Goal: Task Accomplishment & Management: Complete application form

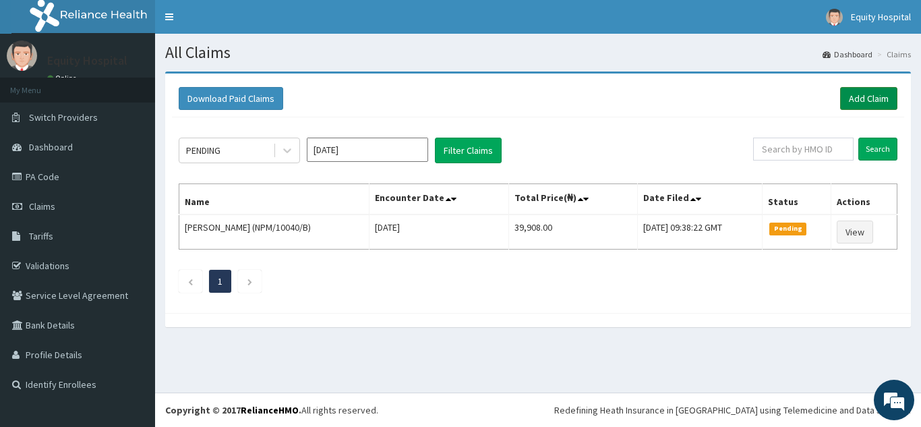
click at [877, 96] on link "Add Claim" at bounding box center [868, 98] width 57 height 23
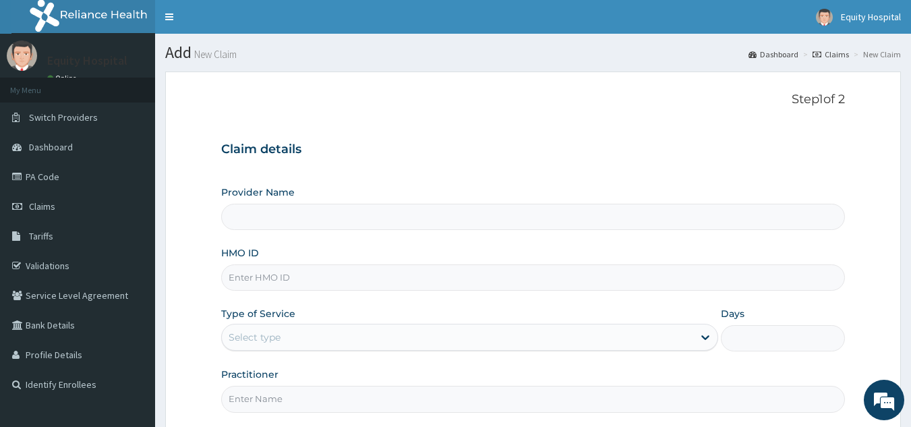
type input "EQUITY HOSPITAL"
click at [368, 275] on input "HMO ID" at bounding box center [533, 277] width 625 height 26
type input "HSO/10009/A"
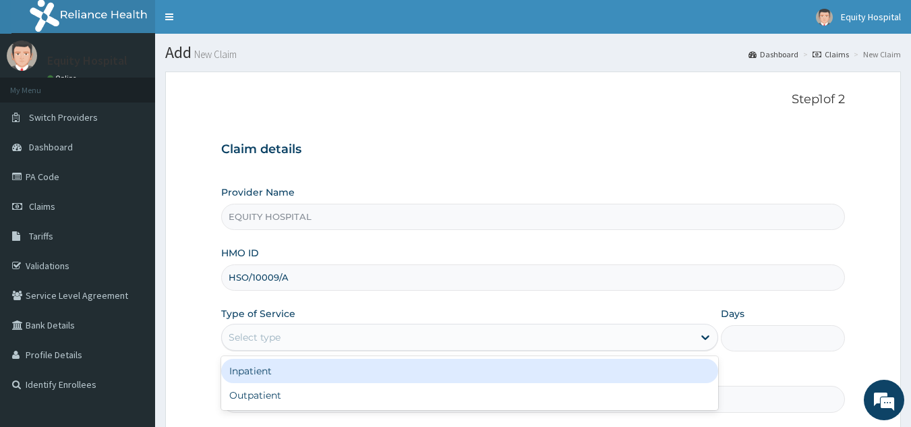
click at [533, 341] on div "Select type" at bounding box center [457, 337] width 471 height 22
click at [435, 378] on div "Inpatient" at bounding box center [469, 371] width 497 height 24
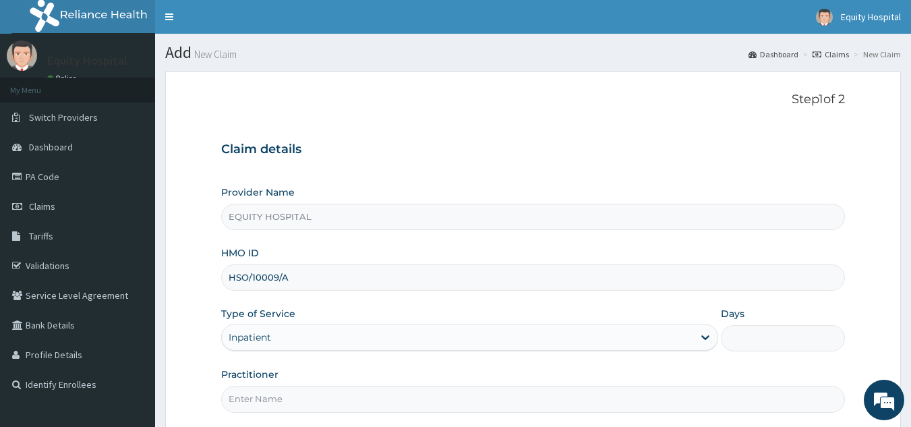
click at [432, 406] on input "Practitioner" at bounding box center [533, 399] width 625 height 26
type input "Dr. Ahmad"
drag, startPoint x: 762, startPoint y: 340, endPoint x: 731, endPoint y: 340, distance: 31.0
click at [760, 340] on input "Days" at bounding box center [783, 338] width 124 height 26
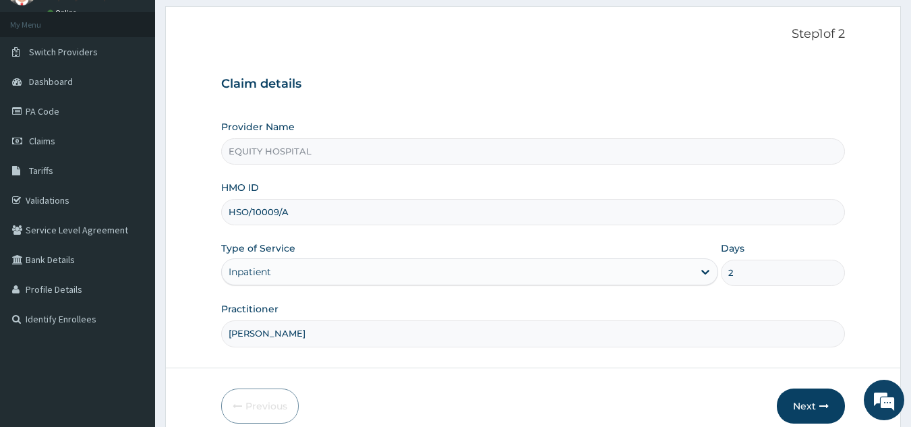
scroll to position [127, 0]
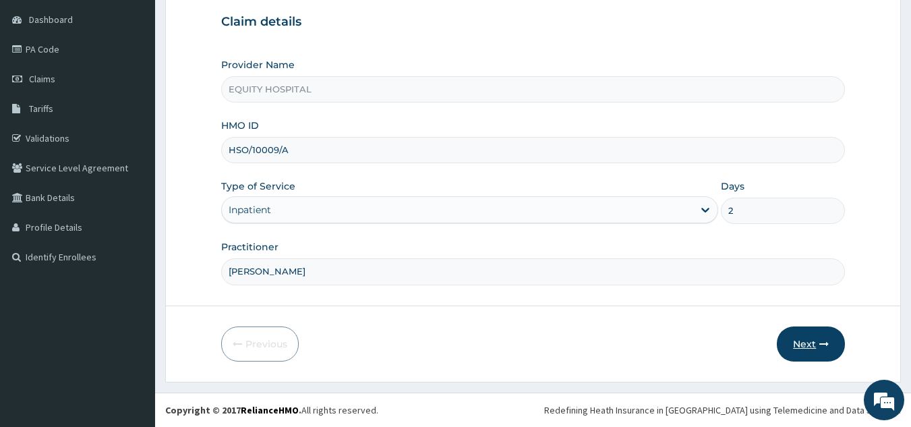
type input "2"
click at [816, 341] on button "Next" at bounding box center [811, 343] width 68 height 35
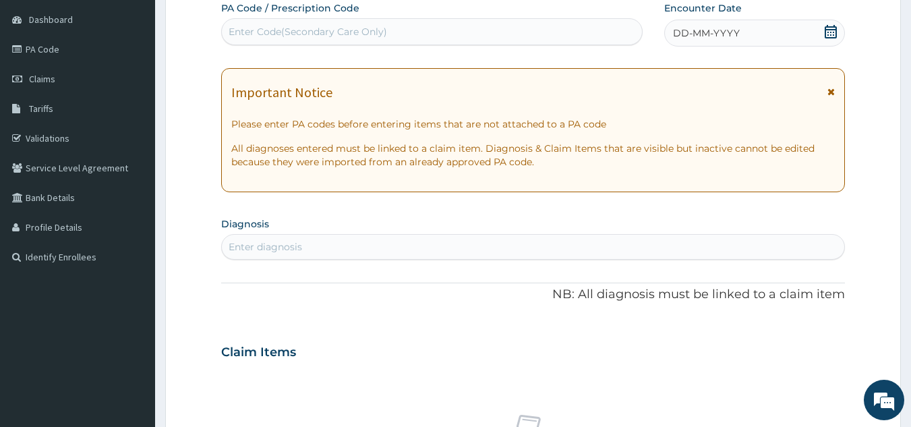
click at [683, 38] on span "DD-MM-YYYY" at bounding box center [706, 32] width 67 height 13
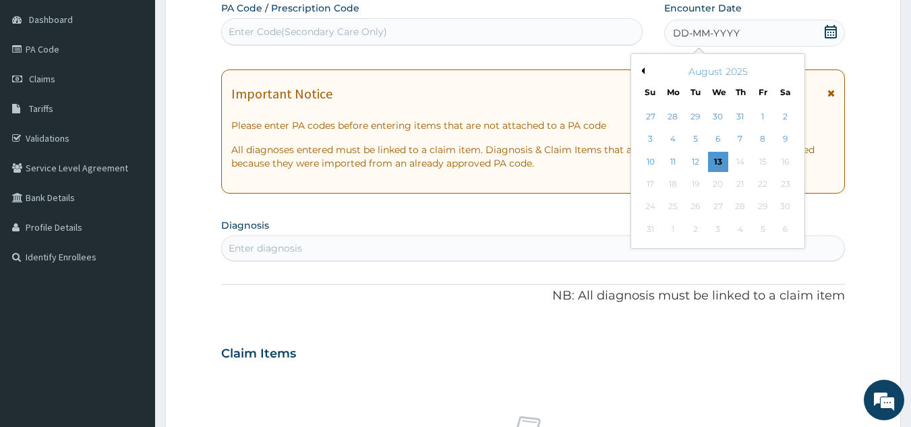
click at [649, 163] on div "10" at bounding box center [651, 162] width 20 height 20
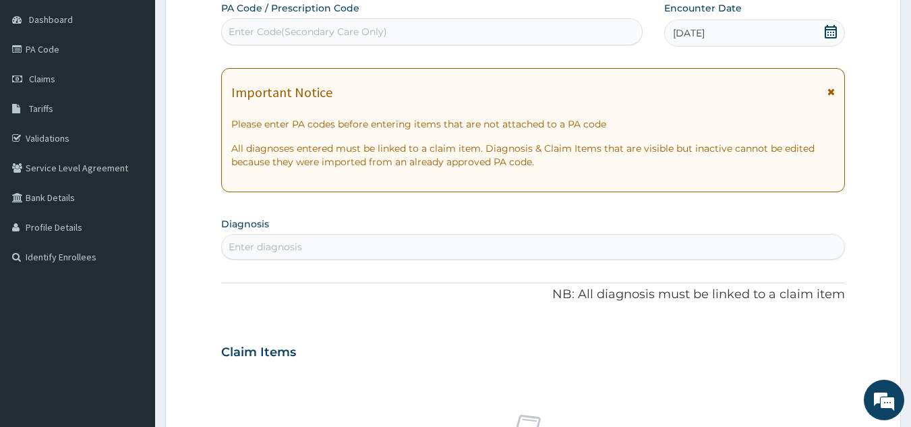
click at [328, 247] on div "Enter diagnosis" at bounding box center [533, 247] width 623 height 22
click at [425, 28] on div "Enter Code(Secondary Care Only)" at bounding box center [432, 32] width 421 height 22
type input "PA"
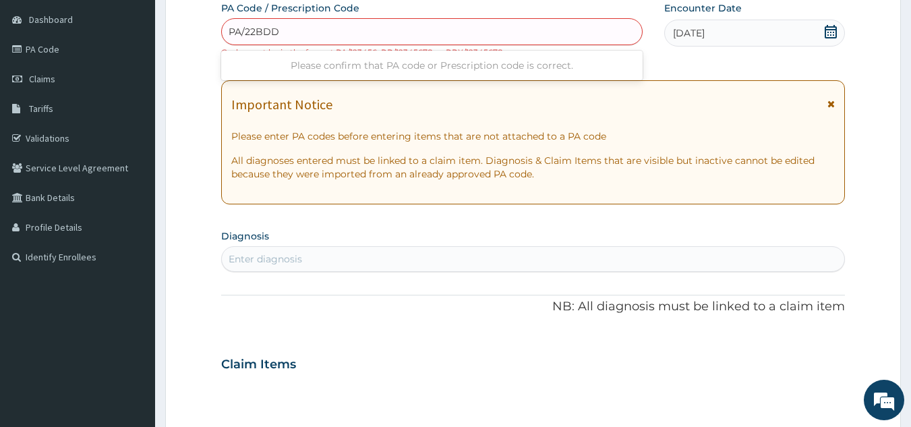
type input "PA/22BDD"
type input "PA/22CBDD"
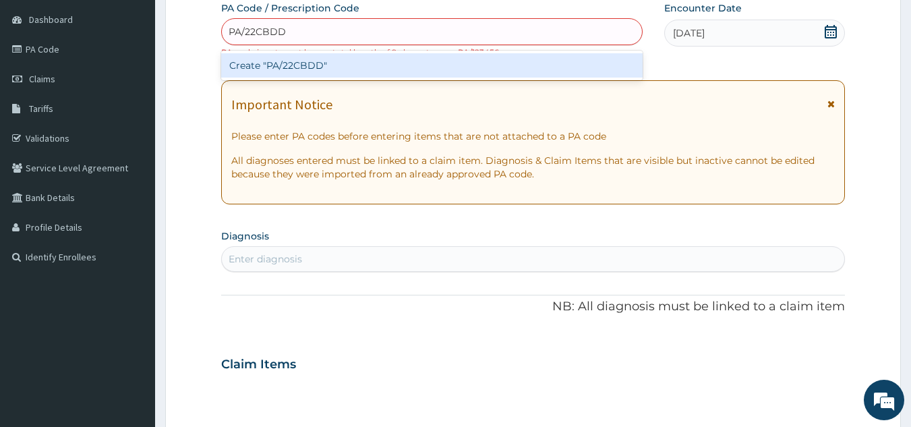
click at [486, 65] on div "Create "PA/22CBDD"" at bounding box center [432, 65] width 422 height 24
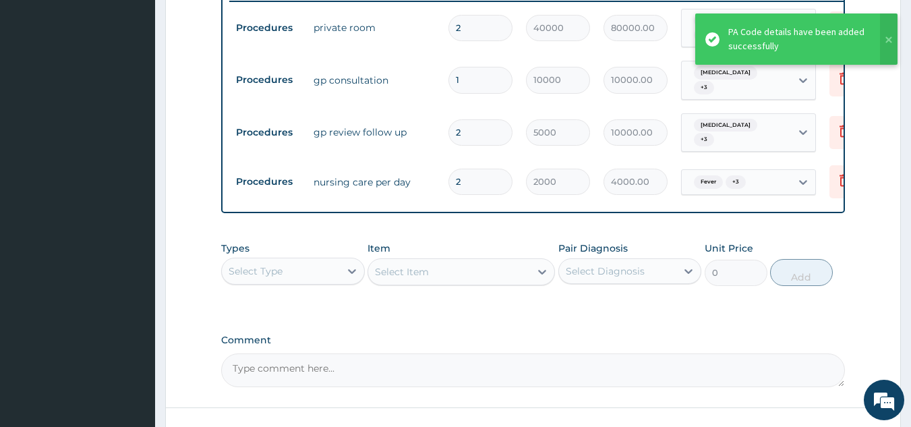
scroll to position [637, 0]
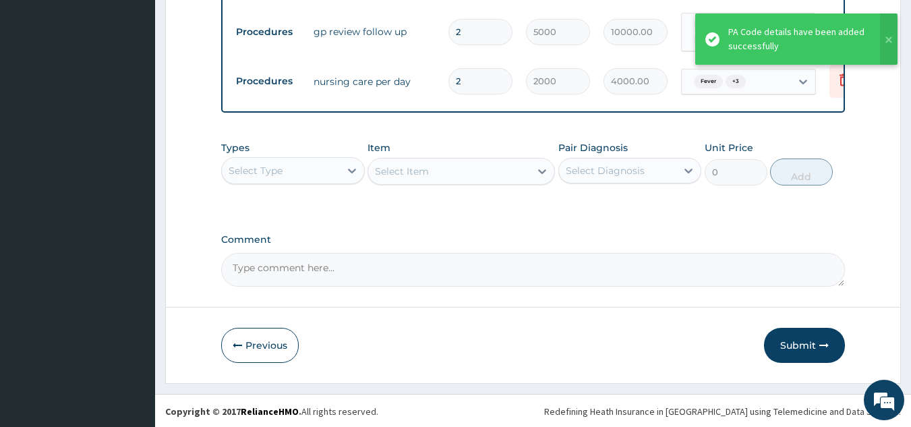
click at [326, 171] on div "Select Type" at bounding box center [281, 171] width 118 height 22
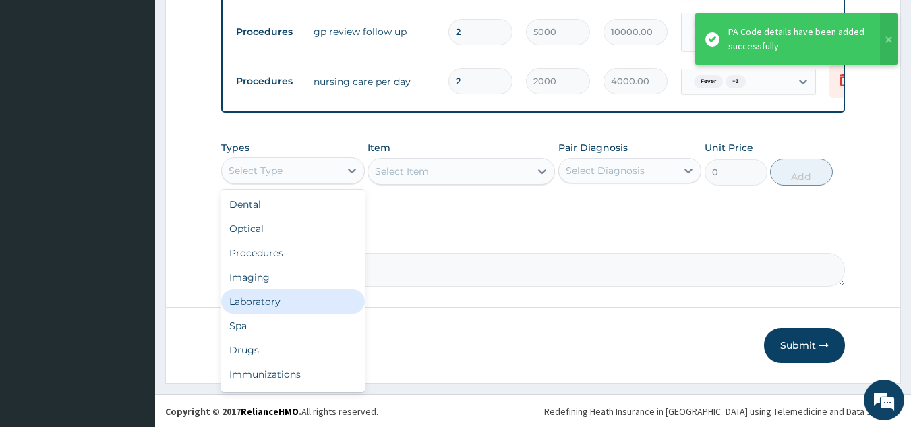
drag, startPoint x: 270, startPoint y: 301, endPoint x: 289, endPoint y: 297, distance: 19.5
click at [281, 299] on div "Laboratory" at bounding box center [293, 301] width 144 height 24
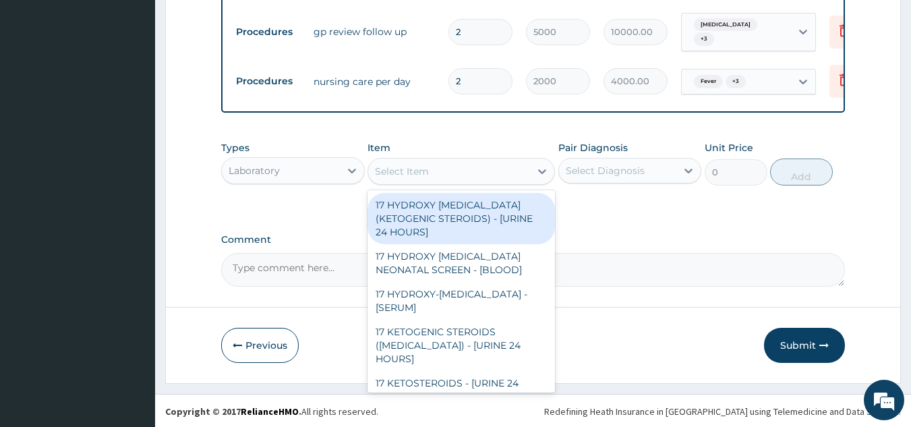
click at [492, 171] on div "Select Item" at bounding box center [449, 172] width 162 height 22
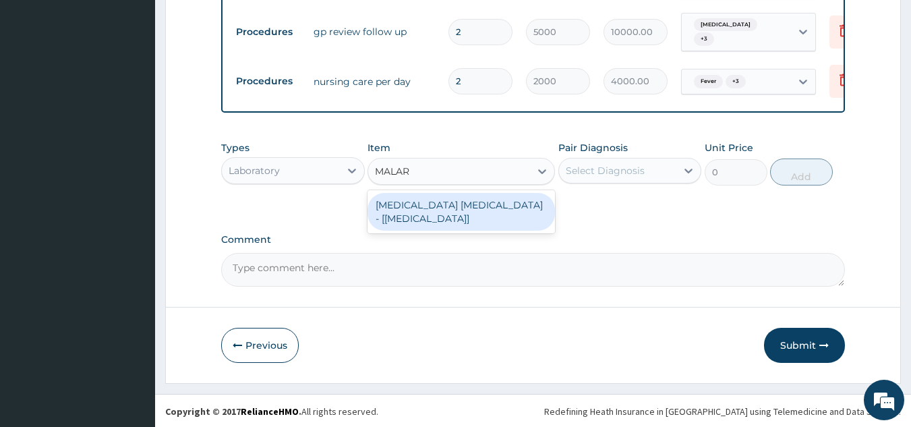
type input "MALARI"
drag, startPoint x: 488, startPoint y: 202, endPoint x: 519, endPoint y: 204, distance: 31.1
click at [490, 203] on div "MALARIA PARASITE - [BLOOD FILM]" at bounding box center [461, 212] width 187 height 38
type input "2100"
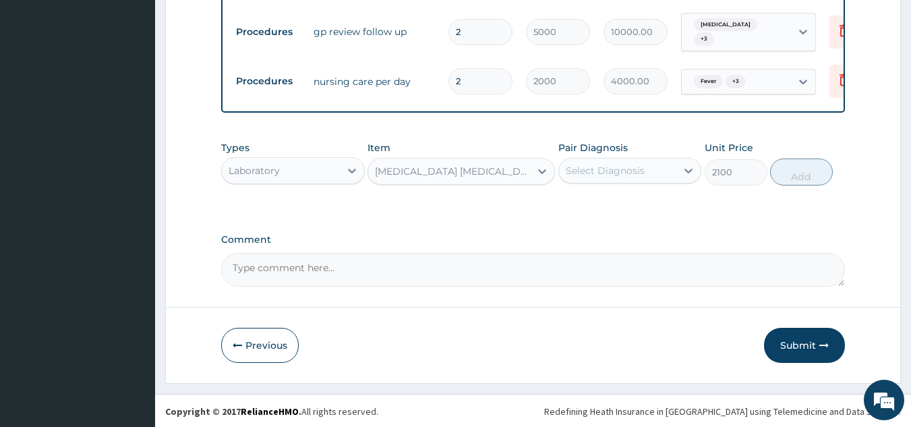
click at [627, 171] on div "Select Diagnosis" at bounding box center [605, 170] width 79 height 13
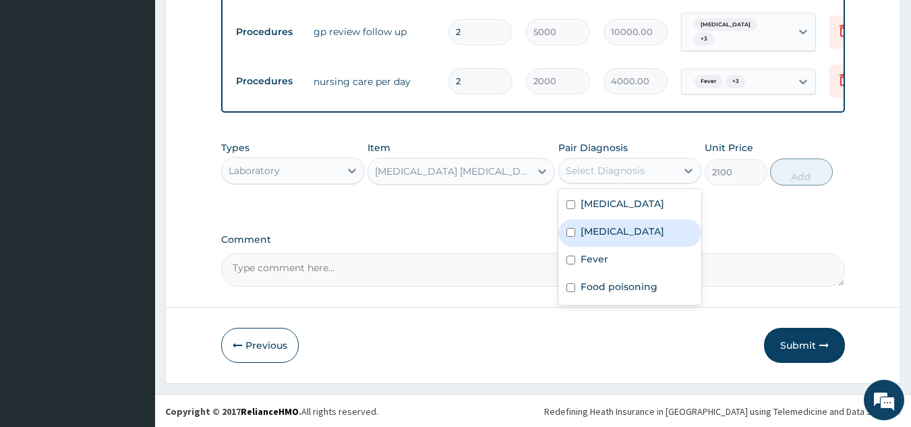
click at [624, 231] on div "Malaria" at bounding box center [630, 233] width 144 height 28
checkbox input "true"
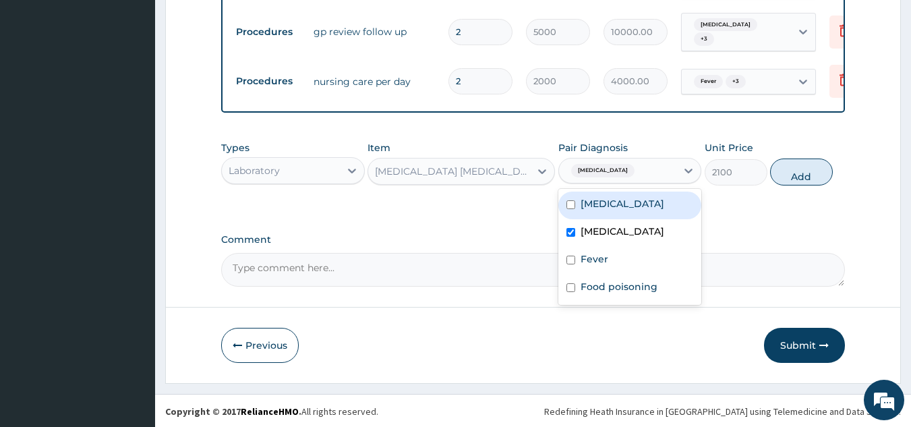
drag, startPoint x: 798, startPoint y: 176, endPoint x: 746, endPoint y: 175, distance: 51.9
click at [789, 175] on button "Add" at bounding box center [801, 171] width 63 height 27
type input "0"
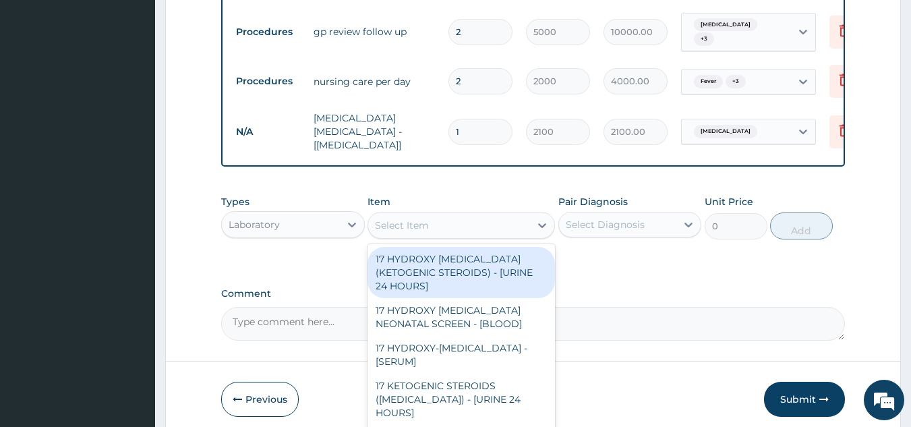
click at [491, 216] on div "Select Item" at bounding box center [449, 225] width 162 height 22
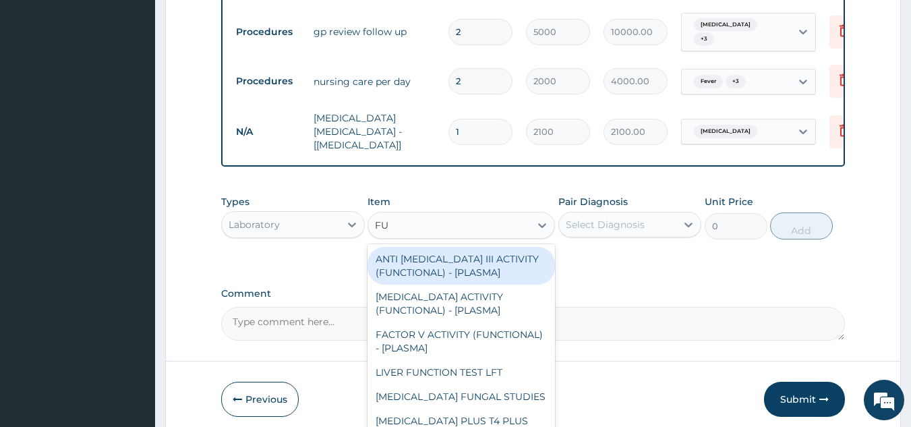
type input "F"
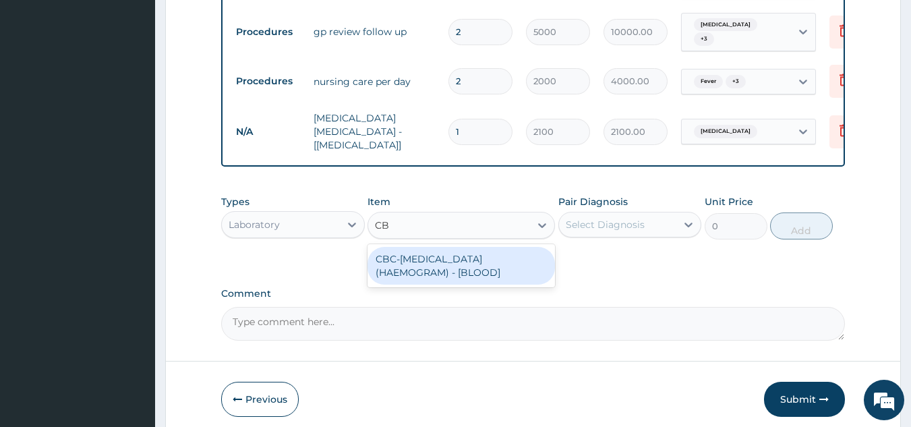
type input "CBC"
click at [502, 263] on div "CBC-COMPLETE BLOOD COUNT (HAEMOGRAM) - [BLOOD]" at bounding box center [461, 266] width 187 height 38
type input "5807"
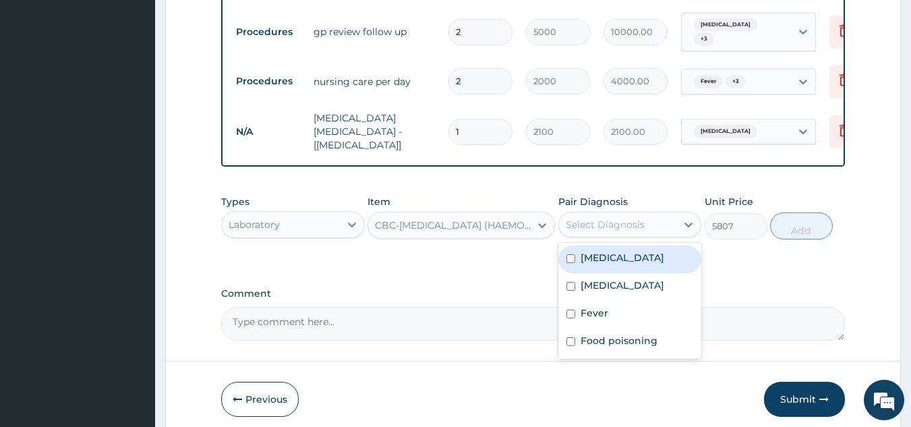
drag, startPoint x: 598, startPoint y: 216, endPoint x: 593, endPoint y: 250, distance: 34.8
click at [598, 219] on div "Select Diagnosis" at bounding box center [605, 224] width 79 height 13
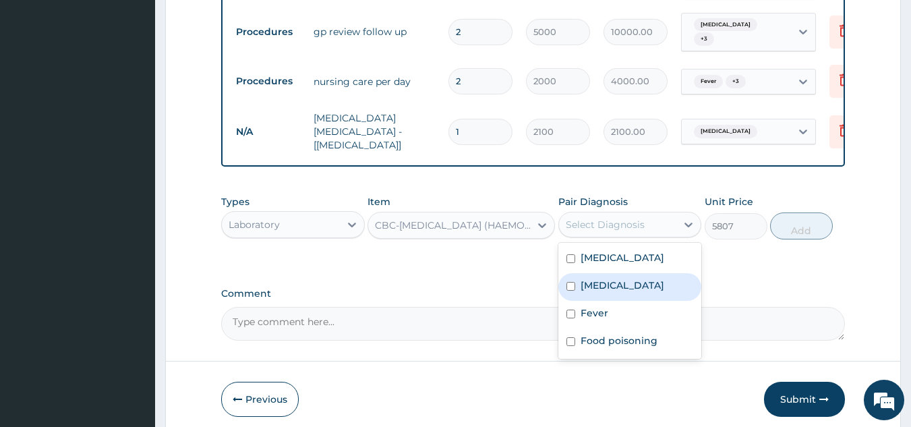
click at [589, 279] on label "Malaria" at bounding box center [623, 285] width 84 height 13
checkbox input "true"
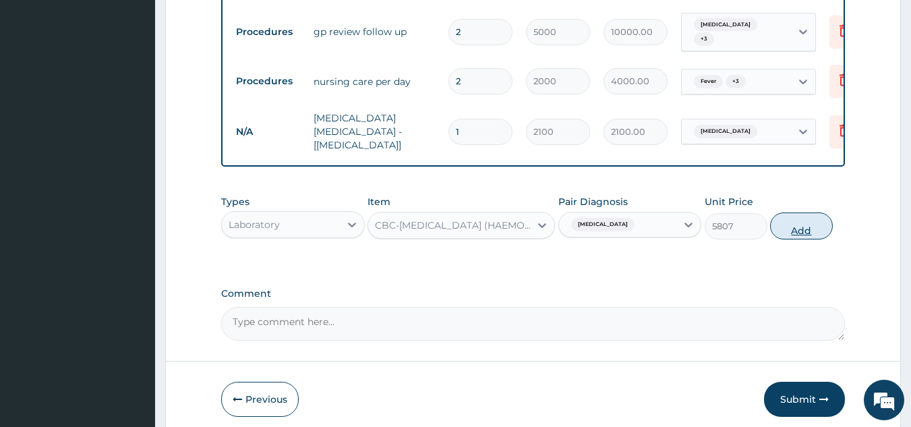
click at [803, 222] on button "Add" at bounding box center [801, 225] width 63 height 27
type input "0"
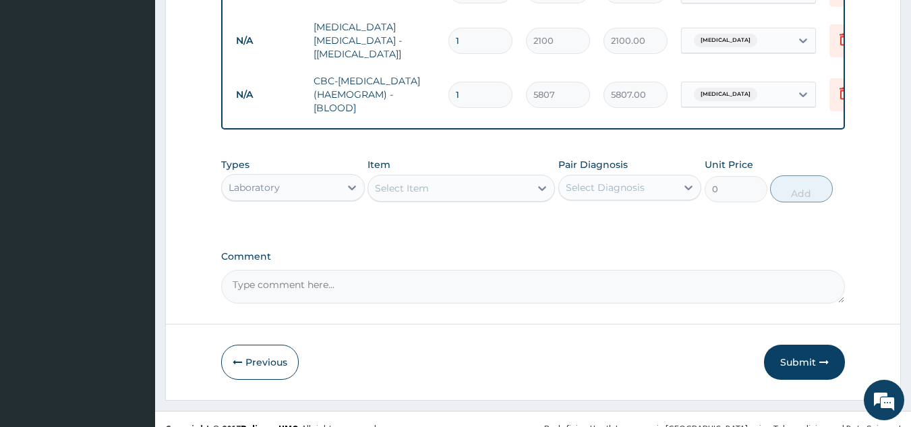
scroll to position [737, 0]
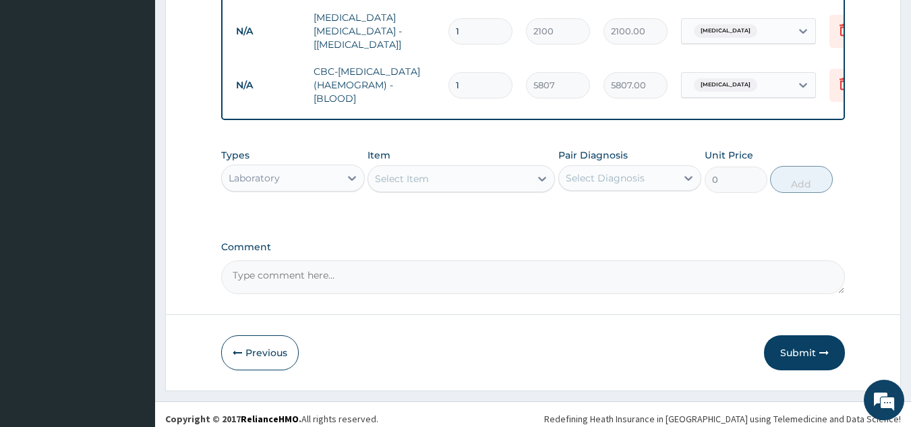
click at [438, 172] on div "Select Item" at bounding box center [449, 179] width 162 height 22
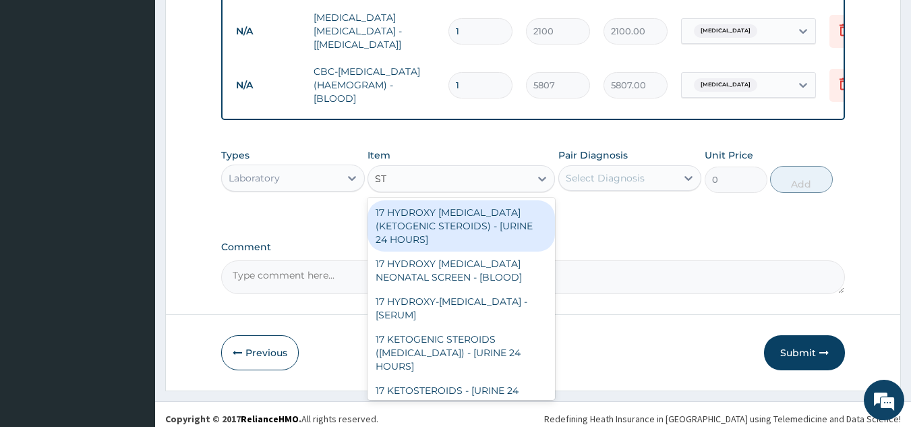
type input "S"
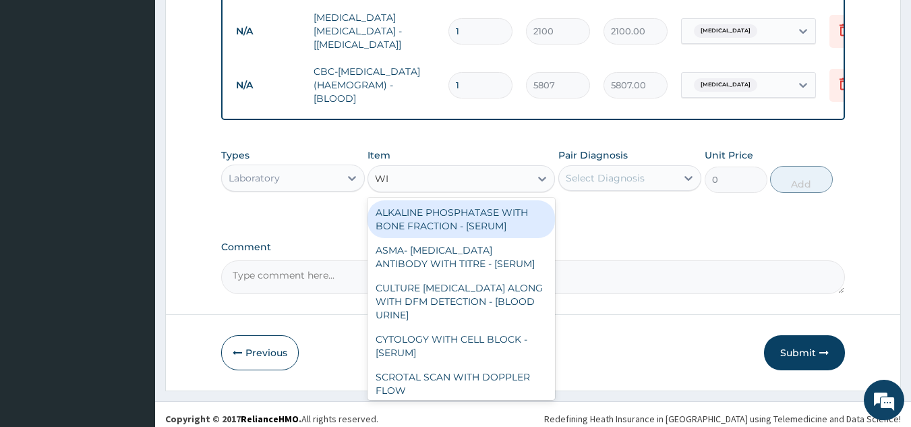
type input "W"
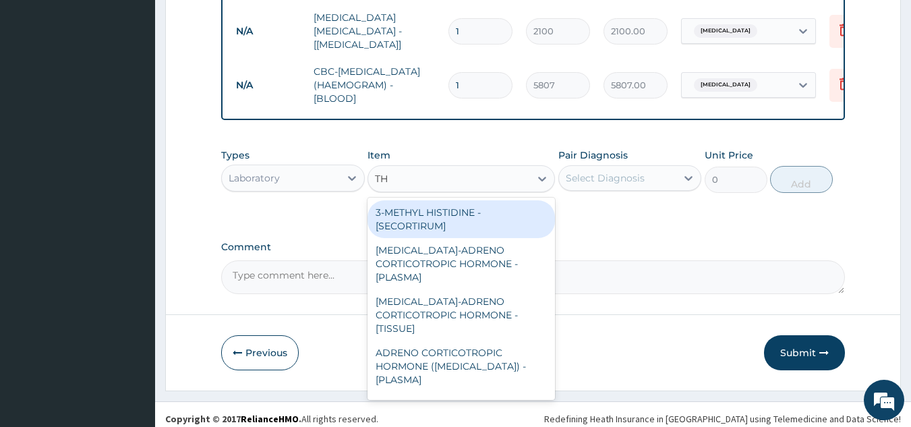
type input "T"
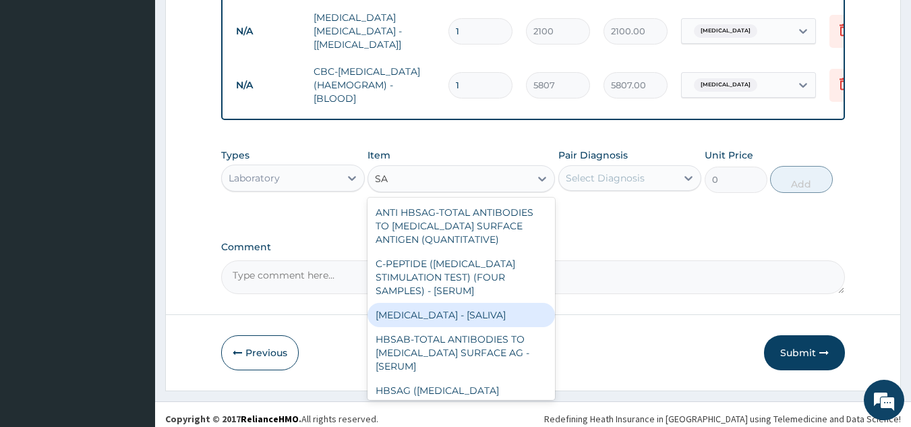
type input "S"
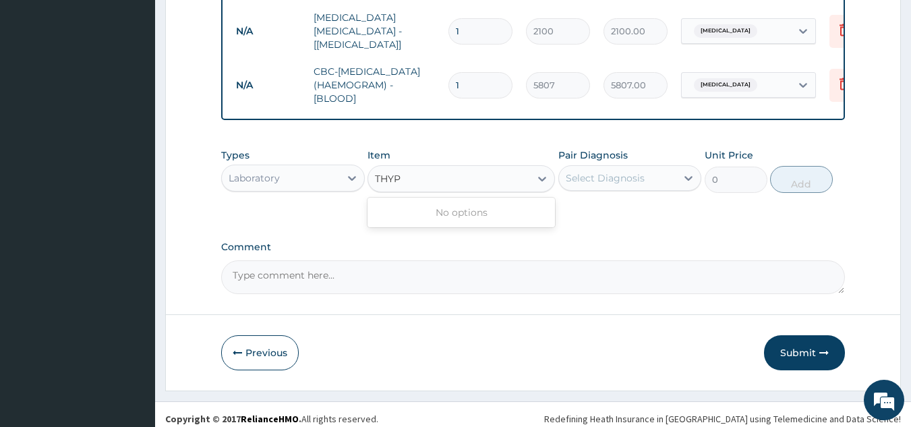
type input "THY"
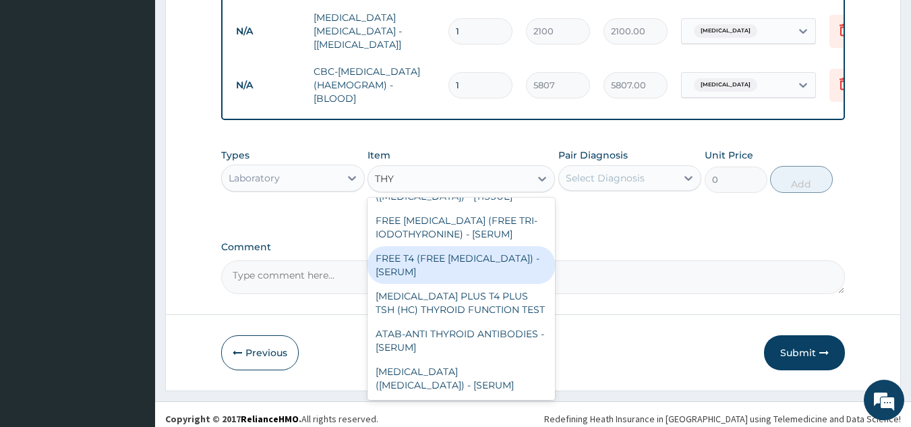
scroll to position [0, 0]
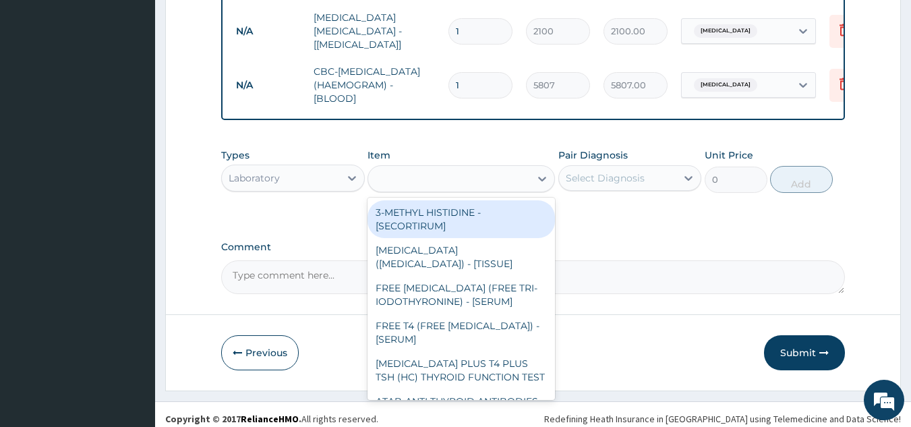
click at [517, 170] on div "THY" at bounding box center [449, 179] width 162 height 22
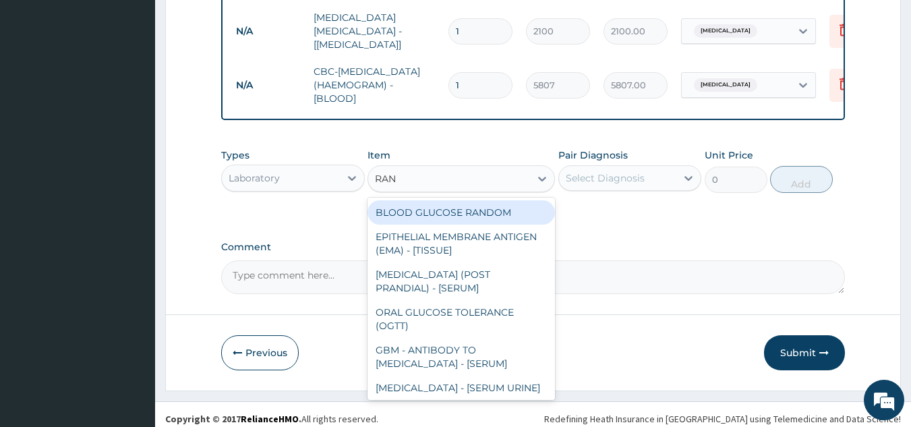
type input "RAND"
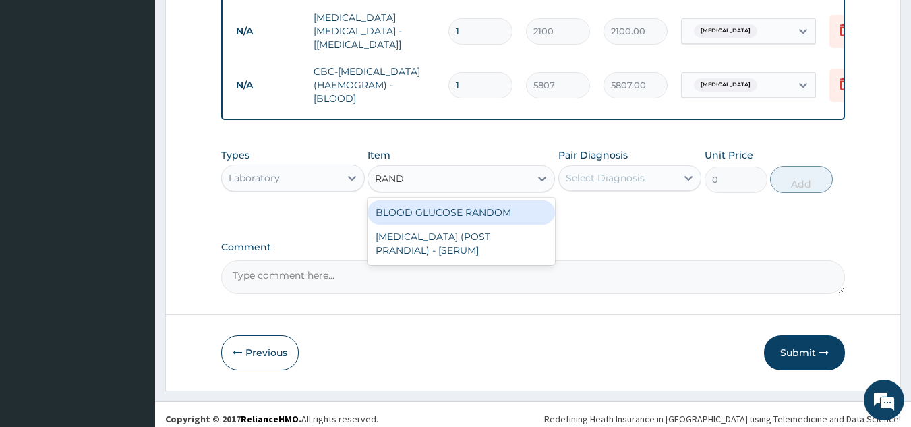
click at [442, 206] on div "BLOOD GLUCOSE RANDOM" at bounding box center [461, 212] width 187 height 24
type input "2340"
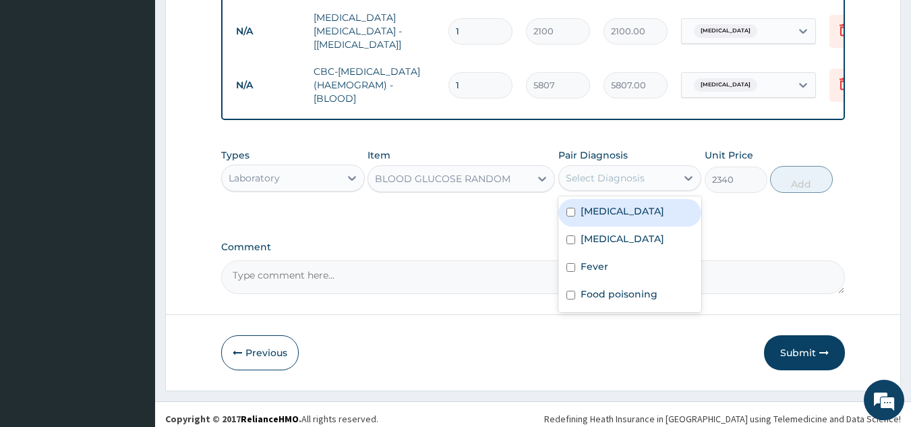
click at [612, 171] on div "Select Diagnosis" at bounding box center [605, 177] width 79 height 13
click at [611, 204] on label "Acute gastroenteritis" at bounding box center [623, 210] width 84 height 13
checkbox input "true"
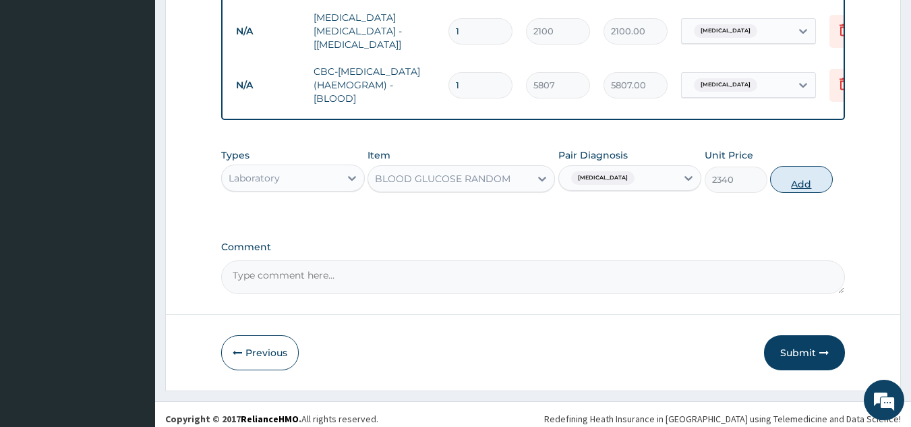
click at [808, 167] on button "Add" at bounding box center [801, 179] width 63 height 27
type input "0"
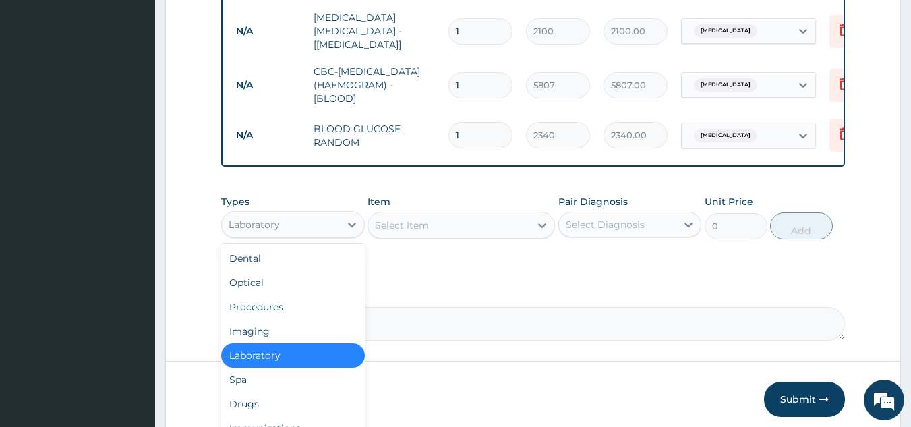
drag, startPoint x: 262, startPoint y: 216, endPoint x: 274, endPoint y: 225, distance: 14.6
click at [265, 221] on div "Laboratory" at bounding box center [254, 224] width 51 height 13
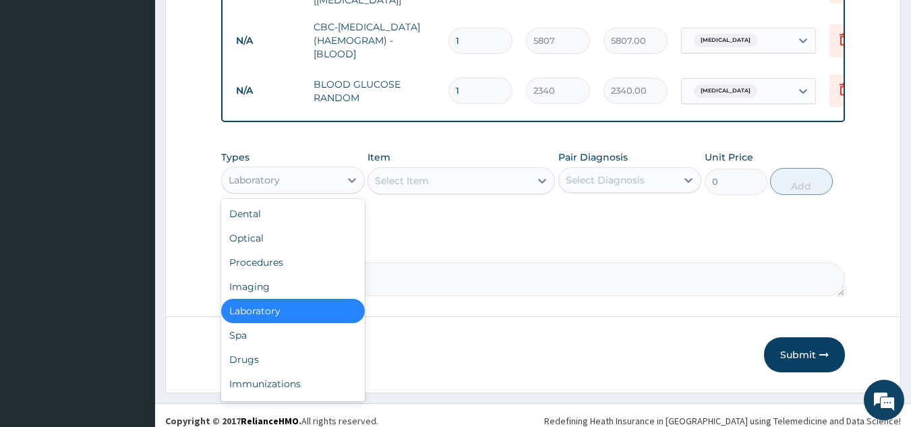
scroll to position [784, 0]
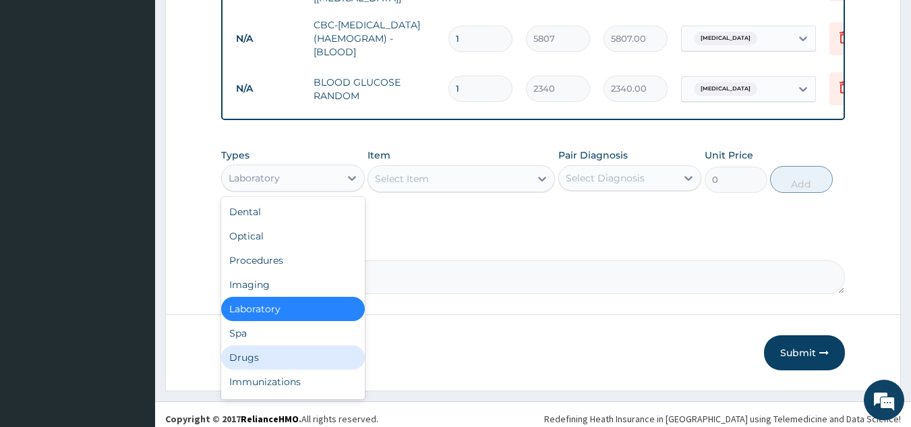
drag, startPoint x: 268, startPoint y: 346, endPoint x: 349, endPoint y: 289, distance: 98.8
click at [269, 346] on div "Drugs" at bounding box center [293, 357] width 144 height 24
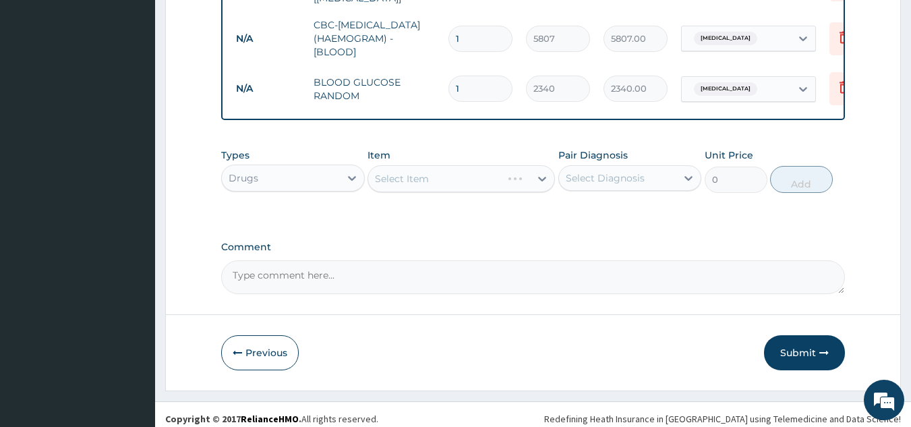
click at [507, 174] on div "Select Item" at bounding box center [461, 178] width 187 height 27
click at [496, 173] on div "Select Item" at bounding box center [449, 179] width 162 height 22
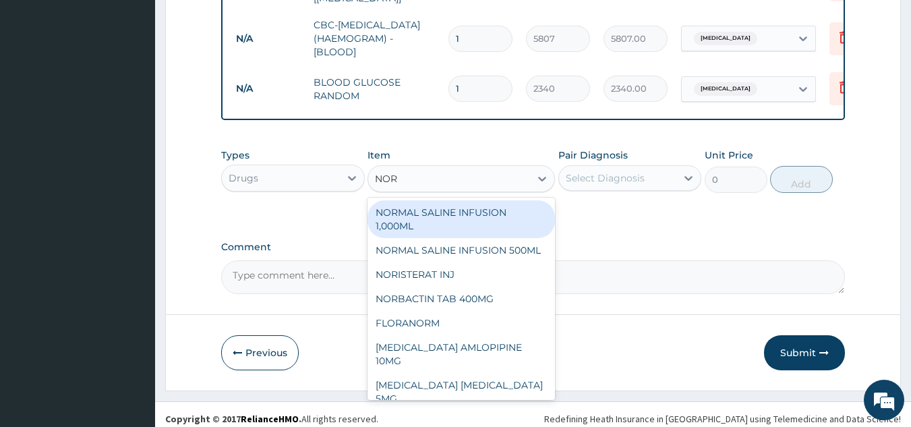
type input "NORM"
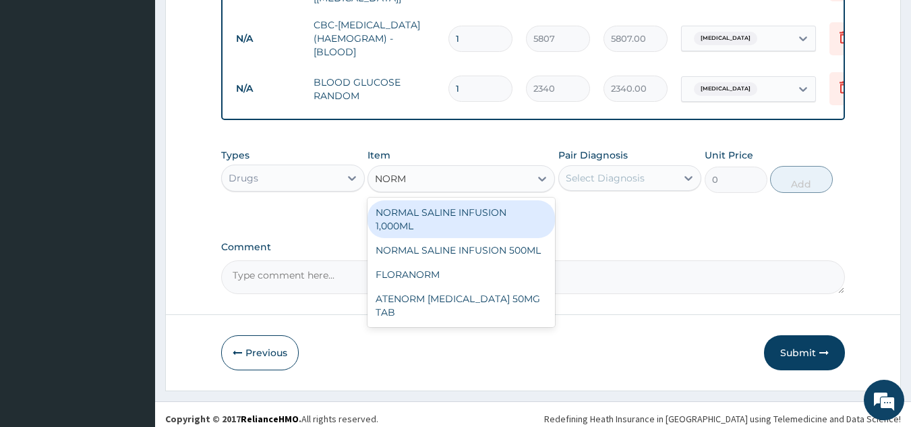
click at [431, 210] on div "NORMAL SALINE INFUSION 1,000ML" at bounding box center [461, 219] width 187 height 38
type input "5000"
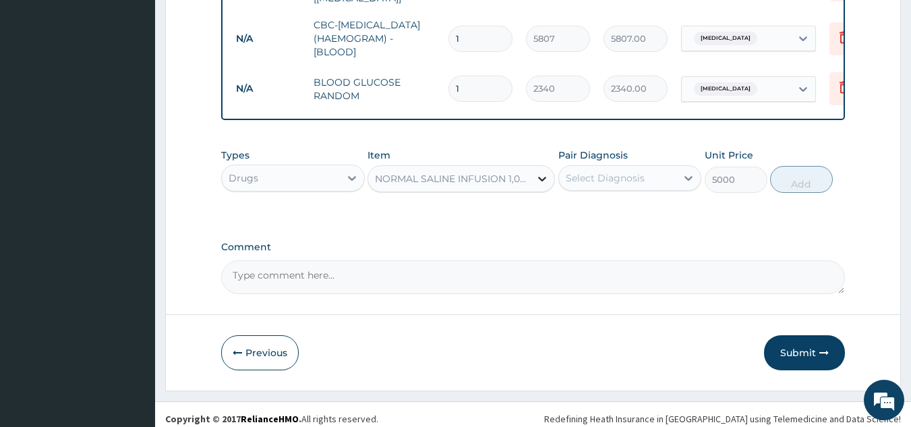
click at [530, 172] on div at bounding box center [542, 179] width 24 height 24
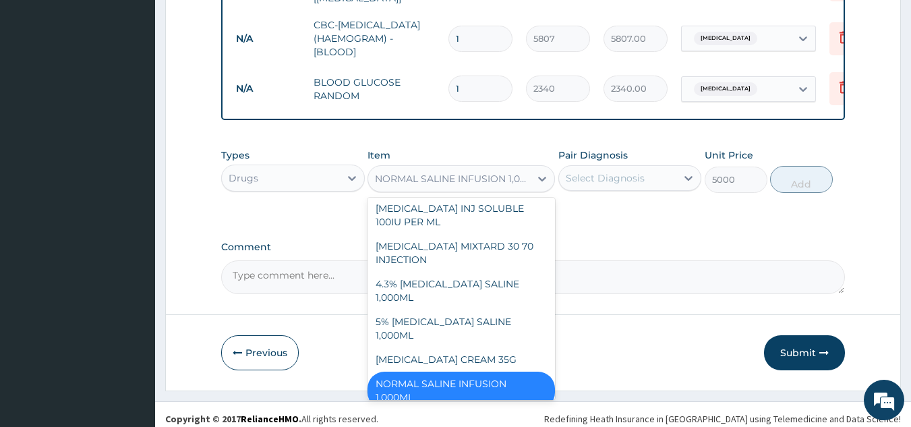
scroll to position [5786, 0]
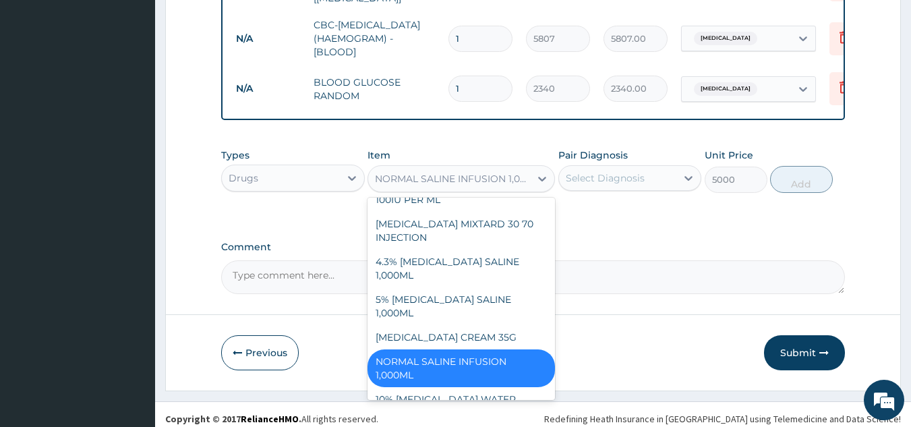
click at [657, 167] on div "Select Diagnosis" at bounding box center [618, 178] width 118 height 22
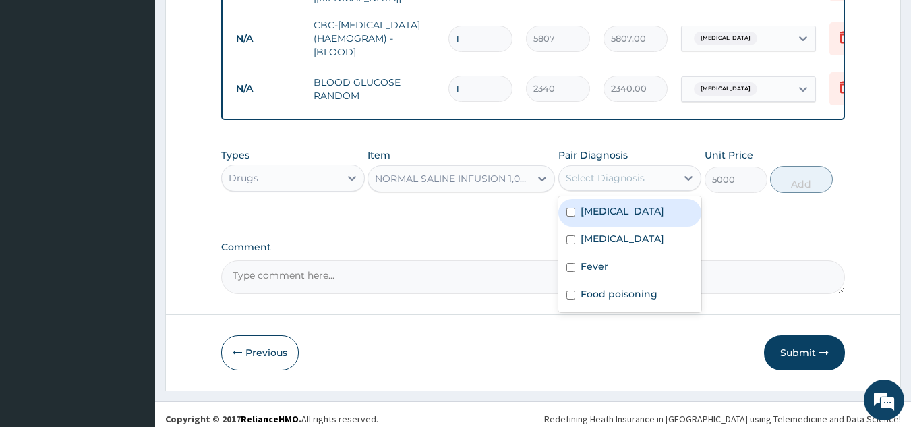
click at [629, 206] on label "Acute gastroenteritis" at bounding box center [623, 210] width 84 height 13
checkbox input "true"
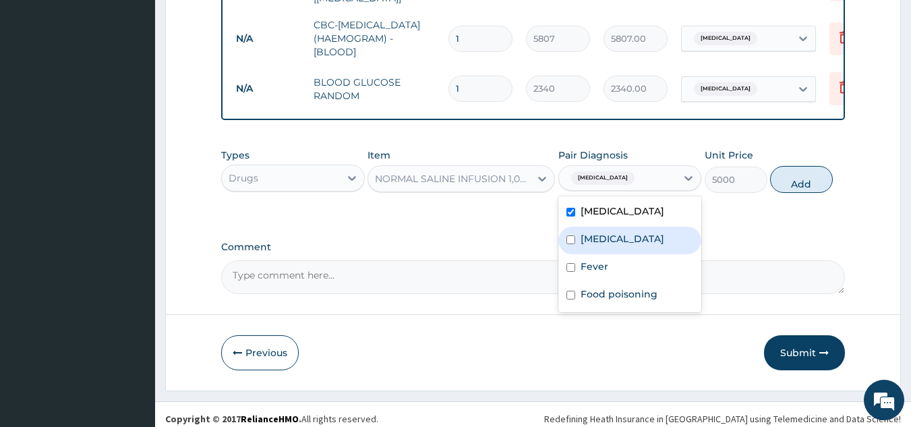
click at [629, 237] on div "Malaria" at bounding box center [630, 241] width 144 height 28
drag, startPoint x: 626, startPoint y: 250, endPoint x: 623, endPoint y: 270, distance: 20.4
click at [625, 251] on div "Malaria" at bounding box center [630, 241] width 144 height 28
checkbox input "false"
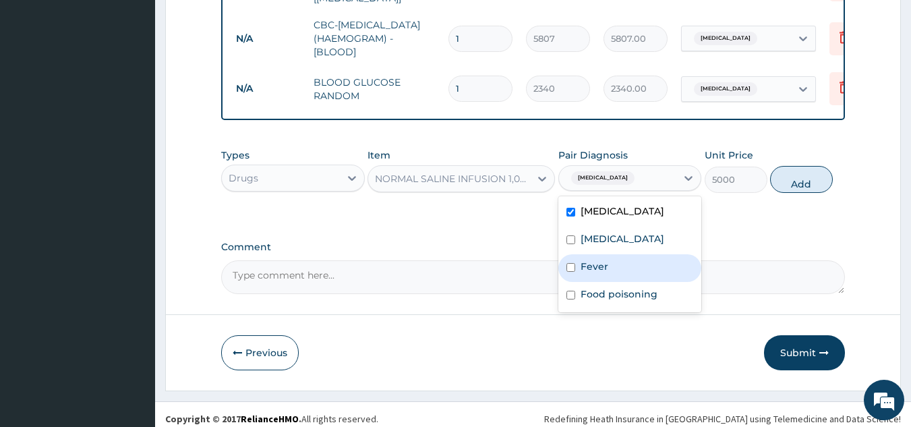
click at [620, 264] on div "Fever" at bounding box center [630, 268] width 144 height 28
checkbox input "true"
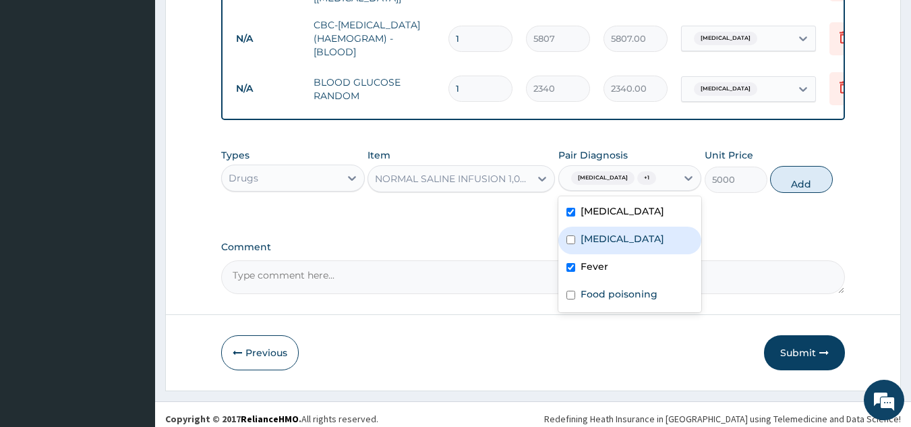
click at [622, 248] on div "Malaria" at bounding box center [630, 241] width 144 height 28
checkbox input "true"
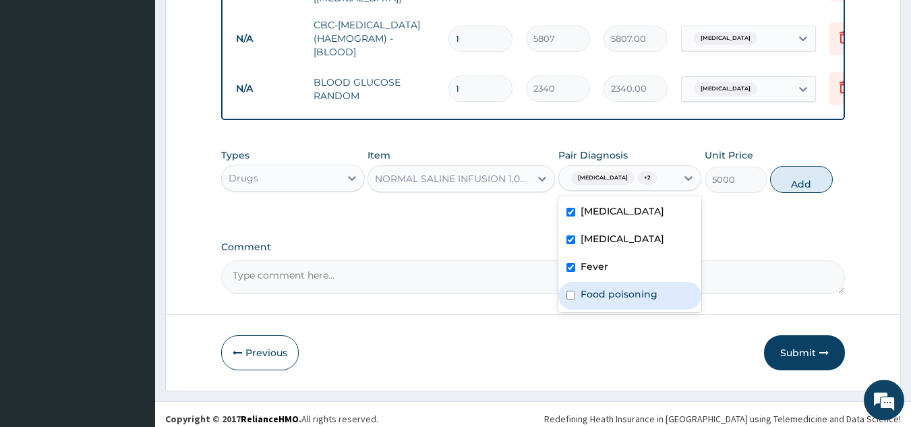
drag, startPoint x: 633, startPoint y: 292, endPoint x: 759, endPoint y: 220, distance: 145.9
click at [645, 292] on label "Food poisoning" at bounding box center [619, 293] width 77 height 13
checkbox input "true"
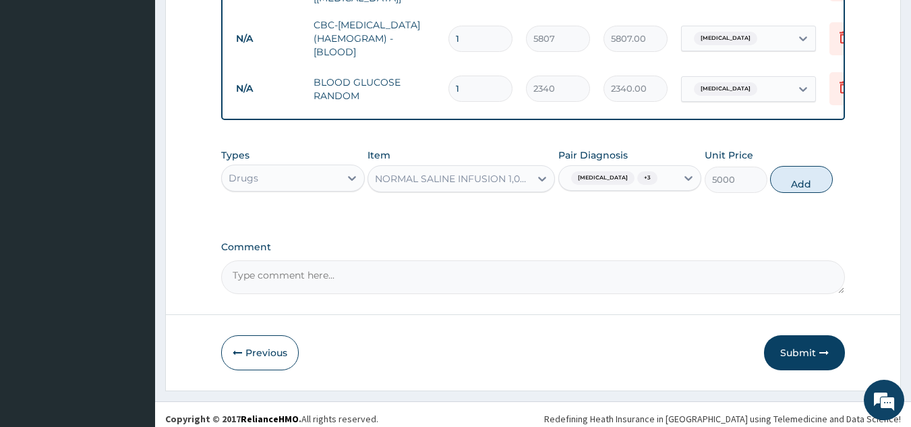
drag, startPoint x: 809, startPoint y: 185, endPoint x: 728, endPoint y: 183, distance: 80.9
click at [798, 187] on button "Add" at bounding box center [801, 179] width 63 height 27
type input "0"
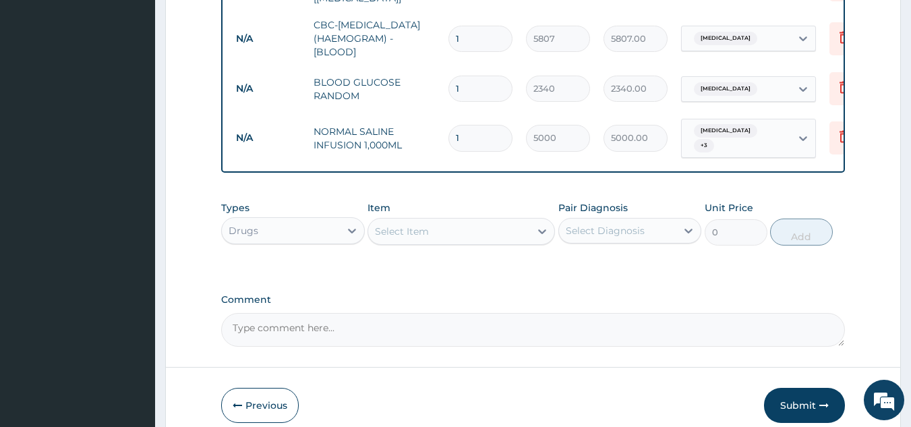
click at [447, 228] on div "Select Item" at bounding box center [449, 232] width 162 height 22
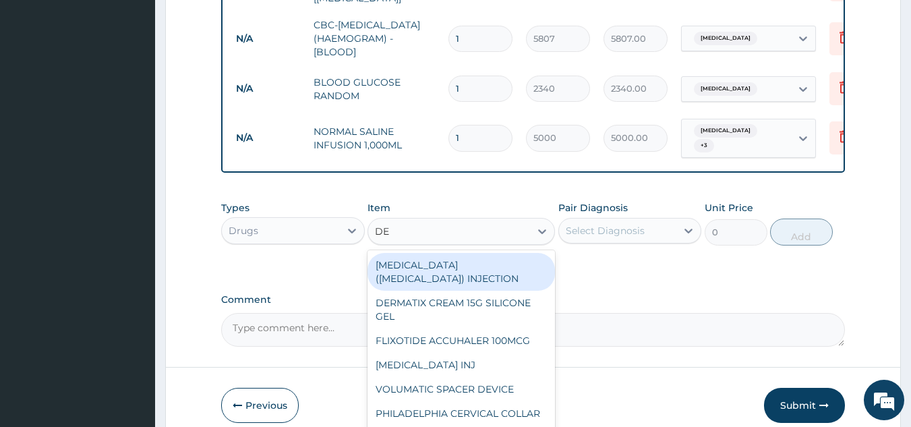
type input "DEX"
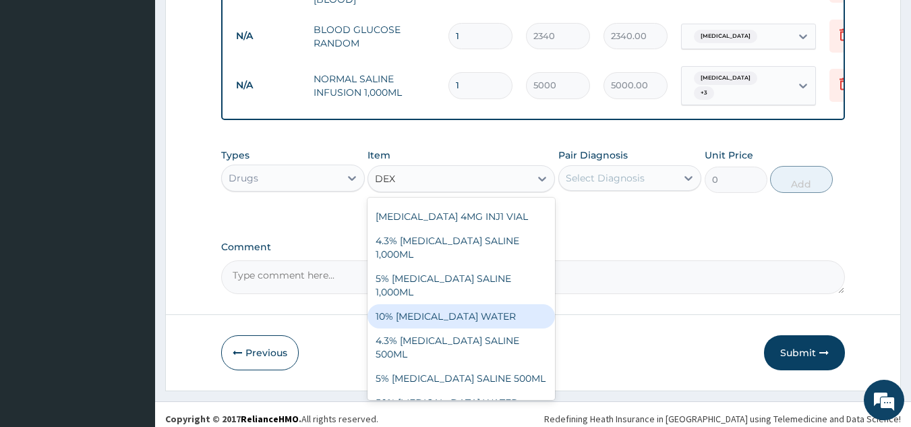
scroll to position [67, 0]
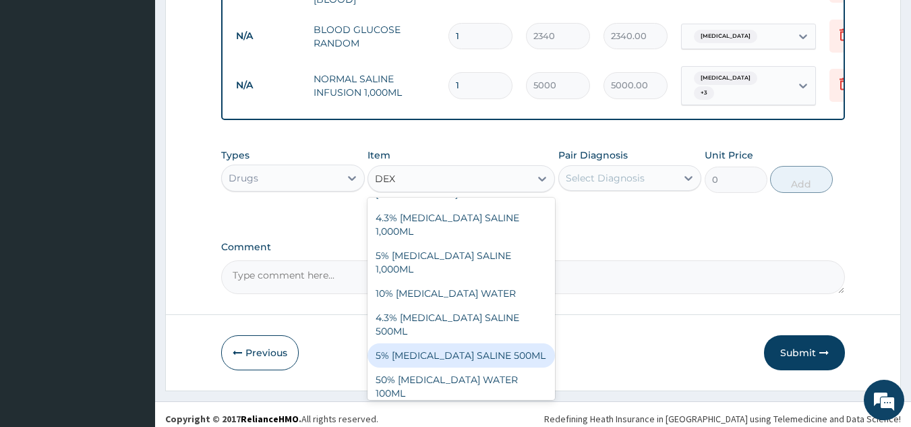
click at [476, 343] on div "5% DEXTROSE SALINE 500ML" at bounding box center [461, 355] width 187 height 24
type input "5000"
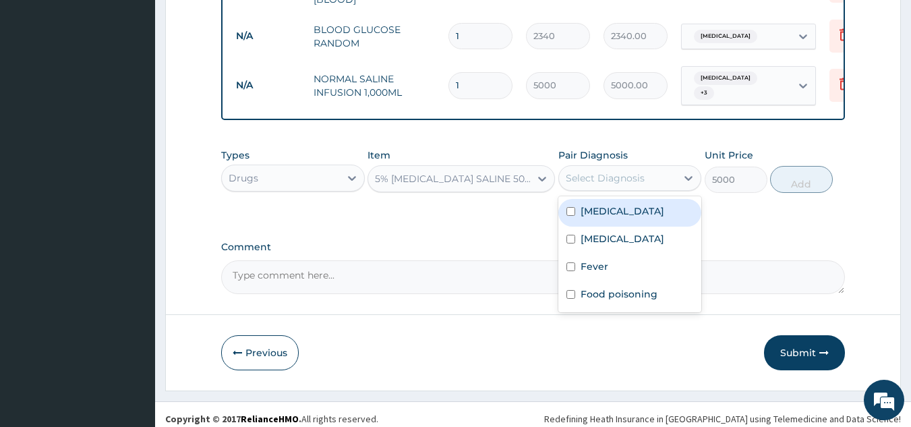
click at [603, 171] on div "Select Diagnosis" at bounding box center [605, 177] width 79 height 13
click at [591, 207] on label "Acute gastroenteritis" at bounding box center [623, 210] width 84 height 13
checkbox input "true"
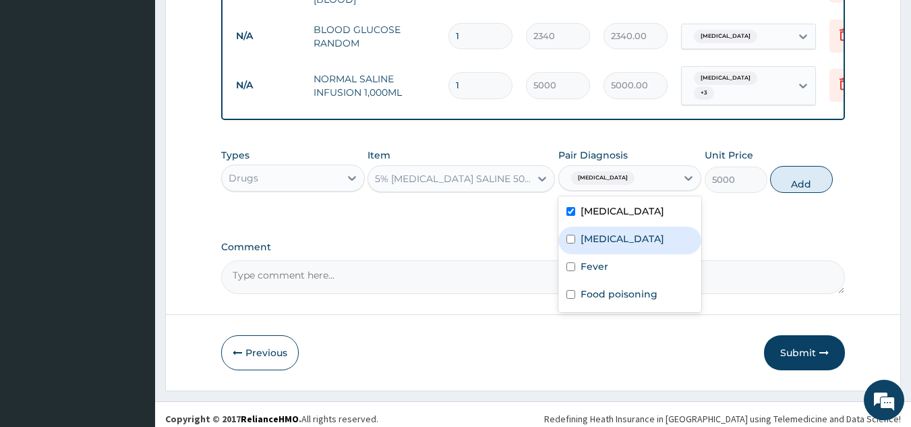
click at [591, 232] on label "Malaria" at bounding box center [623, 238] width 84 height 13
click at [586, 253] on div "Malaria" at bounding box center [630, 241] width 144 height 28
checkbox input "false"
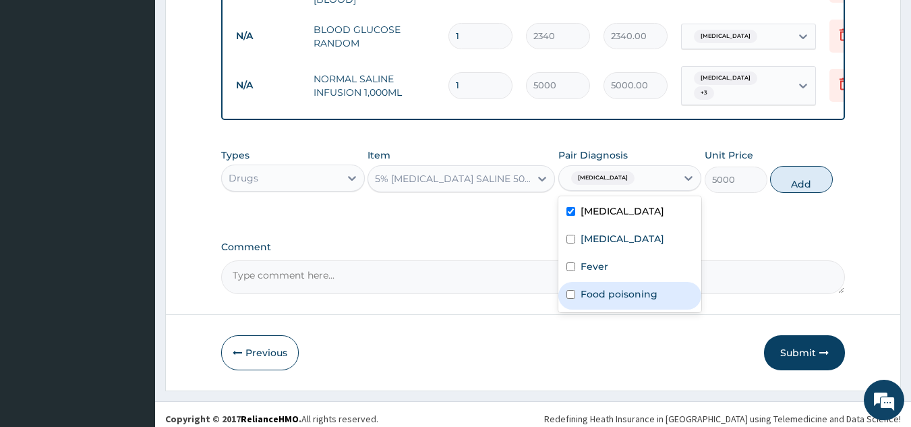
drag, startPoint x: 585, startPoint y: 281, endPoint x: 591, endPoint y: 266, distance: 16.0
click at [585, 287] on label "Food poisoning" at bounding box center [619, 293] width 77 height 13
checkbox input "true"
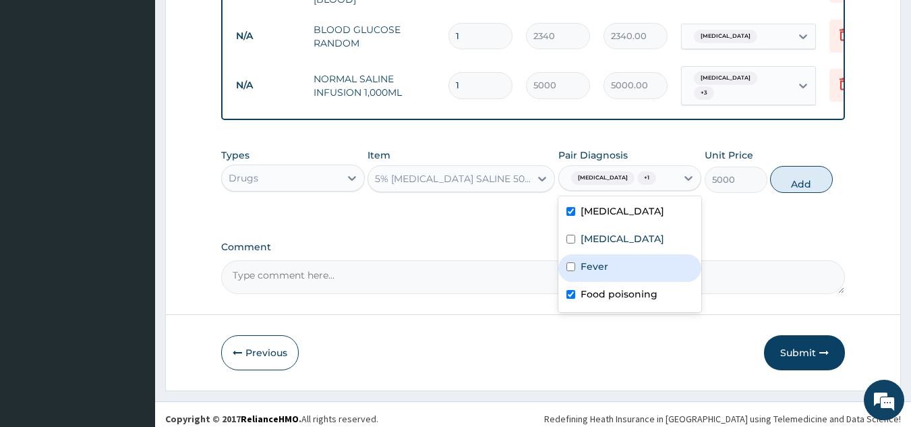
click at [591, 272] on label "Fever" at bounding box center [595, 266] width 28 height 13
checkbox input "true"
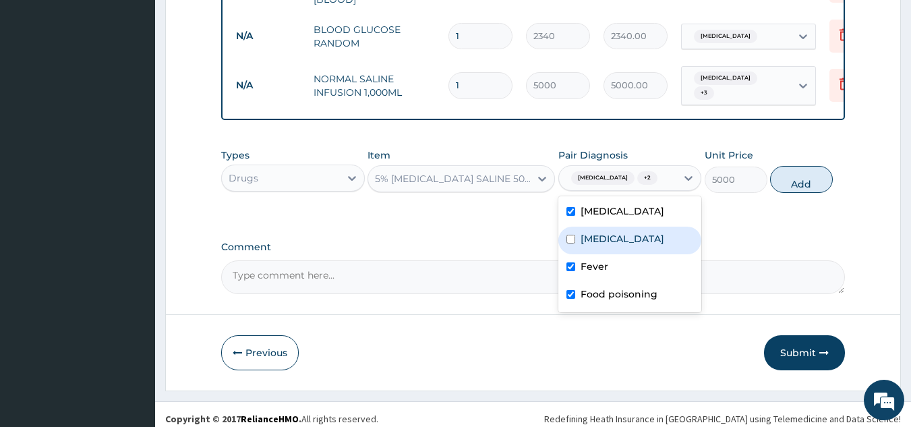
drag, startPoint x: 598, startPoint y: 245, endPoint x: 697, endPoint y: 219, distance: 103.2
click at [603, 244] on label "Malaria" at bounding box center [623, 238] width 84 height 13
checkbox input "true"
click at [792, 183] on button "Add" at bounding box center [801, 179] width 63 height 27
type input "0"
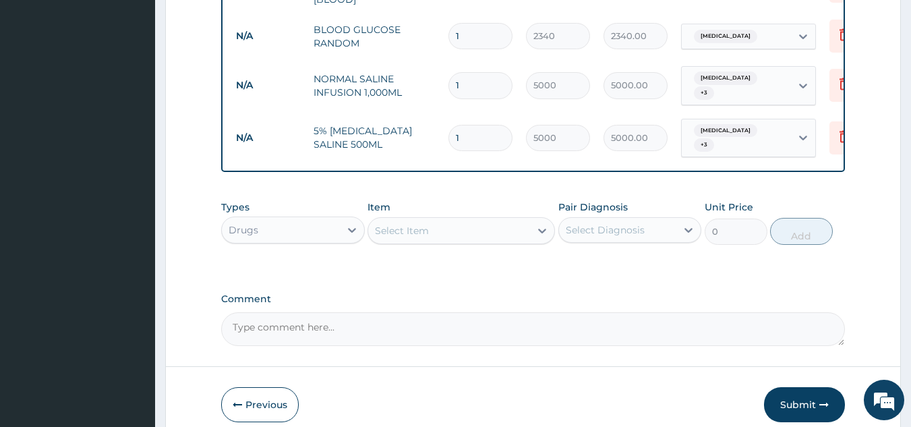
drag, startPoint x: 445, startPoint y: 125, endPoint x: 435, endPoint y: 123, distance: 10.2
click at [435, 123] on tr "N/A 5% DEXTROSE SALINE 500ML 1 5000 5000.00 Acute gastroenteritis + 3 Delete" at bounding box center [559, 138] width 661 height 53
type input "3"
type input "15000.00"
type input "3"
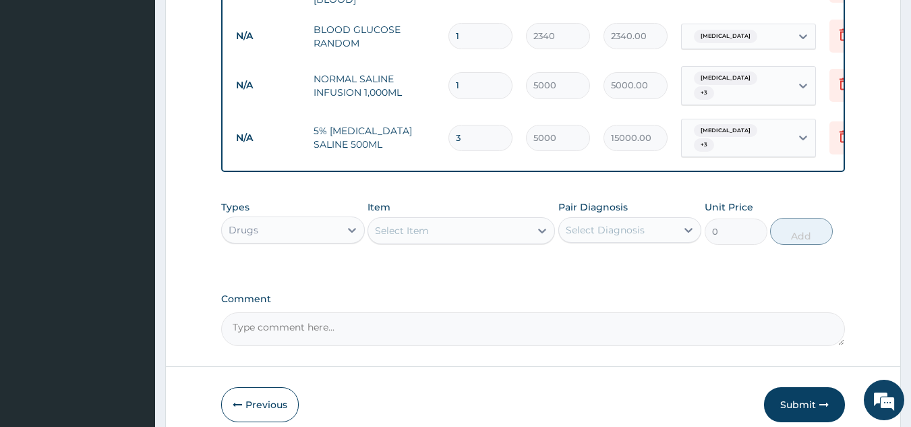
click at [448, 220] on div "Select Item" at bounding box center [449, 231] width 162 height 22
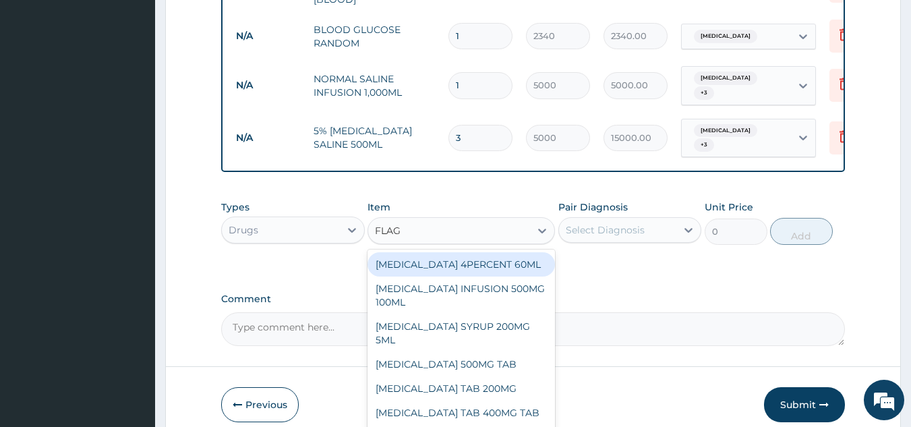
type input "FLAGY"
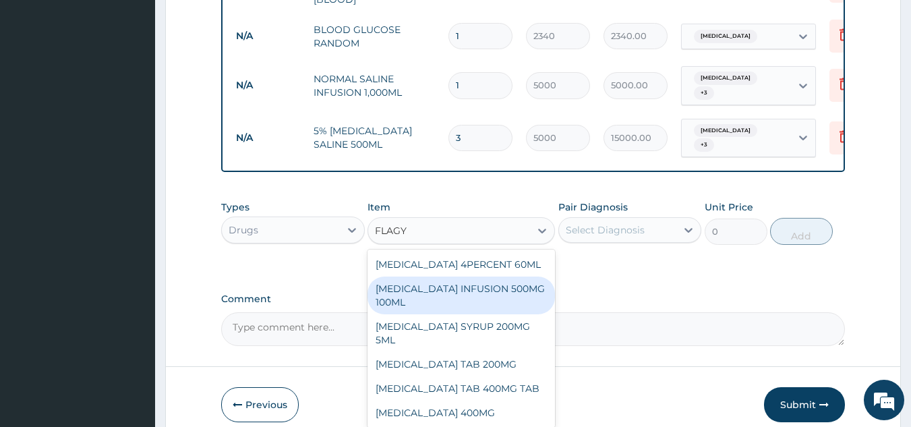
drag, startPoint x: 470, startPoint y: 283, endPoint x: 516, endPoint y: 272, distance: 47.1
click at [471, 282] on div "FLAGYL INFUSION 500MG 100ML" at bounding box center [461, 296] width 187 height 38
type input "1975"
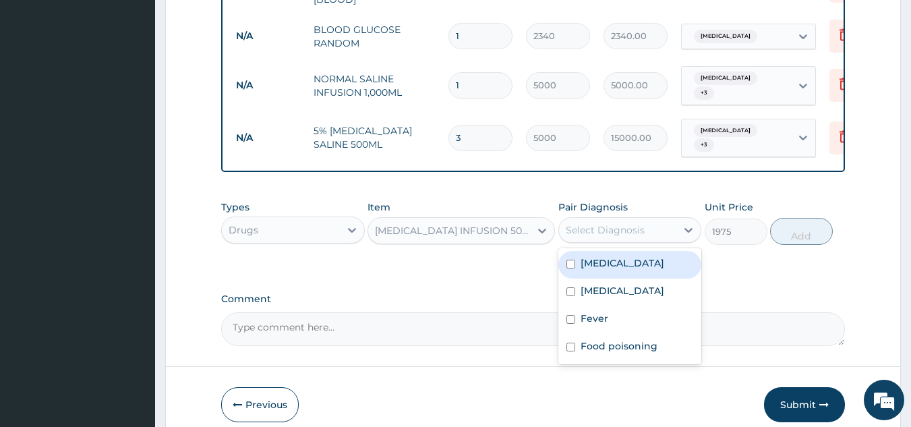
click at [609, 223] on div "Select Diagnosis" at bounding box center [605, 229] width 79 height 13
click at [624, 256] on label "Acute gastroenteritis" at bounding box center [623, 262] width 84 height 13
checkbox input "true"
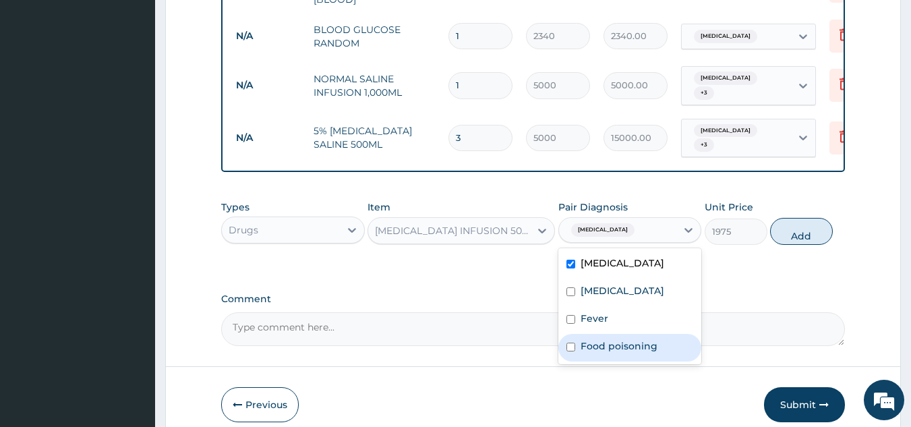
click at [598, 339] on label "Food poisoning" at bounding box center [619, 345] width 77 height 13
checkbox input "true"
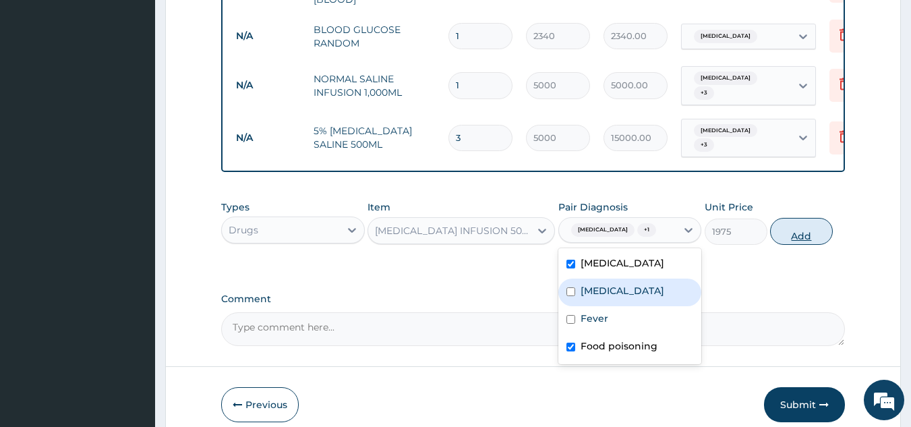
click at [804, 235] on button "Add" at bounding box center [801, 231] width 63 height 27
type input "0"
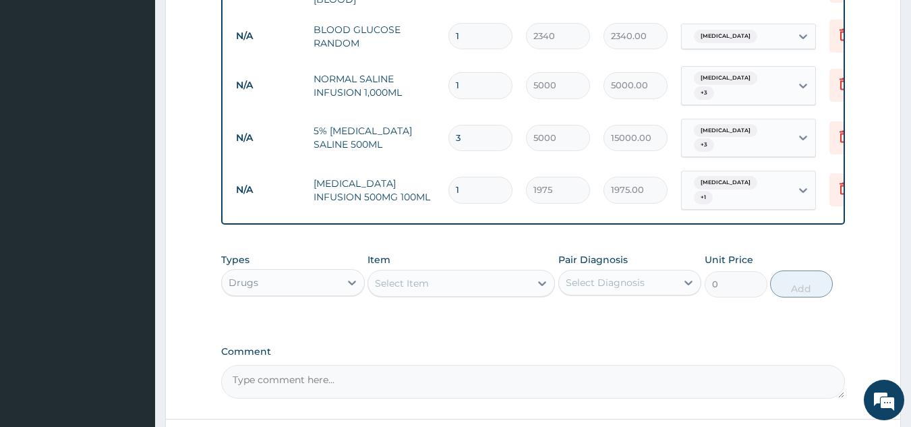
type input "0.00"
type input "4"
type input "7900.00"
type input "4"
click at [500, 272] on div "Select Item" at bounding box center [449, 283] width 162 height 22
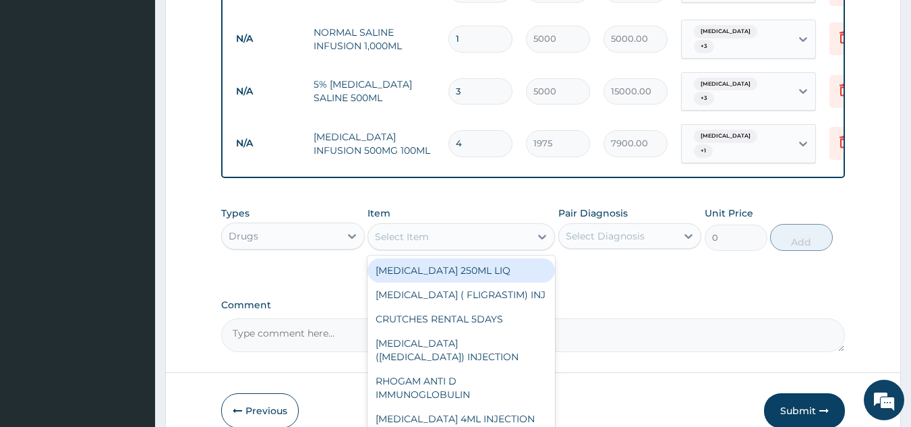
scroll to position [941, 0]
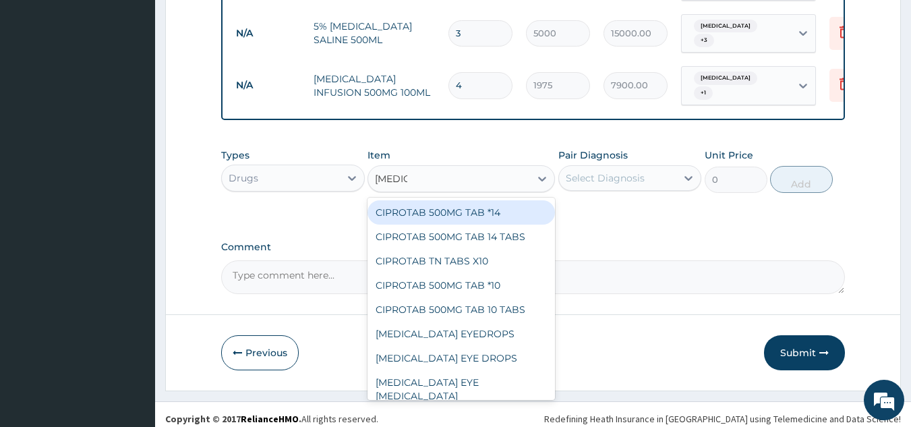
type input "CIPROF"
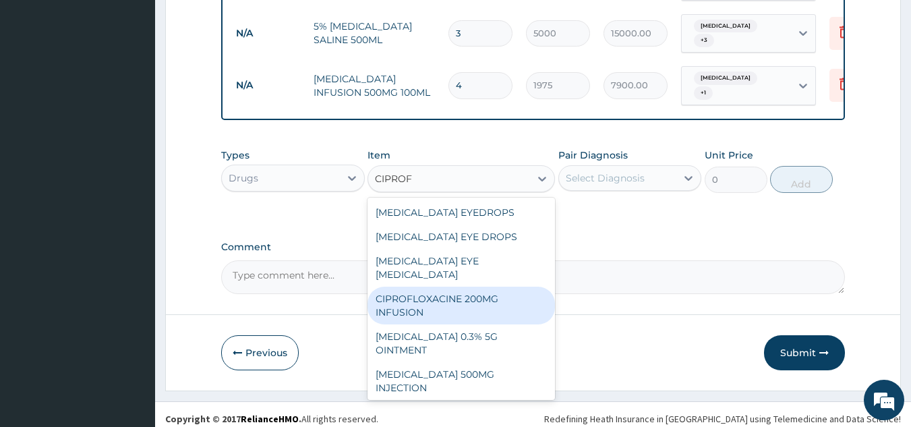
click at [444, 293] on div "CIPROFLOXACINE 200MG INFUSION" at bounding box center [461, 306] width 187 height 38
type input "3025"
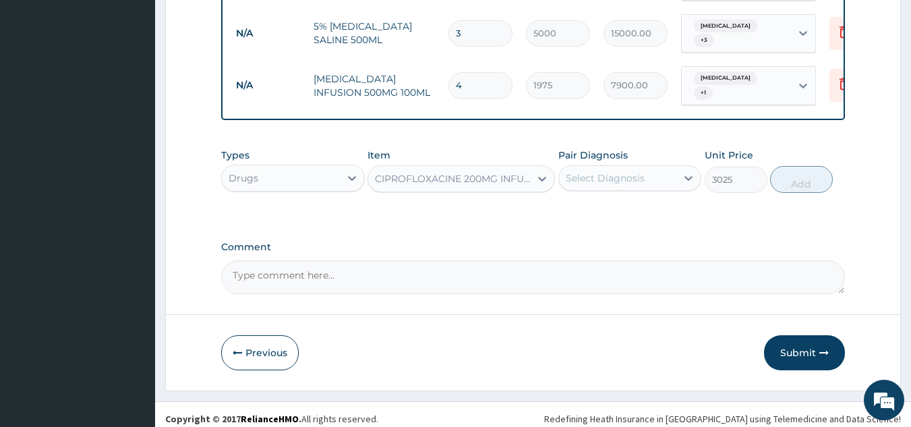
click at [615, 171] on div "Select Diagnosis" at bounding box center [605, 177] width 79 height 13
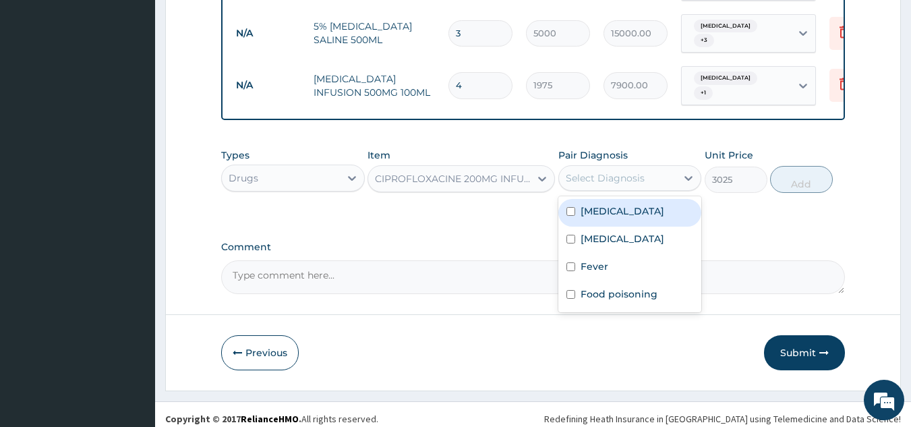
click at [618, 208] on label "Acute gastroenteritis" at bounding box center [623, 210] width 84 height 13
checkbox input "true"
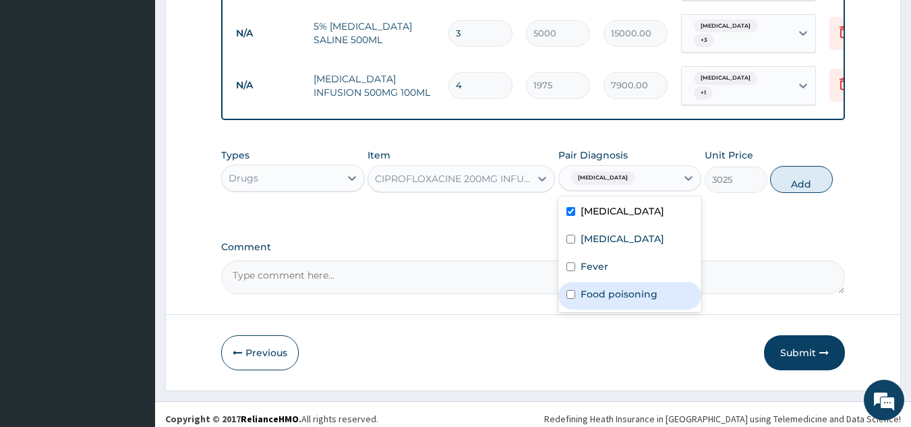
drag, startPoint x: 596, startPoint y: 287, endPoint x: 622, endPoint y: 270, distance: 31.1
click at [596, 287] on label "Food poisoning" at bounding box center [619, 293] width 77 height 13
checkbox input "true"
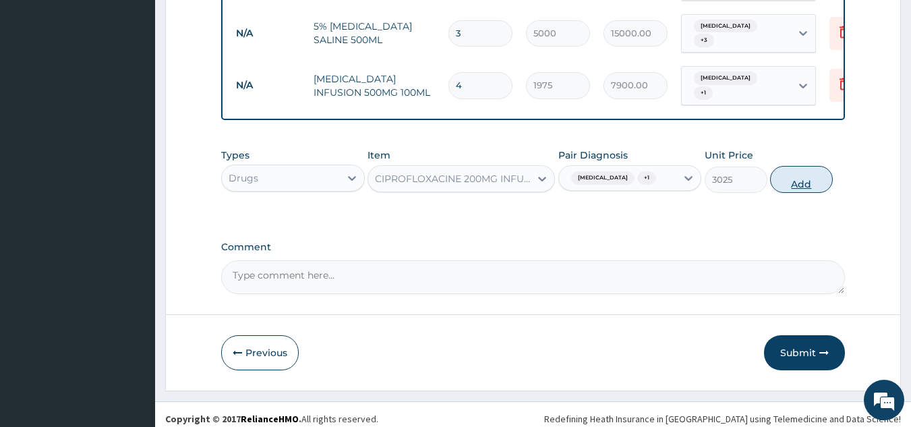
click at [811, 181] on button "Add" at bounding box center [801, 179] width 63 height 27
type input "0"
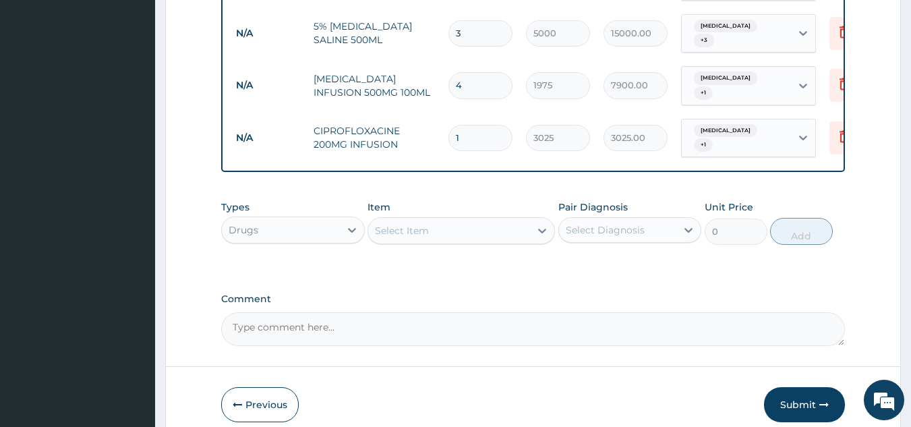
type input "0.00"
type input "3"
type input "9075.00"
type input "3"
click at [468, 221] on div "Select Item" at bounding box center [449, 231] width 162 height 22
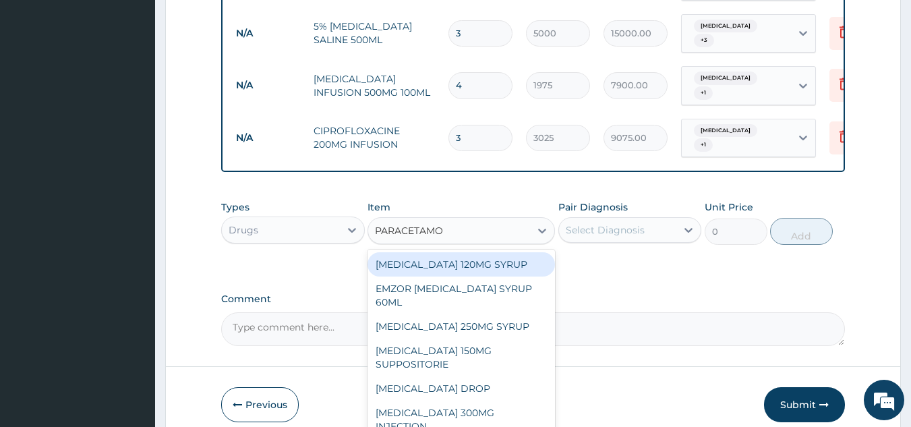
type input "PARACETAMOL"
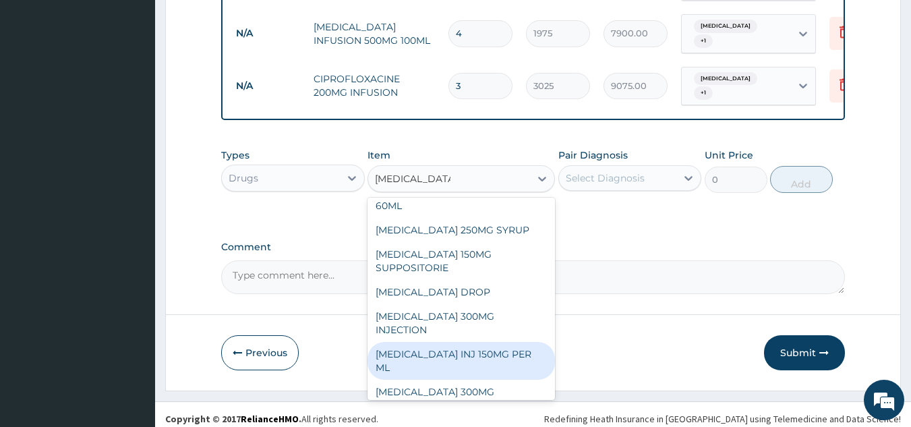
scroll to position [67, 0]
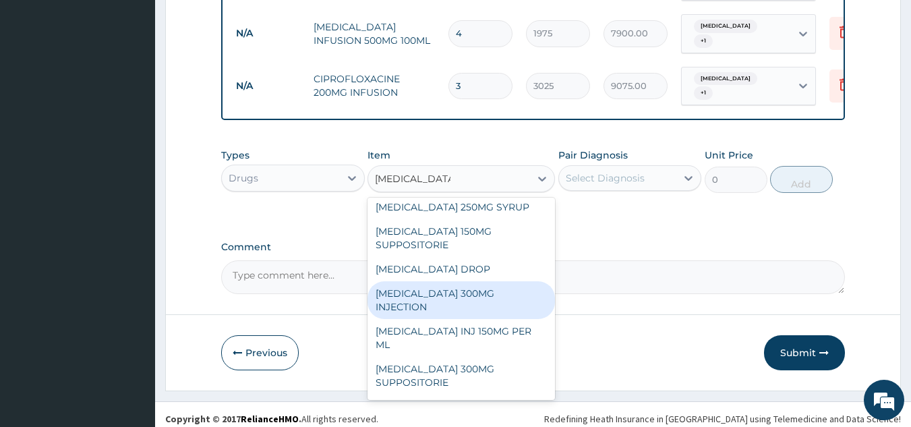
click at [467, 293] on div "PARACETAMOL 300MG INJECTION" at bounding box center [461, 300] width 187 height 38
type input "400"
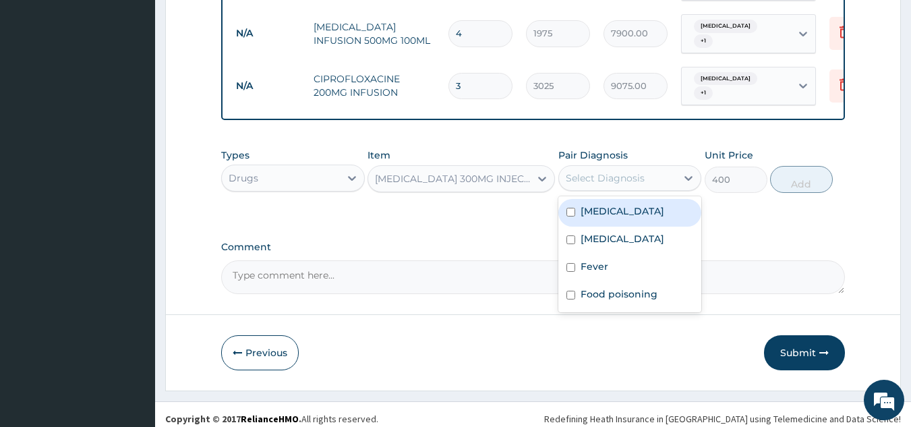
click at [613, 171] on div "Select Diagnosis" at bounding box center [605, 177] width 79 height 13
drag, startPoint x: 614, startPoint y: 206, endPoint x: 612, endPoint y: 219, distance: 12.9
click at [614, 208] on label "Acute gastroenteritis" at bounding box center [623, 210] width 84 height 13
checkbox input "true"
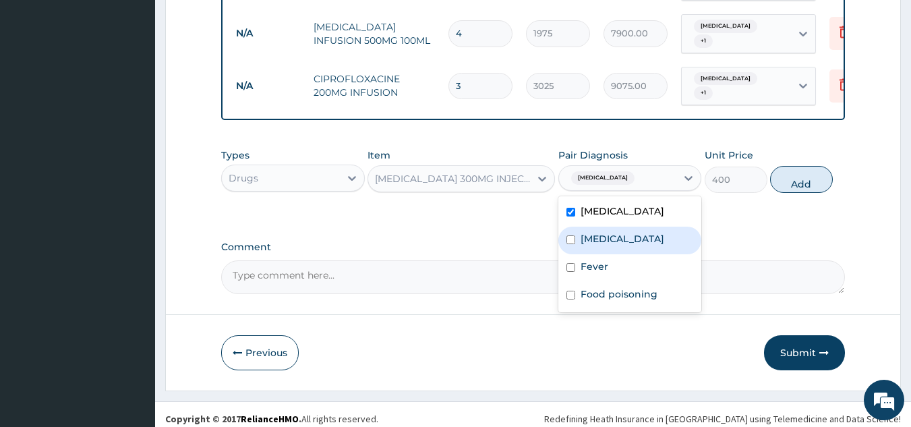
drag, startPoint x: 609, startPoint y: 230, endPoint x: 609, endPoint y: 249, distance: 18.9
click at [611, 233] on label "Malaria" at bounding box center [623, 238] width 84 height 13
checkbox input "true"
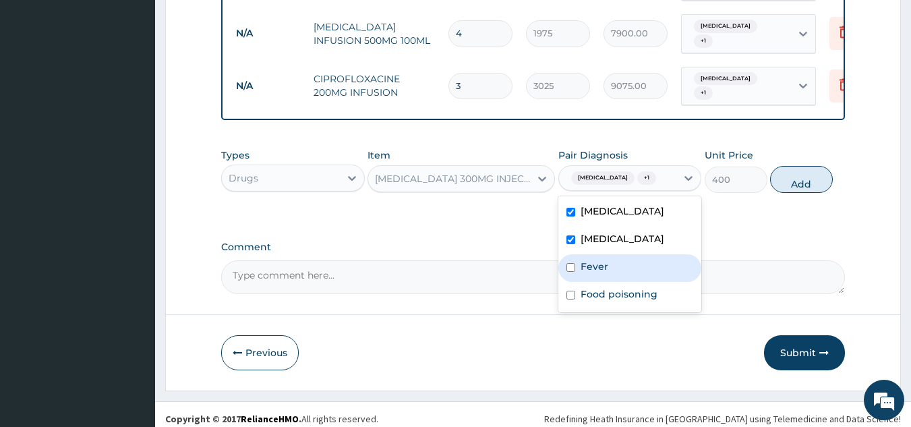
drag, startPoint x: 597, startPoint y: 277, endPoint x: 600, endPoint y: 302, distance: 25.2
click at [601, 282] on div "Fever" at bounding box center [630, 268] width 144 height 28
checkbox input "true"
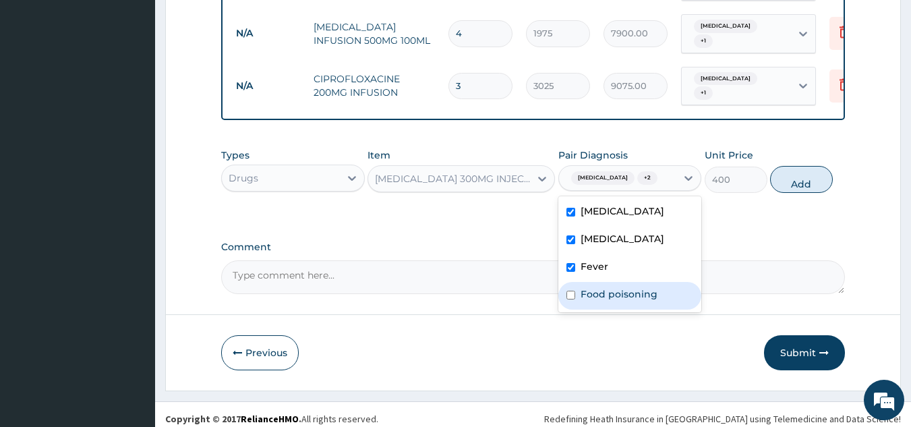
drag, startPoint x: 607, startPoint y: 307, endPoint x: 627, endPoint y: 295, distance: 23.3
click at [616, 301] on div "Food poisoning" at bounding box center [630, 296] width 144 height 28
checkbox input "true"
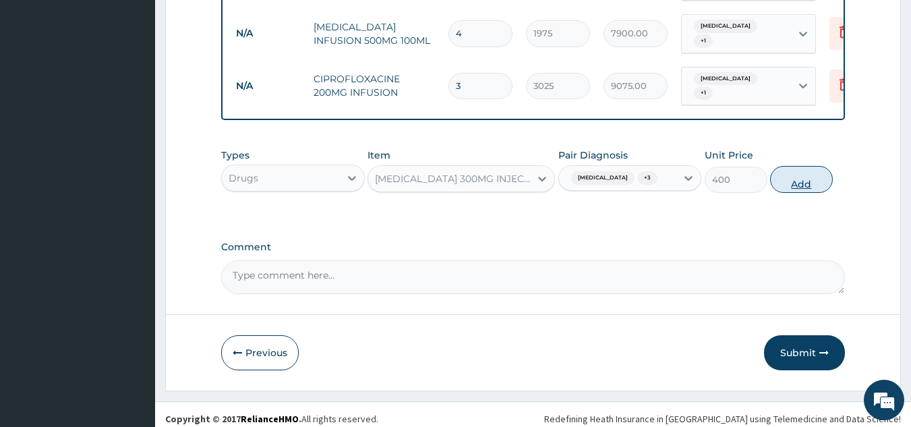
click at [808, 183] on button "Add" at bounding box center [801, 179] width 63 height 27
type input "0"
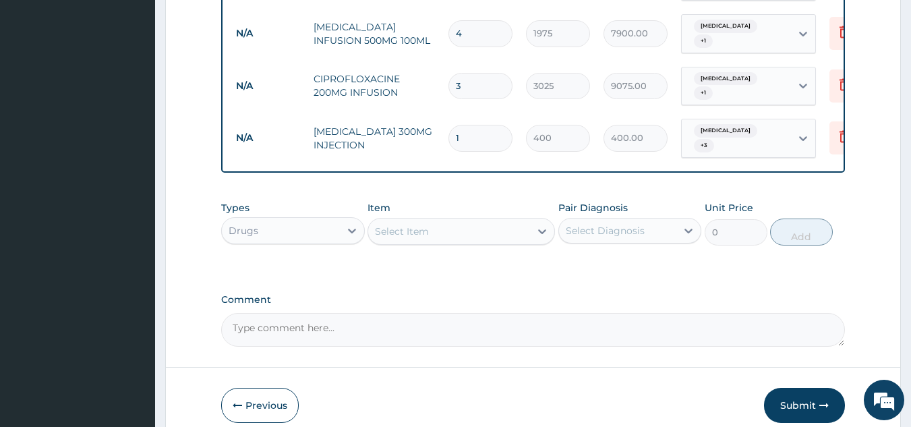
drag, startPoint x: 471, startPoint y: 119, endPoint x: 448, endPoint y: 121, distance: 23.6
click at [449, 125] on div "1" at bounding box center [481, 138] width 64 height 26
type input "8"
type input "3200.00"
type input "8"
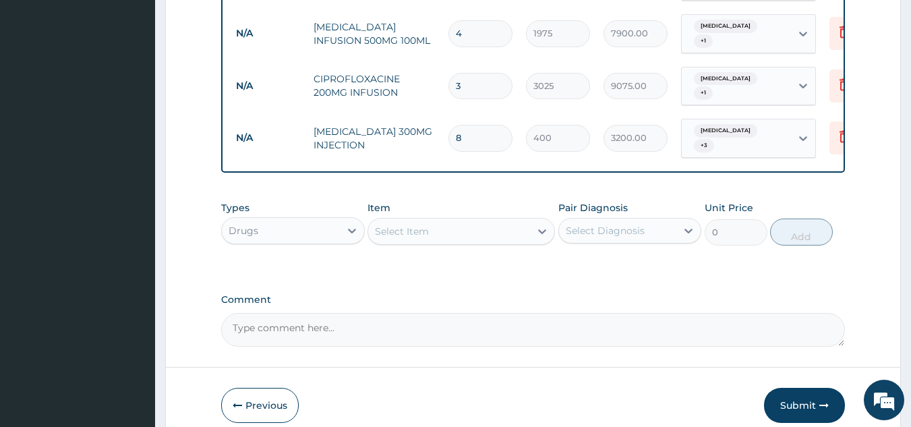
click at [455, 223] on div "Select Item" at bounding box center [449, 232] width 162 height 22
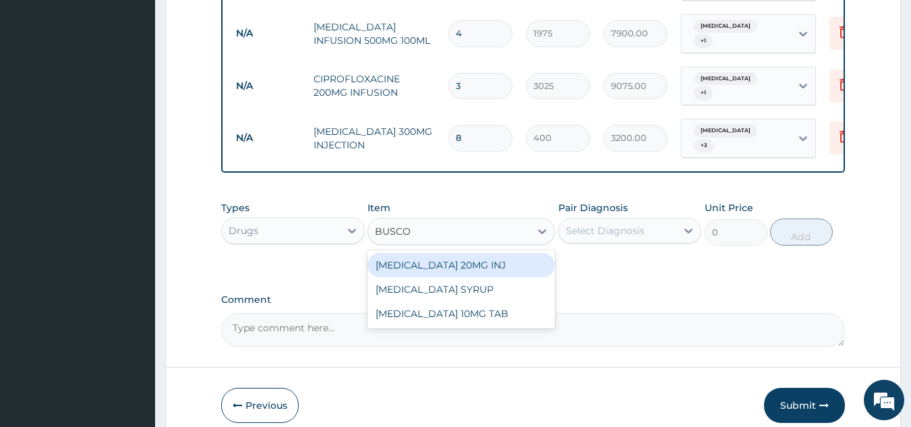
type input "BUSCOP"
click at [479, 258] on div "BUSCOPAN 20MG INJ" at bounding box center [461, 265] width 187 height 24
type input "1675"
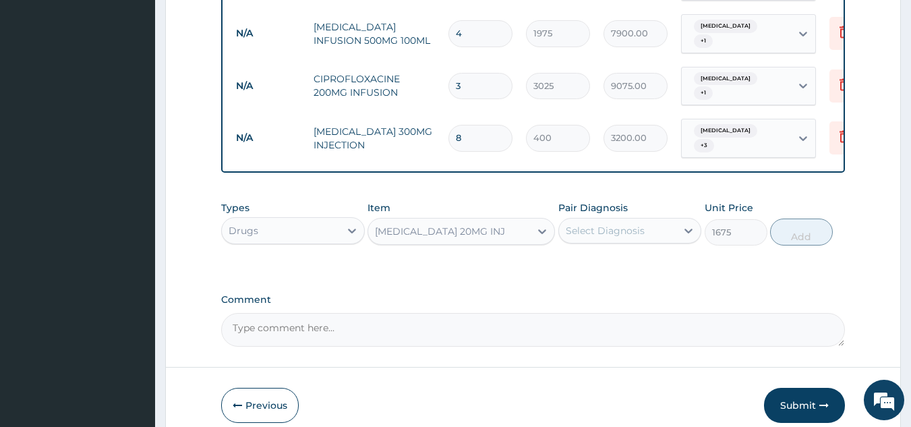
click at [655, 221] on div "Select Diagnosis" at bounding box center [618, 231] width 118 height 22
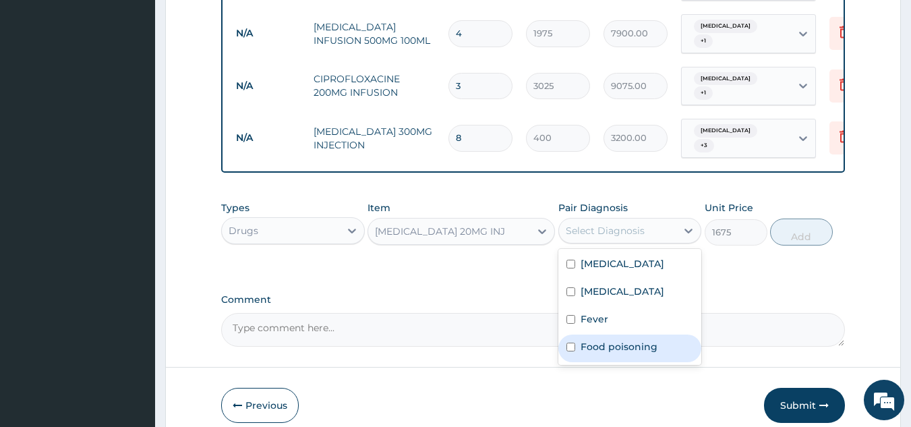
click at [623, 340] on label "Food poisoning" at bounding box center [619, 346] width 77 height 13
checkbox input "true"
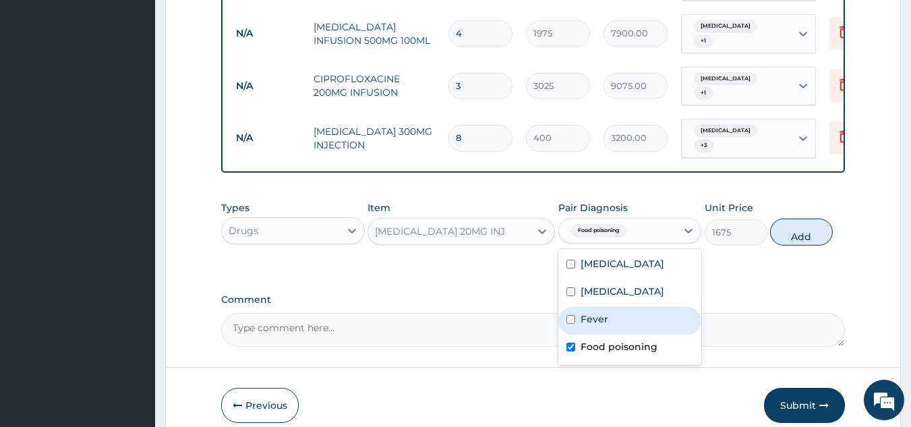
click at [625, 313] on div "Fever" at bounding box center [630, 321] width 144 height 28
checkbox input "true"
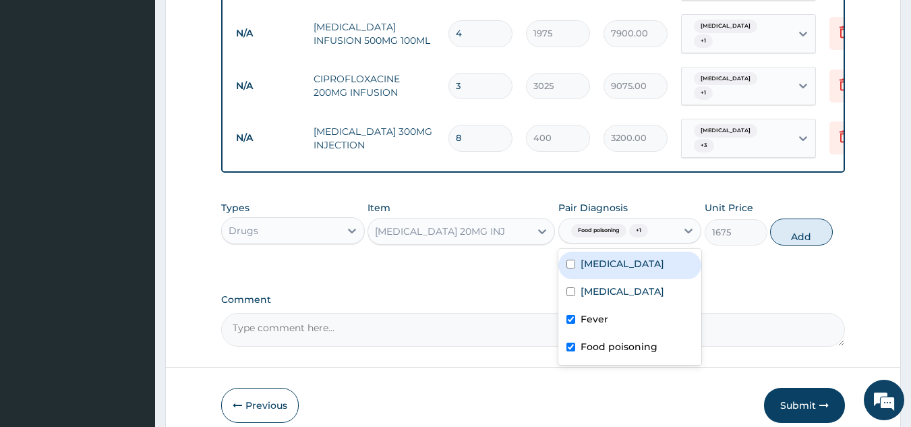
drag, startPoint x: 666, startPoint y: 266, endPoint x: 764, endPoint y: 233, distance: 103.4
click at [667, 265] on div "Acute gastroenteritis" at bounding box center [630, 266] width 144 height 28
checkbox input "true"
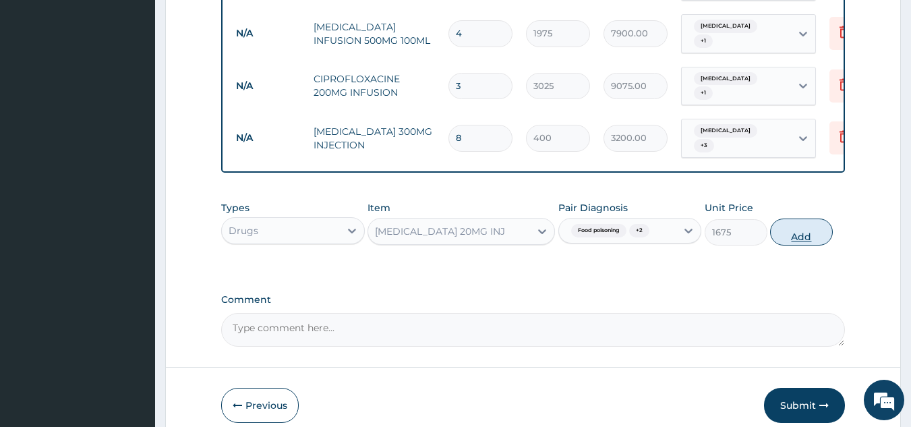
click at [799, 220] on button "Add" at bounding box center [801, 232] width 63 height 27
type input "0"
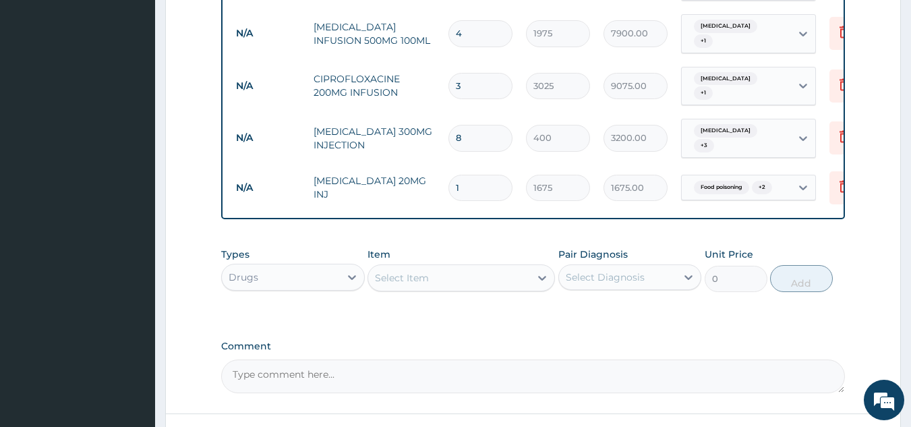
click at [475, 267] on div "Select Item" at bounding box center [449, 278] width 162 height 22
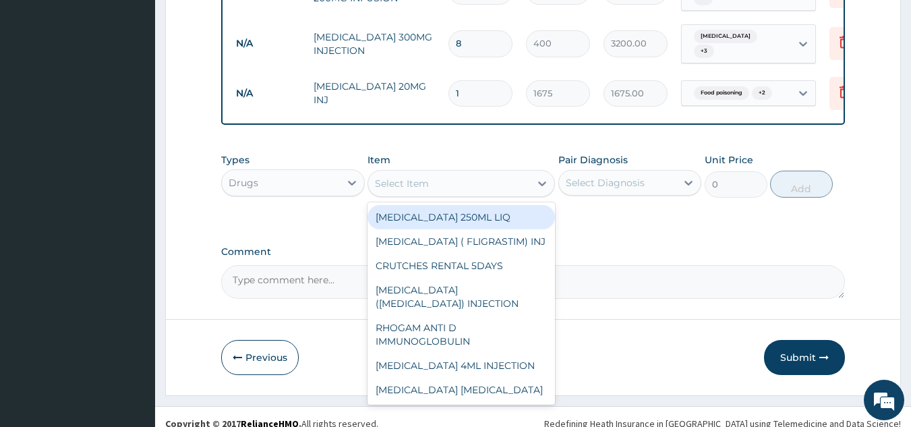
scroll to position [1092, 0]
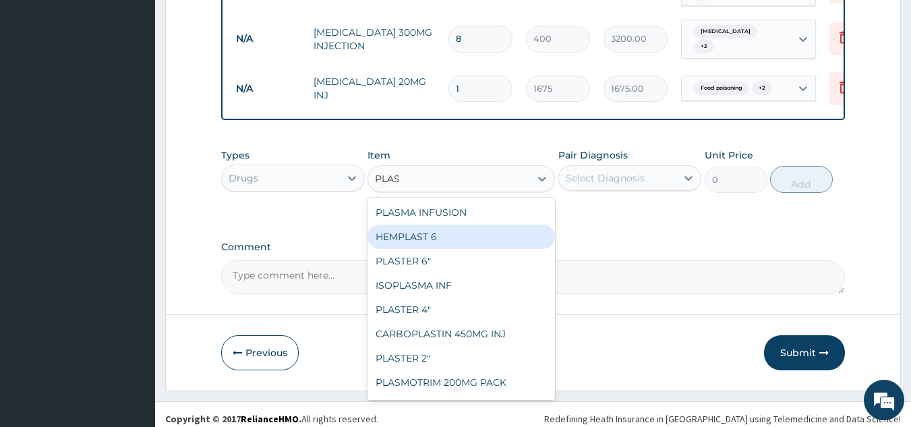
type input "PLAS"
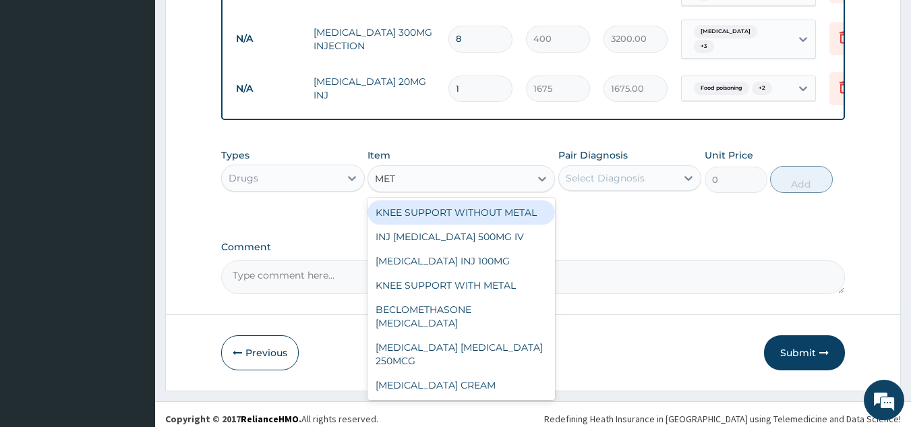
type input "METO"
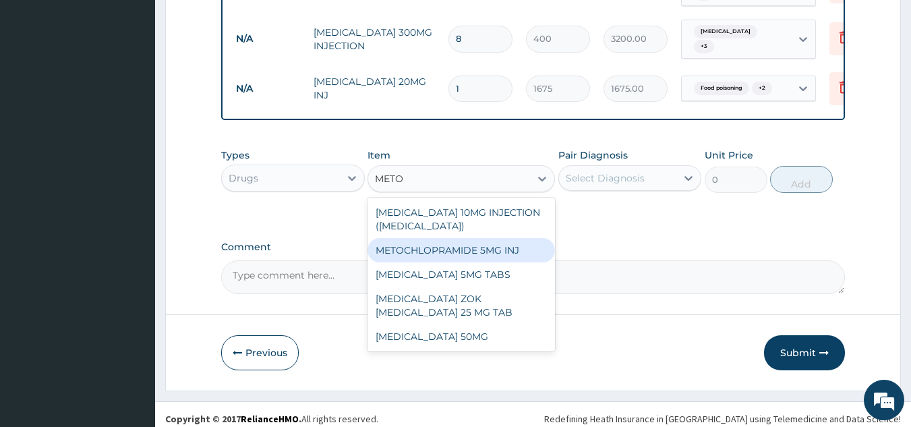
click at [459, 242] on div "METOCHLOPRAMIDE 5MG INJ" at bounding box center [461, 250] width 187 height 24
type input "270"
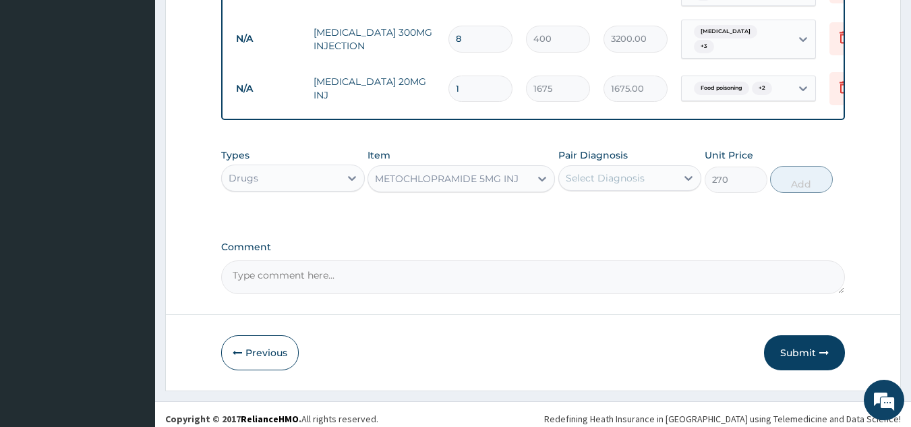
drag, startPoint x: 647, startPoint y: 168, endPoint x: 644, endPoint y: 179, distance: 11.1
click at [645, 177] on div "Select Diagnosis" at bounding box center [618, 178] width 118 height 22
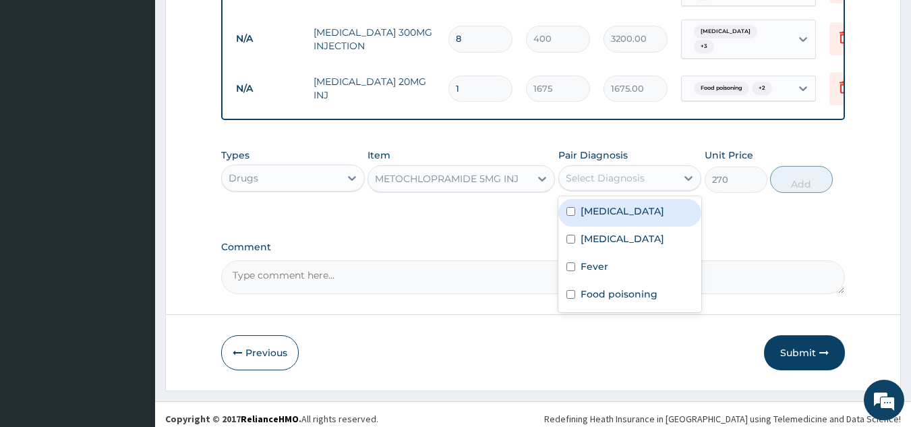
click at [623, 206] on label "Acute gastroenteritis" at bounding box center [623, 210] width 84 height 13
checkbox input "true"
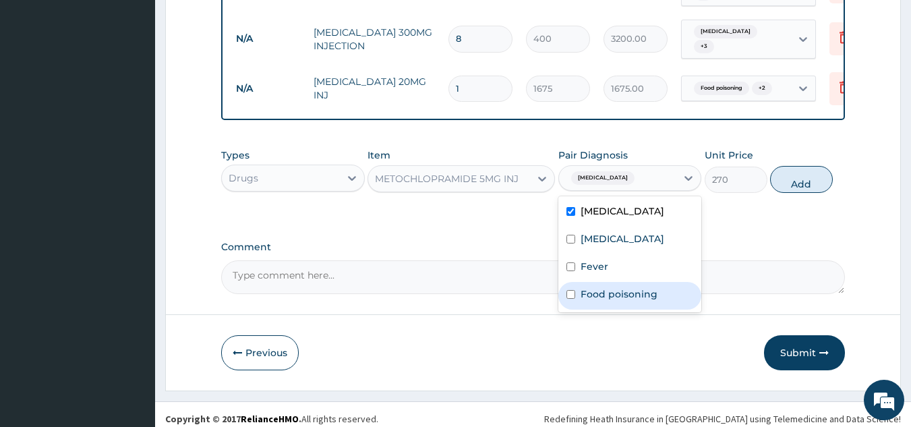
click at [612, 287] on label "Food poisoning" at bounding box center [619, 293] width 77 height 13
checkbox input "true"
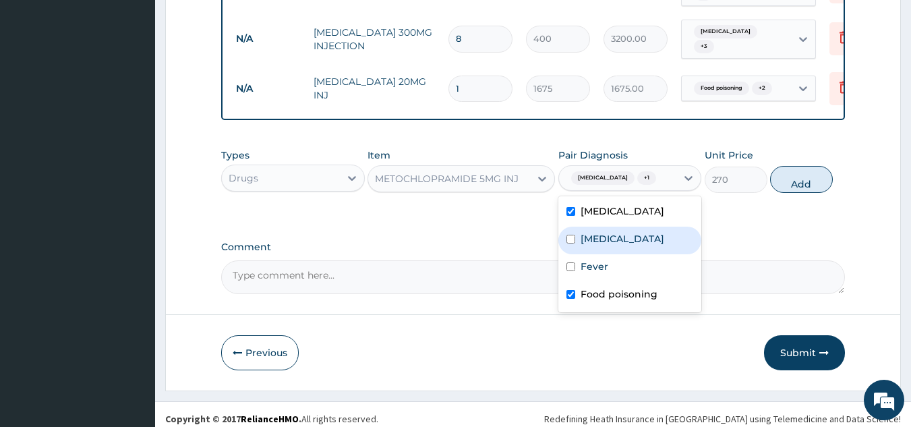
drag, startPoint x: 583, startPoint y: 245, endPoint x: 604, endPoint y: 252, distance: 21.3
click at [587, 245] on label "Malaria" at bounding box center [623, 238] width 84 height 13
checkbox input "true"
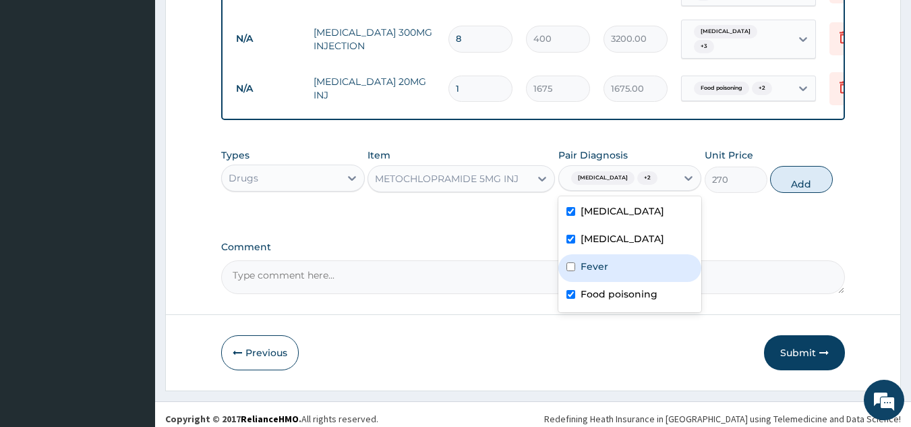
drag, startPoint x: 592, startPoint y: 277, endPoint x: 606, endPoint y: 268, distance: 16.7
click at [595, 274] on div "Fever" at bounding box center [630, 268] width 144 height 28
checkbox input "true"
click at [815, 180] on button "Add" at bounding box center [801, 179] width 63 height 27
type input "0"
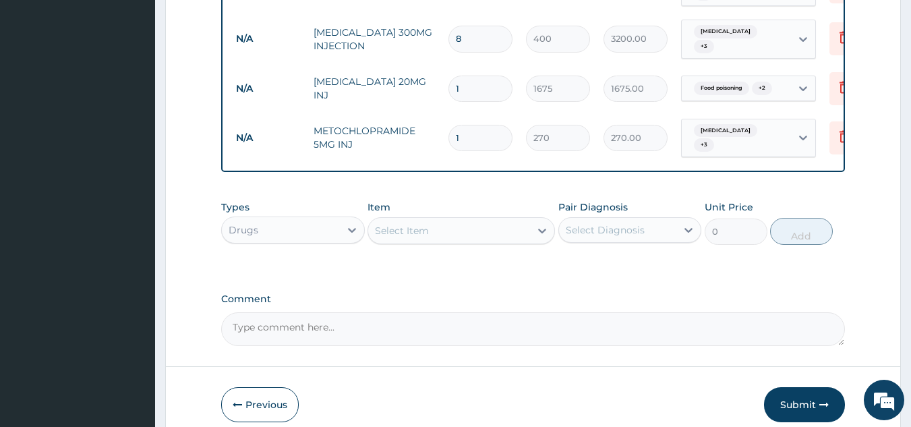
drag, startPoint x: 446, startPoint y: 119, endPoint x: 430, endPoint y: 114, distance: 16.9
click at [429, 117] on tr "N/A METOCHLOPRAMIDE 5MG INJ 1 270 270.00 Acute gastroenteritis + 3 Delete" at bounding box center [559, 138] width 661 height 53
type input "2"
type input "540.00"
type input "2"
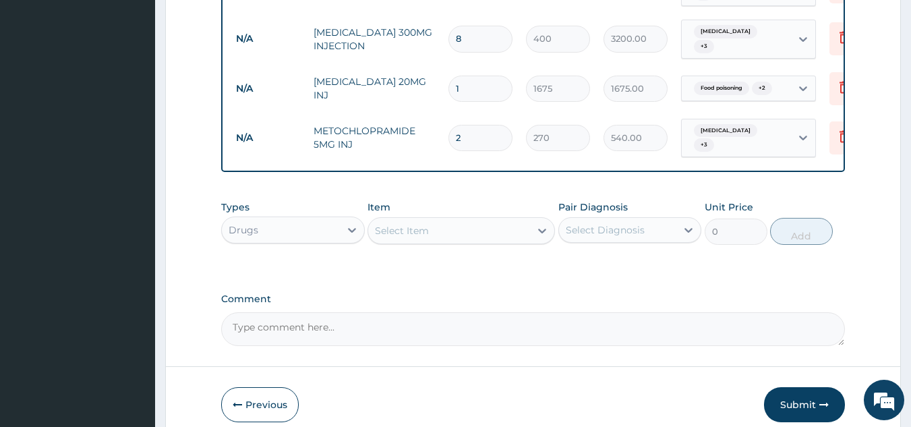
click at [482, 222] on div "Select Item" at bounding box center [449, 231] width 162 height 22
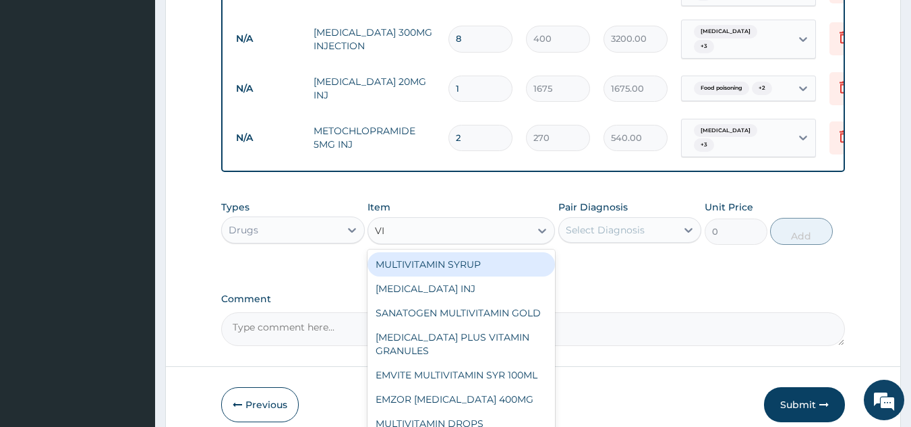
type input "V"
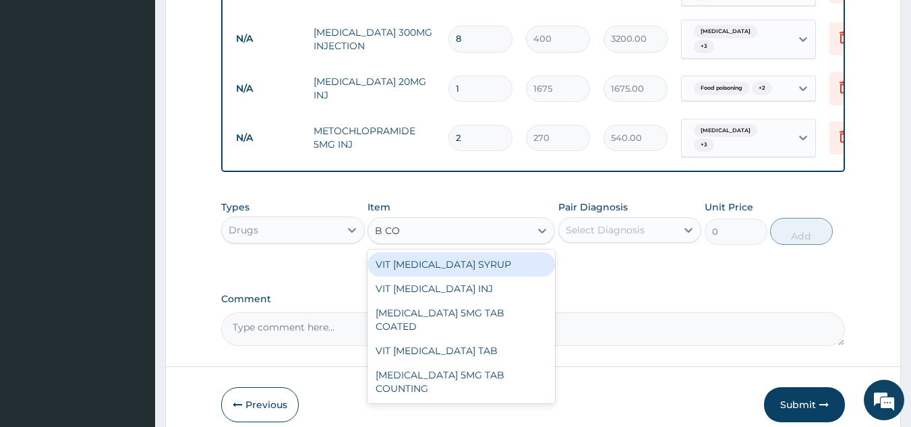
type input "B COM"
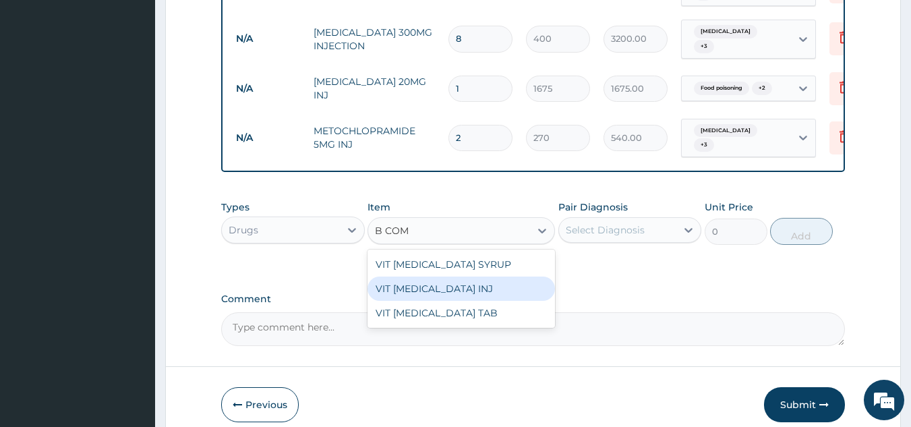
drag, startPoint x: 405, startPoint y: 280, endPoint x: 600, endPoint y: 251, distance: 196.4
click at [426, 280] on div "VIT B COMPLEX INJ" at bounding box center [461, 289] width 187 height 24
type input "900"
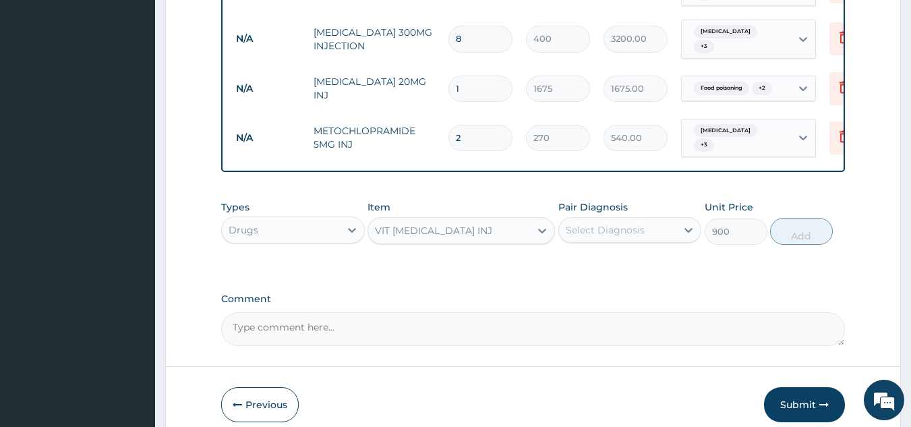
click at [629, 223] on div "Select Diagnosis" at bounding box center [605, 229] width 79 height 13
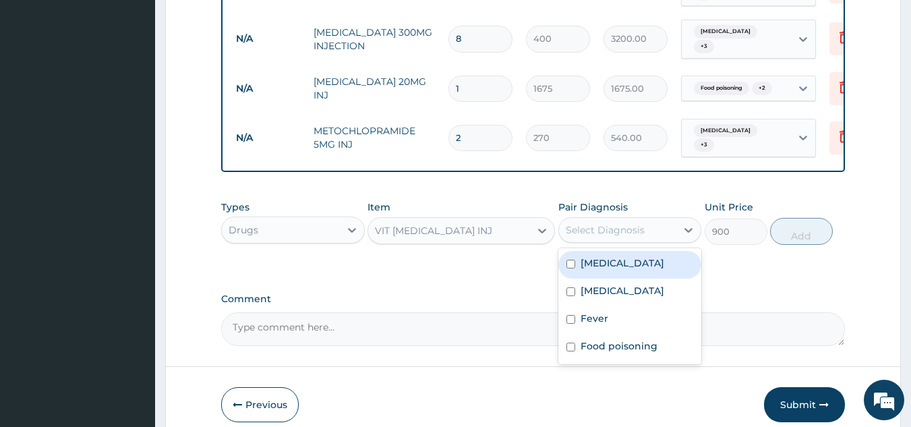
drag, startPoint x: 610, startPoint y: 256, endPoint x: 615, endPoint y: 276, distance: 20.3
click at [613, 261] on label "Acute gastroenteritis" at bounding box center [623, 262] width 84 height 13
checkbox input "true"
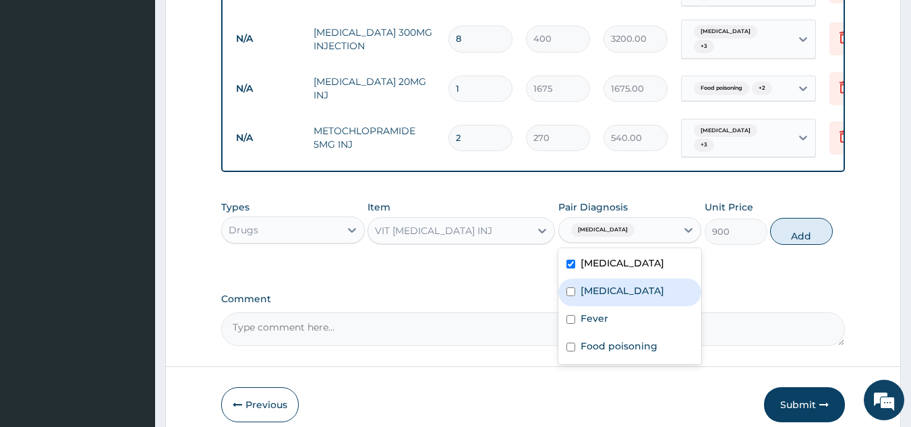
click at [610, 289] on label "Malaria" at bounding box center [623, 290] width 84 height 13
checkbox input "true"
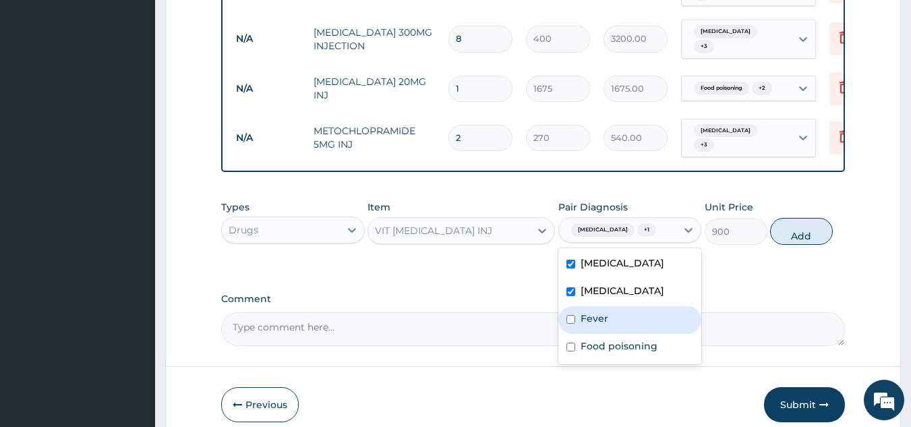
drag, startPoint x: 591, startPoint y: 328, endPoint x: 596, endPoint y: 355, distance: 27.3
click at [596, 334] on div "Fever" at bounding box center [630, 320] width 144 height 28
checkbox input "true"
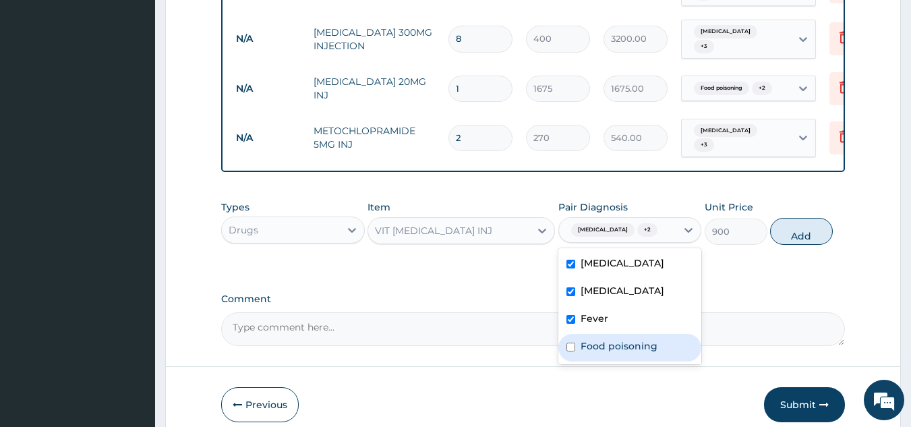
drag, startPoint x: 594, startPoint y: 356, endPoint x: 722, endPoint y: 301, distance: 139.9
click at [656, 346] on div "Food poisoning" at bounding box center [630, 348] width 144 height 28
checkbox input "true"
click at [812, 235] on button "Add" at bounding box center [801, 231] width 63 height 27
type input "0"
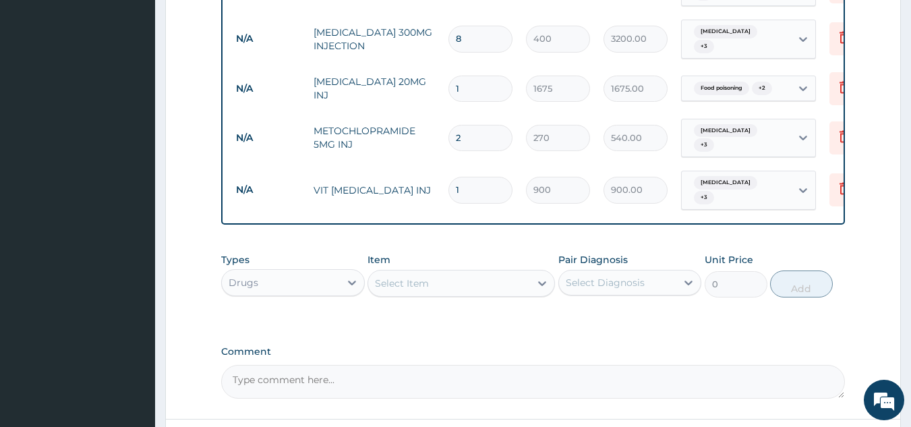
type input "10"
type input "9000.00"
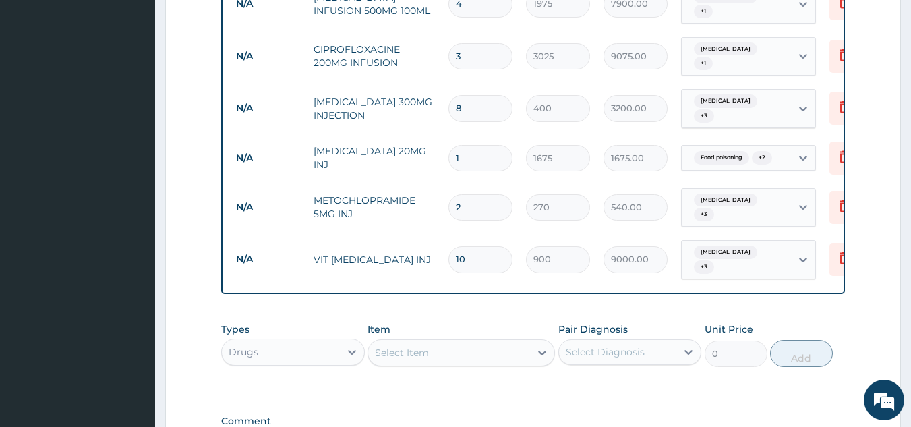
scroll to position [1024, 0]
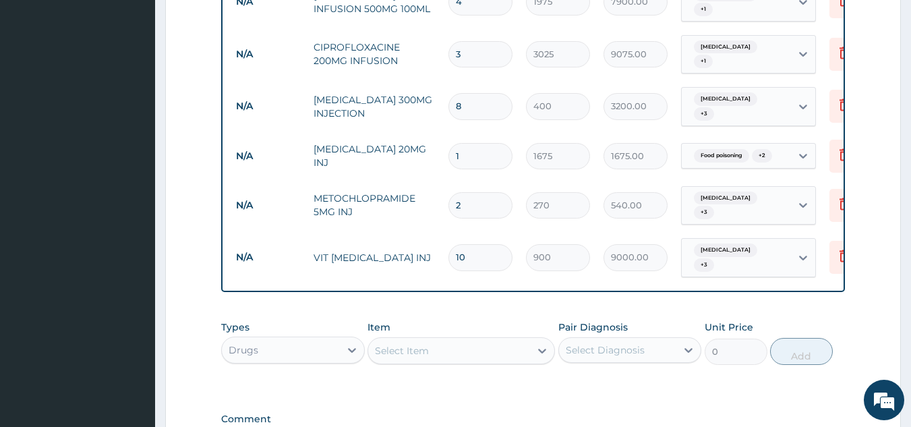
drag, startPoint x: 475, startPoint y: 236, endPoint x: 461, endPoint y: 226, distance: 17.4
click at [453, 244] on input "10" at bounding box center [481, 257] width 64 height 26
type input "4"
type input "3600.00"
type input "5"
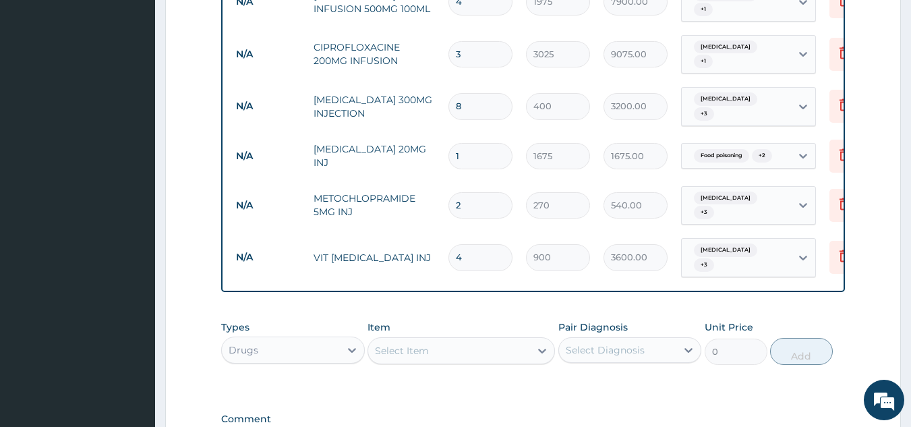
type input "4500.00"
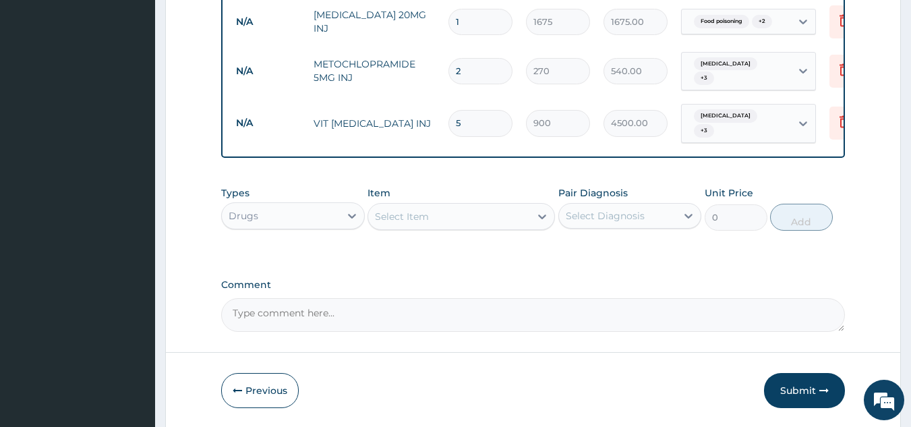
scroll to position [1159, 0]
type input "5"
click at [429, 206] on div "Select Item" at bounding box center [449, 216] width 162 height 22
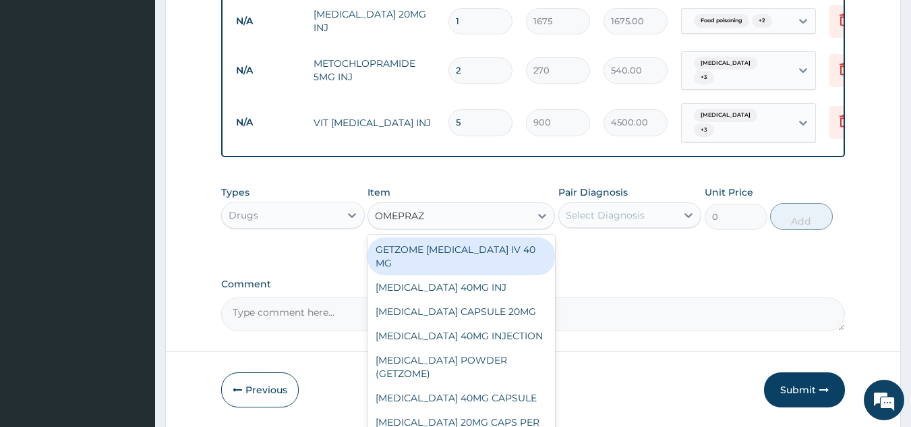
type input "OMEPRAZO"
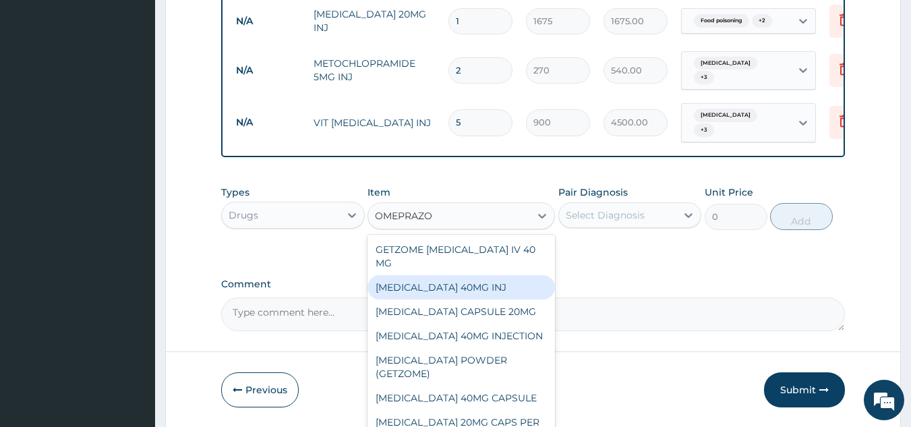
click at [420, 275] on div "OMEPRAZOLE 40MG INJ" at bounding box center [461, 287] width 187 height 24
type input "3313"
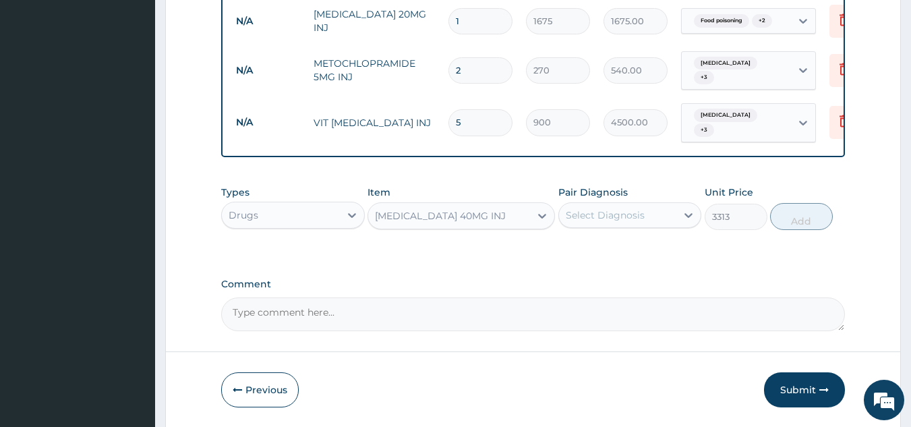
click at [591, 208] on div "Select Diagnosis" at bounding box center [605, 214] width 79 height 13
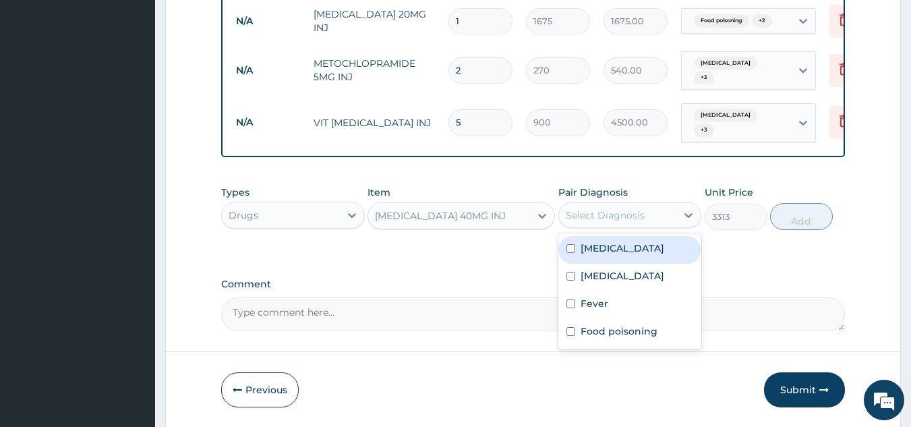
click at [637, 241] on label "Acute gastroenteritis" at bounding box center [623, 247] width 84 height 13
checkbox input "true"
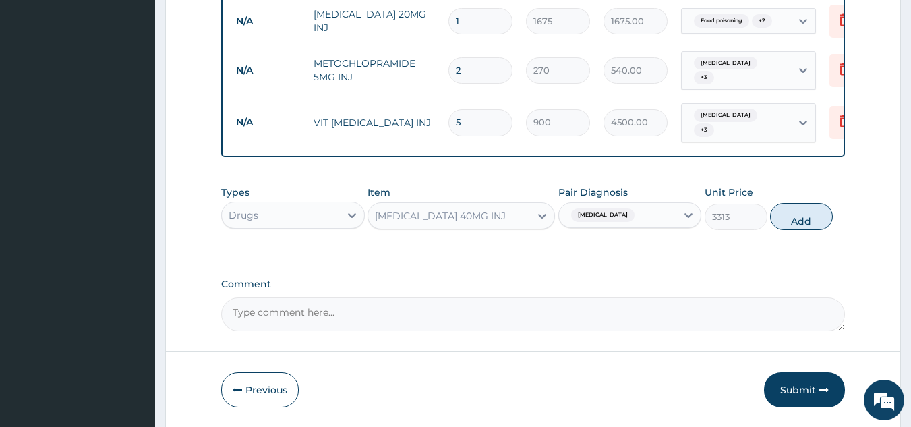
click at [805, 207] on button "Add" at bounding box center [801, 216] width 63 height 27
type input "0"
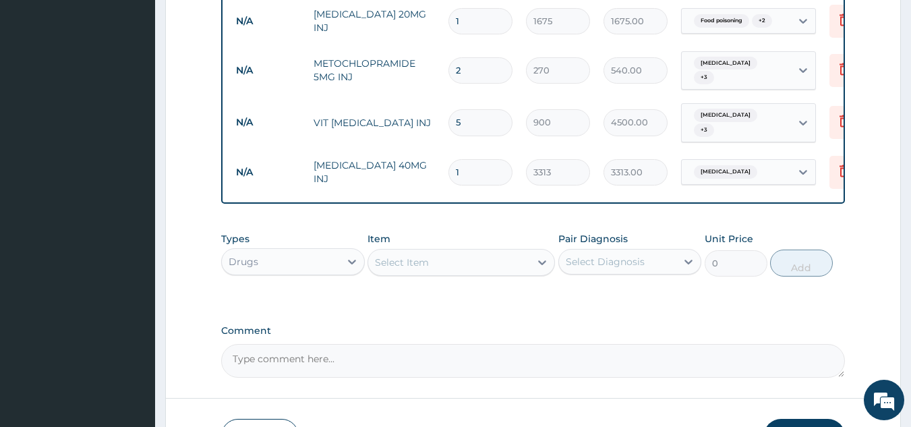
type input "0.00"
type input "2"
type input "6626.00"
type input "2"
click at [497, 258] on div "Select Item" at bounding box center [449, 263] width 162 height 22
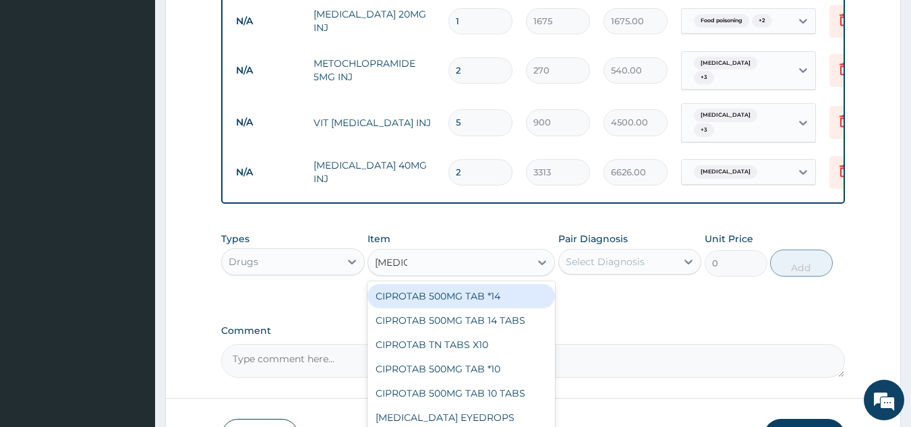
type input "CIPROF"
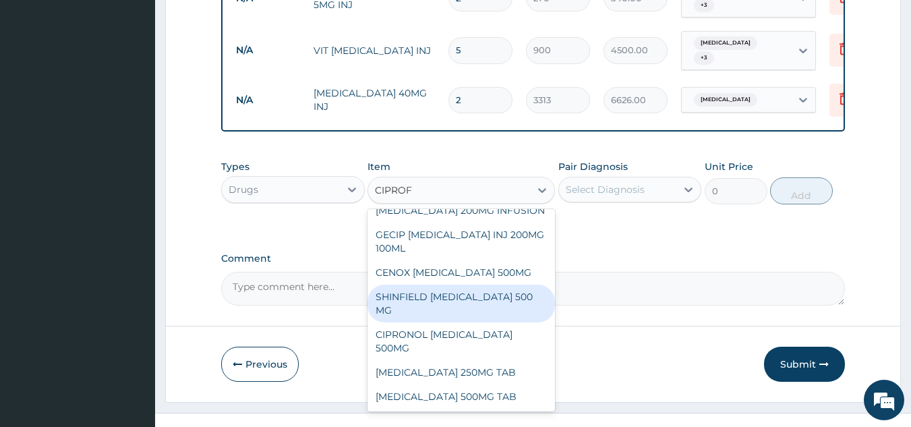
scroll to position [1243, 0]
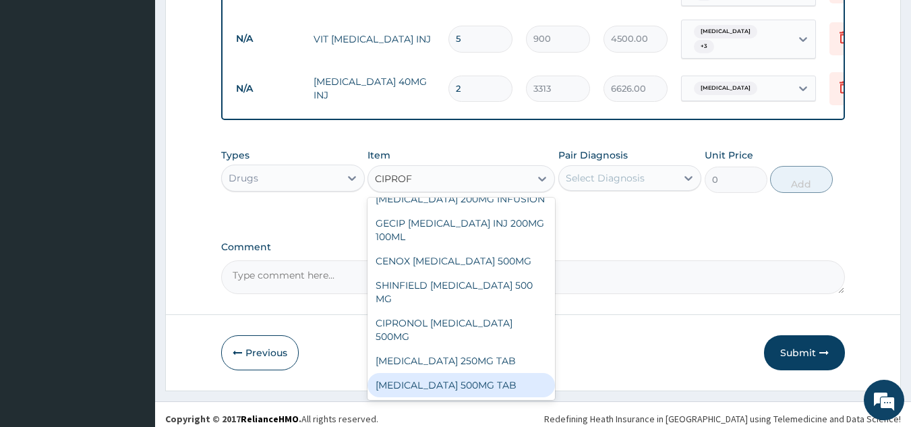
drag, startPoint x: 461, startPoint y: 378, endPoint x: 473, endPoint y: 370, distance: 14.4
click at [462, 376] on div "CIPROFLOXACIN 500MG TAB" at bounding box center [461, 385] width 187 height 24
type input "162"
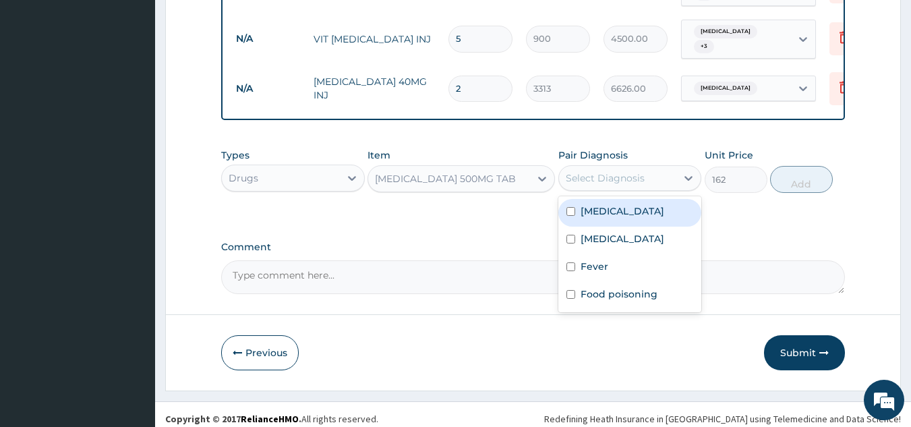
click at [641, 171] on div "Select Diagnosis" at bounding box center [605, 177] width 79 height 13
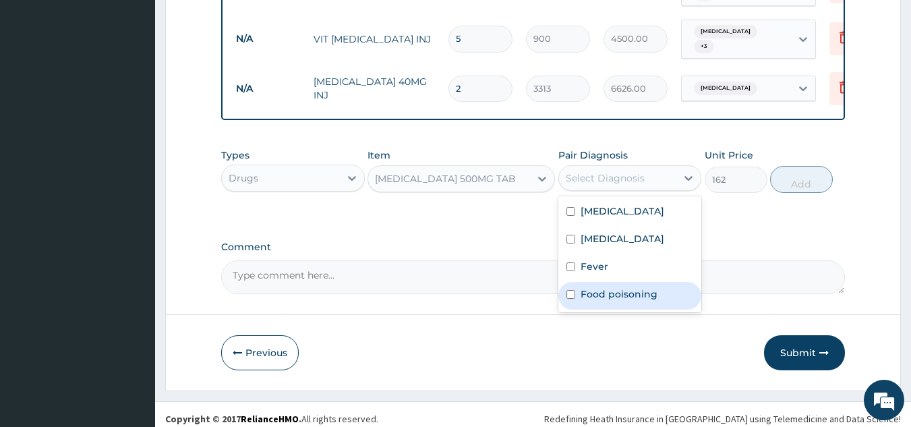
drag, startPoint x: 593, startPoint y: 287, endPoint x: 600, endPoint y: 254, distance: 33.9
click at [595, 287] on label "Food poisoning" at bounding box center [619, 293] width 77 height 13
checkbox input "true"
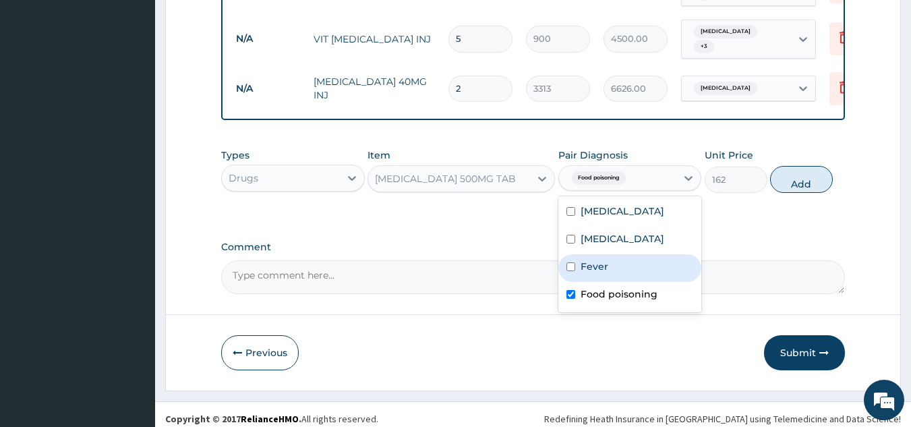
click at [600, 254] on div "Fever" at bounding box center [630, 268] width 144 height 28
checkbox input "true"
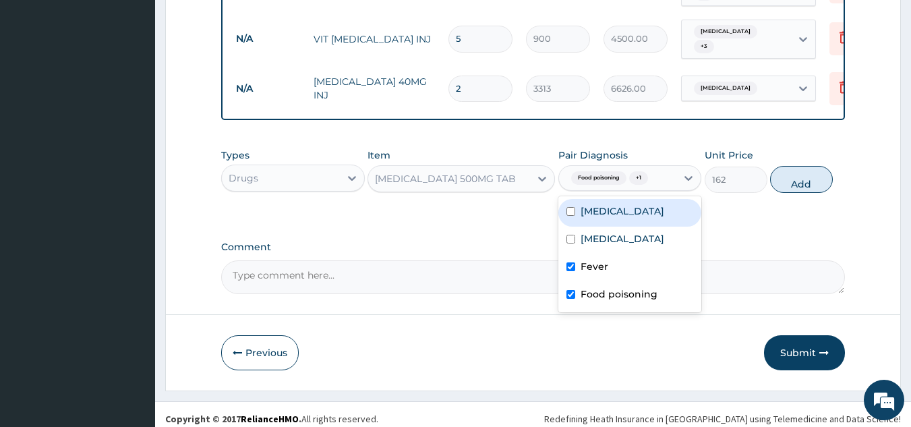
drag, startPoint x: 626, startPoint y: 198, endPoint x: 628, endPoint y: 206, distance: 8.3
click at [628, 204] on label "Acute gastroenteritis" at bounding box center [623, 210] width 84 height 13
checkbox input "true"
click at [809, 171] on button "Add" at bounding box center [801, 179] width 63 height 27
type input "0"
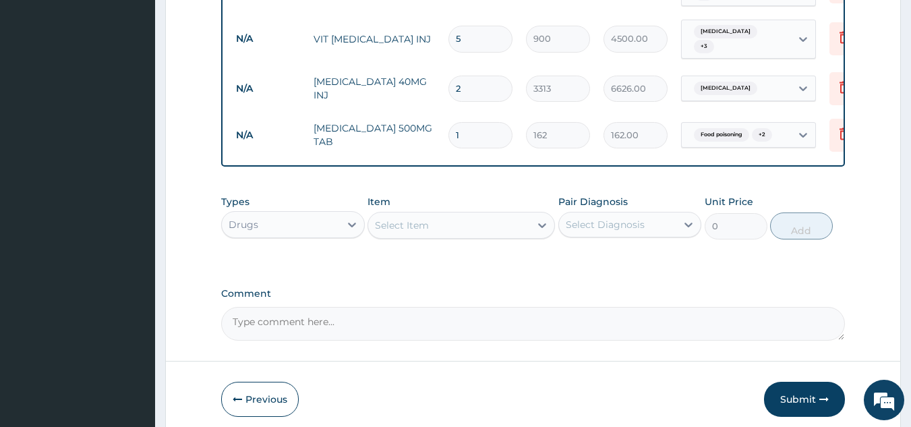
type input "0.00"
type input "4"
type input "648.00"
type input "0.00"
type input "1"
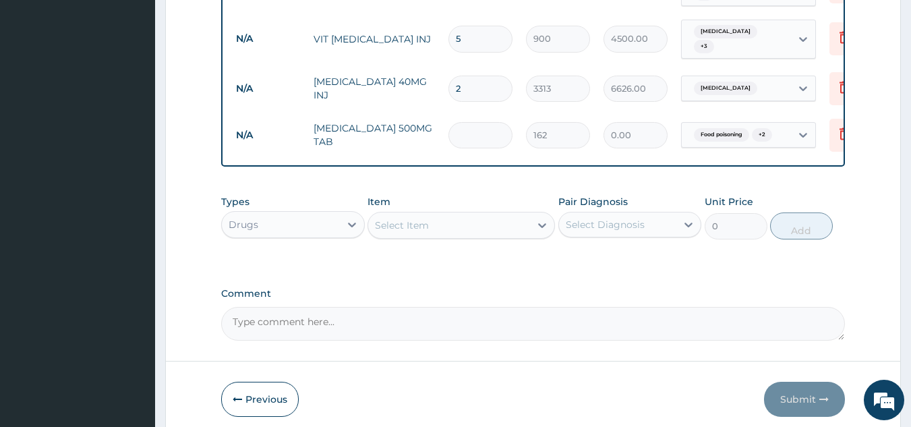
type input "162.00"
type input "14"
type input "2268.00"
type input "14"
click at [505, 217] on div "Select Item" at bounding box center [449, 225] width 162 height 22
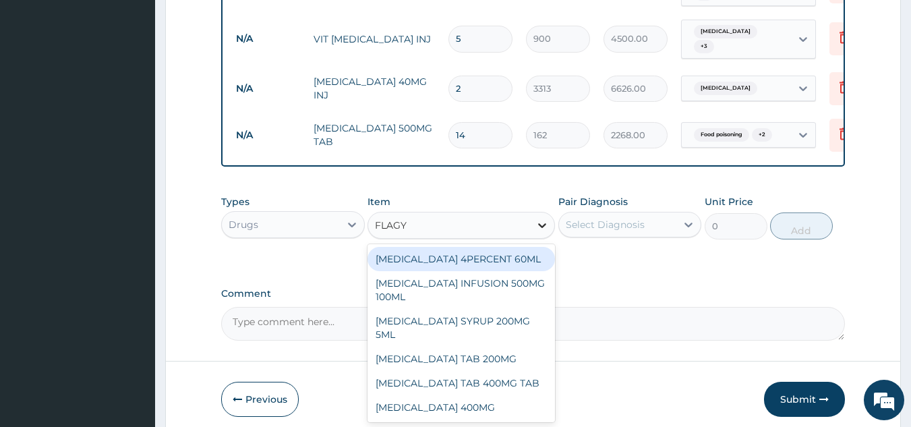
type input "FLAGYL"
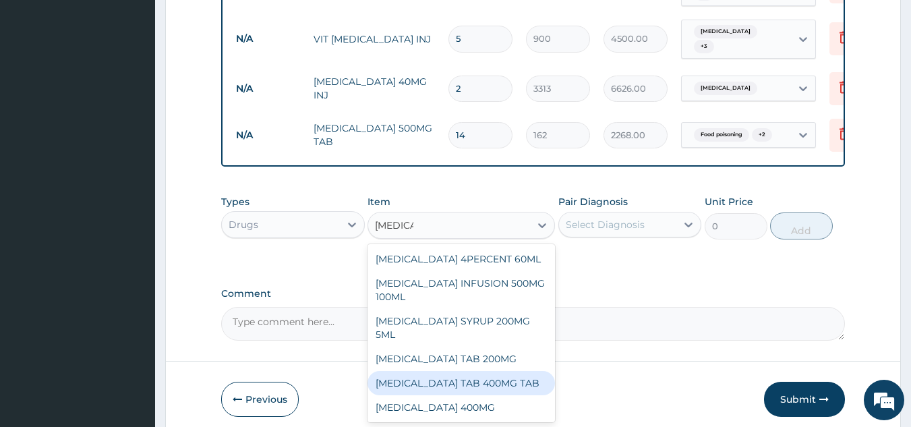
click at [461, 371] on div "FLAGYL TAB 400MG TAB" at bounding box center [461, 383] width 187 height 24
type input "54"
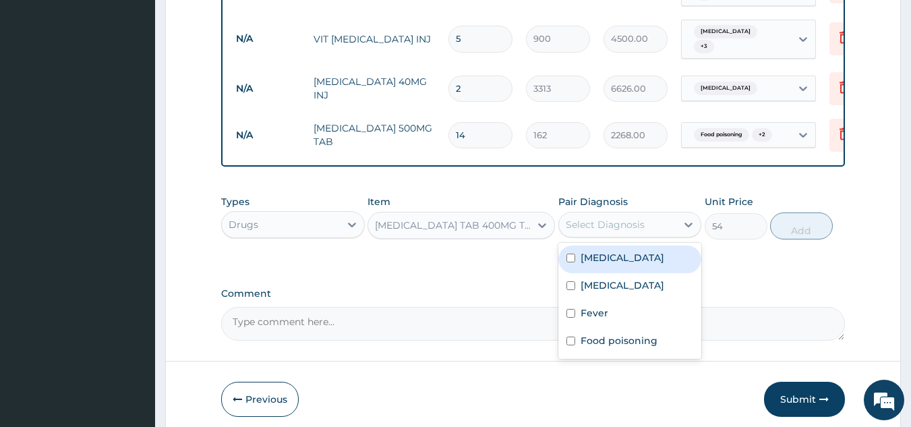
click at [625, 218] on div "Select Diagnosis" at bounding box center [605, 224] width 79 height 13
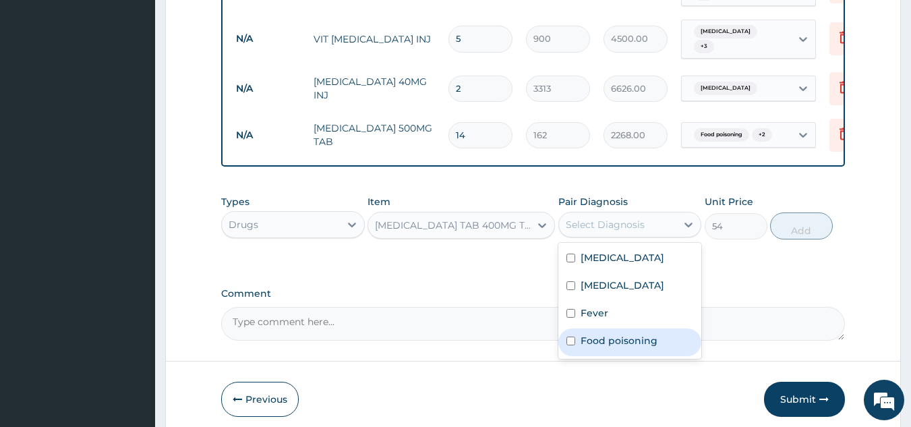
click at [594, 334] on label "Food poisoning" at bounding box center [619, 340] width 77 height 13
checkbox input "true"
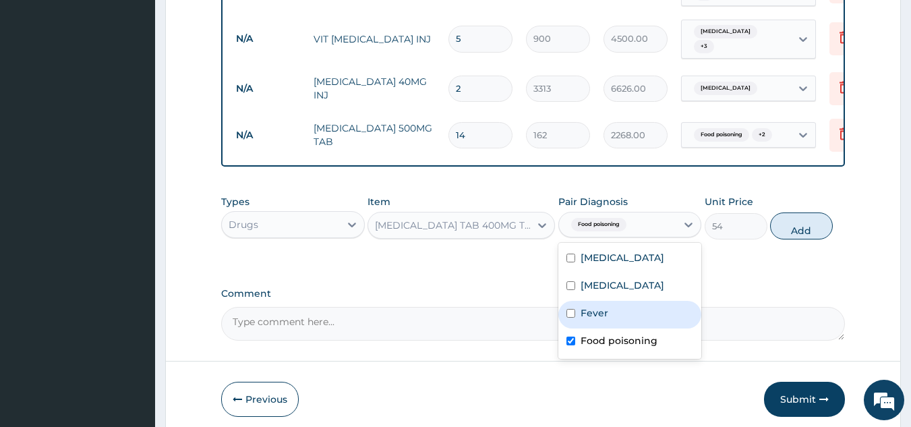
drag, startPoint x: 591, startPoint y: 301, endPoint x: 605, endPoint y: 295, distance: 14.8
click at [600, 306] on label "Fever" at bounding box center [595, 312] width 28 height 13
drag, startPoint x: 596, startPoint y: 308, endPoint x: 604, endPoint y: 303, distance: 9.2
click at [597, 307] on label "Fever" at bounding box center [595, 312] width 28 height 13
checkbox input "false"
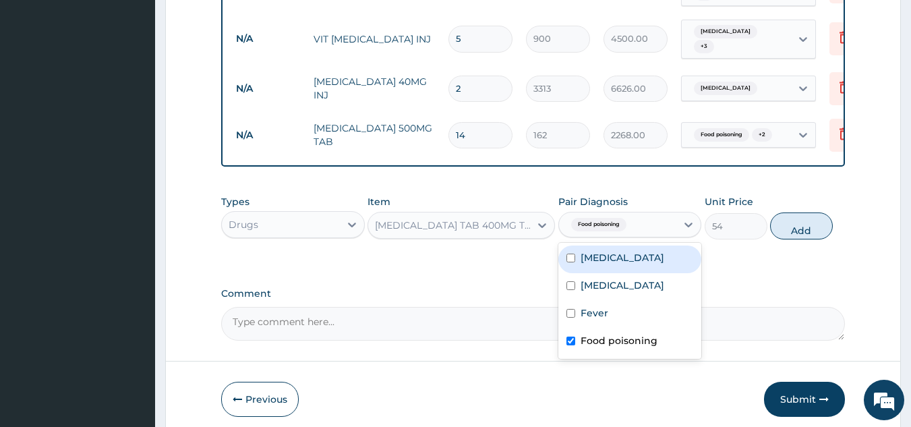
drag, startPoint x: 635, startPoint y: 239, endPoint x: 724, endPoint y: 243, distance: 89.1
click at [654, 245] on div "Acute gastroenteritis" at bounding box center [630, 259] width 144 height 28
checkbox input "true"
click at [818, 212] on button "Add" at bounding box center [801, 225] width 63 height 27
type input "0"
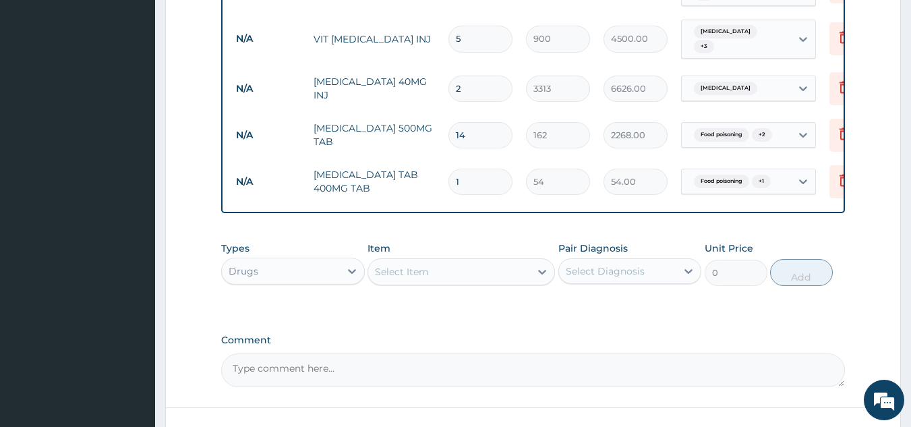
type input "15"
type input "810.00"
type input "15"
click at [415, 265] on div "Select Item" at bounding box center [402, 271] width 54 height 13
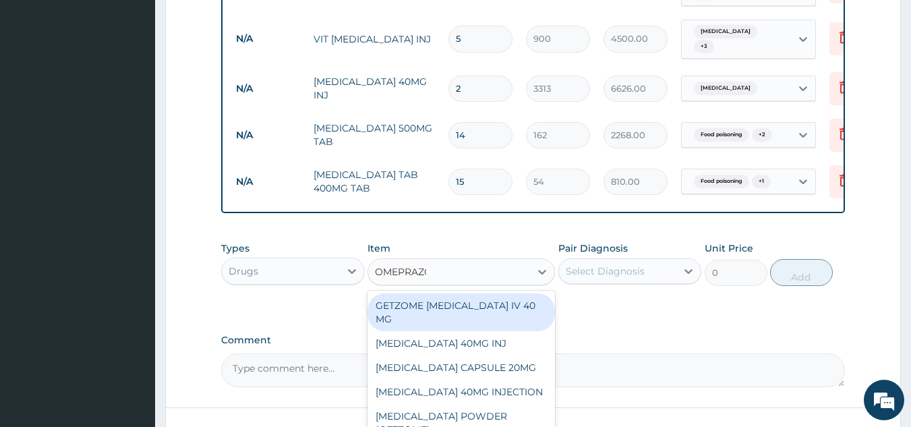
type input "OMEPRAZOL"
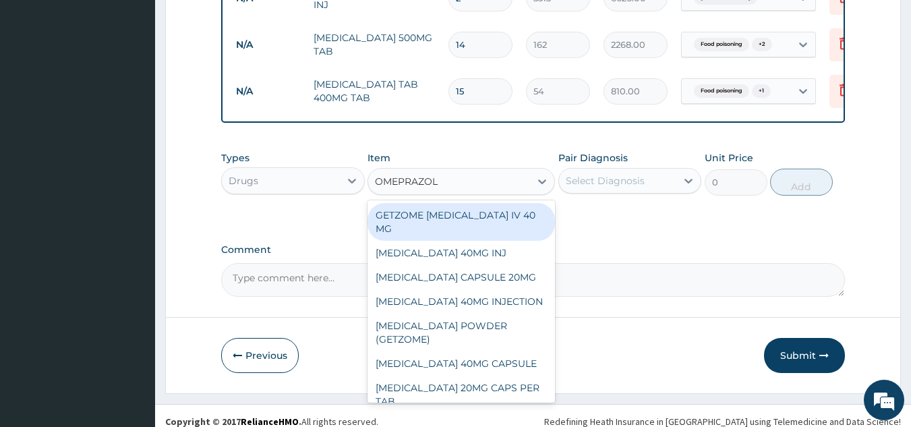
scroll to position [1336, 0]
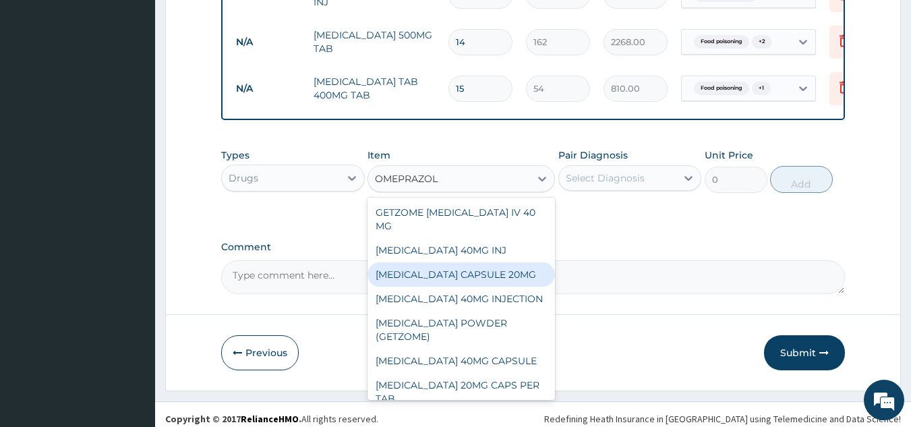
click at [451, 262] on div "OMEPRAZOLE CAPSULE 20MG" at bounding box center [461, 274] width 187 height 24
type input "2900"
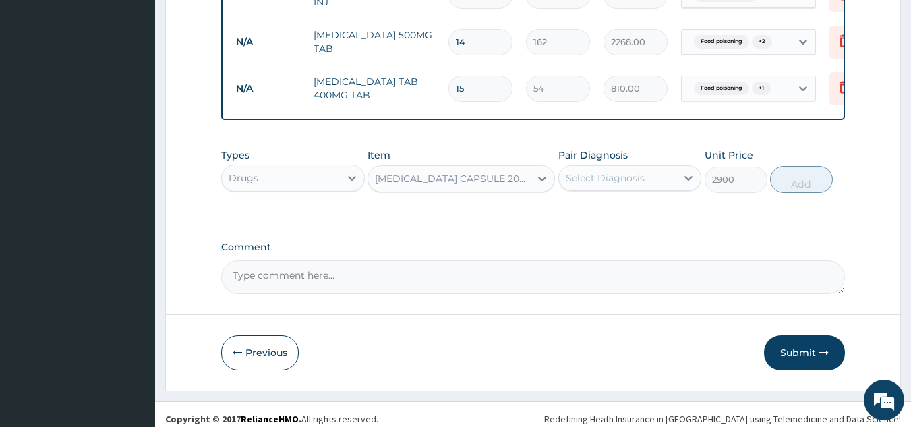
click at [608, 171] on div "Select Diagnosis" at bounding box center [605, 177] width 79 height 13
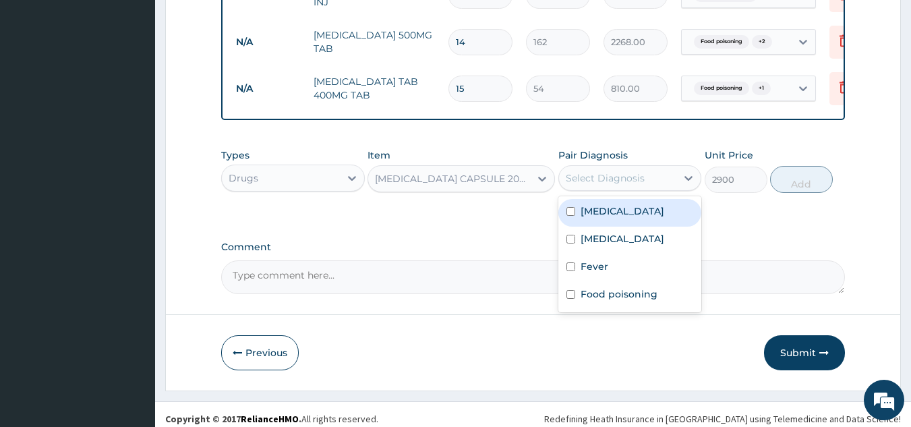
drag, startPoint x: 612, startPoint y: 204, endPoint x: 737, endPoint y: 194, distance: 125.9
click at [627, 204] on label "Acute gastroenteritis" at bounding box center [623, 210] width 84 height 13
checkbox input "true"
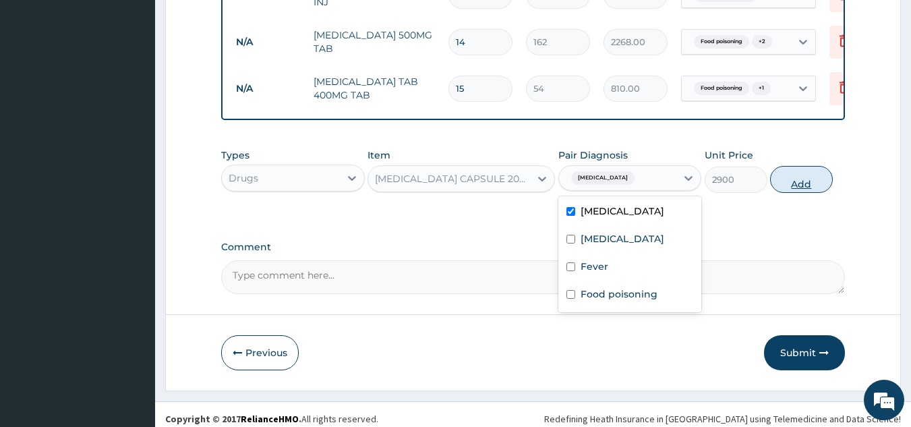
click at [809, 169] on button "Add" at bounding box center [801, 179] width 63 height 27
type input "0"
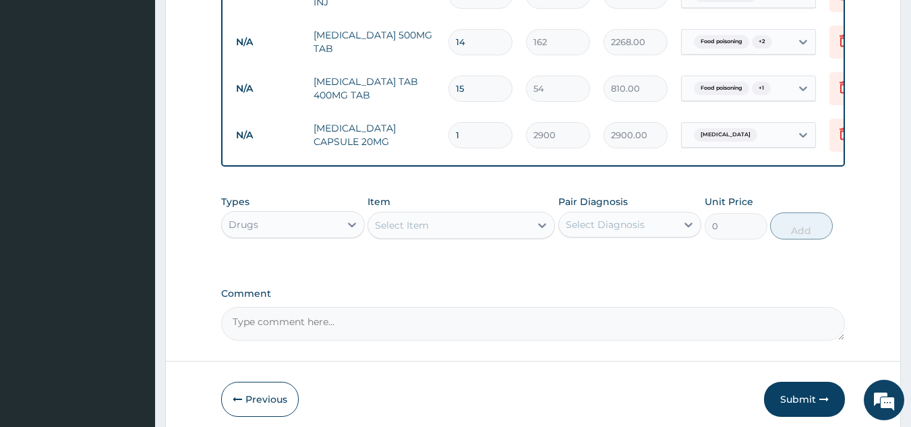
type input "0.00"
type input "1"
type input "2900.00"
click at [498, 219] on div "Select Item" at bounding box center [449, 225] width 162 height 22
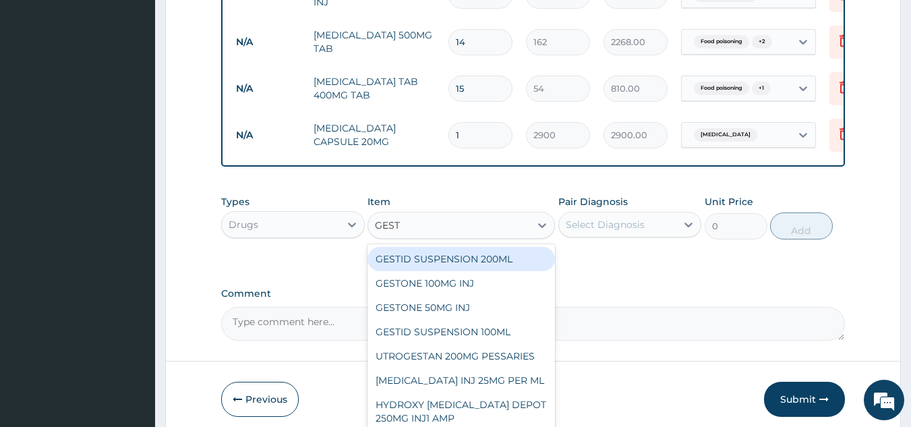
type input "GESTI"
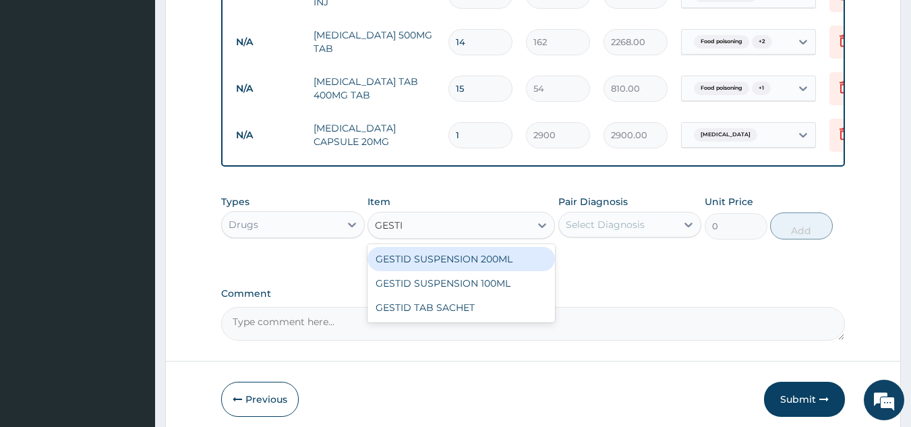
drag, startPoint x: 521, startPoint y: 245, endPoint x: 538, endPoint y: 245, distance: 17.5
click at [525, 247] on div "GESTID SUSPENSION 200ML" at bounding box center [461, 259] width 187 height 24
type input "5607.5"
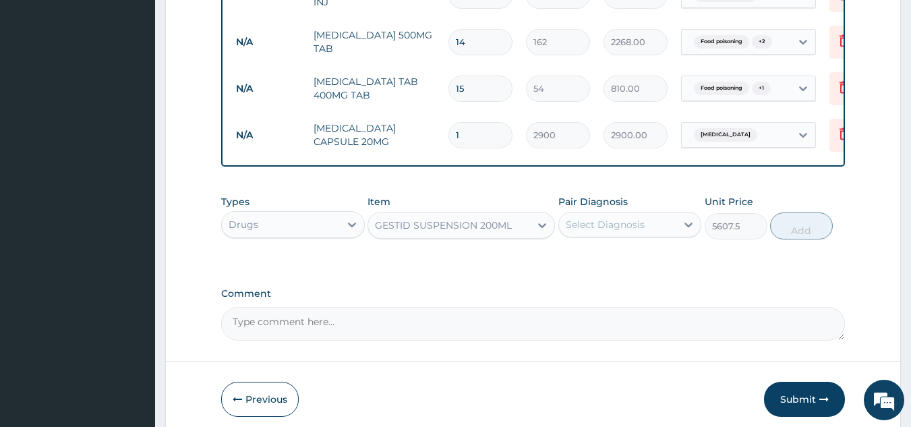
click at [627, 218] on div "Select Diagnosis" at bounding box center [605, 224] width 79 height 13
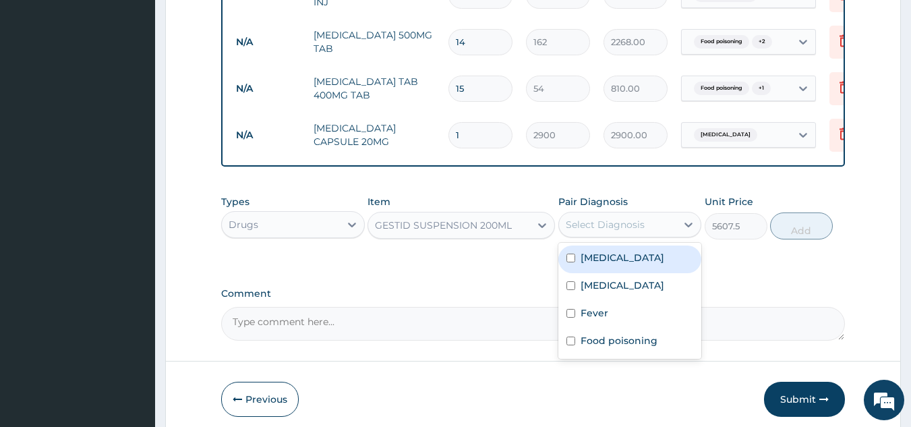
drag, startPoint x: 606, startPoint y: 254, endPoint x: 737, endPoint y: 246, distance: 131.8
click at [616, 255] on label "Acute gastroenteritis" at bounding box center [623, 257] width 84 height 13
checkbox input "true"
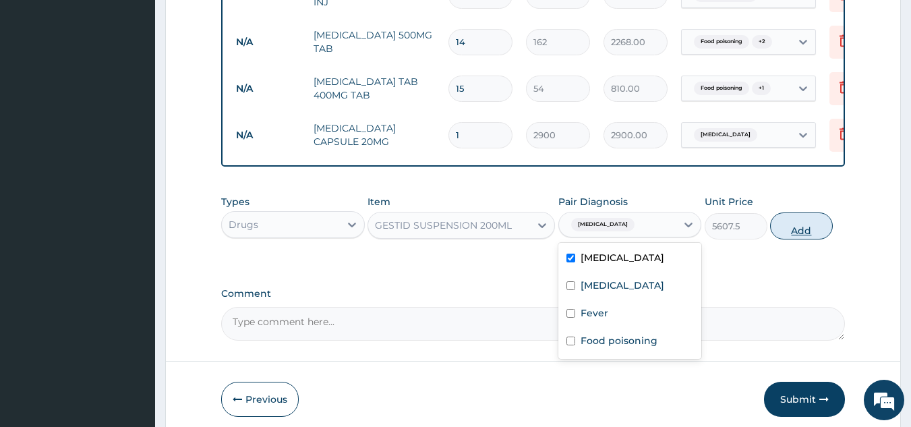
click at [799, 217] on button "Add" at bounding box center [801, 225] width 63 height 27
type input "0"
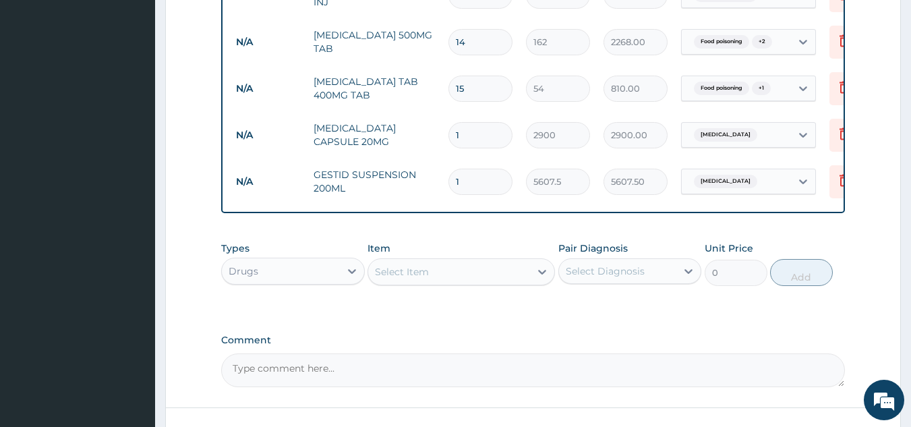
click at [440, 265] on div "Select Item" at bounding box center [449, 272] width 162 height 22
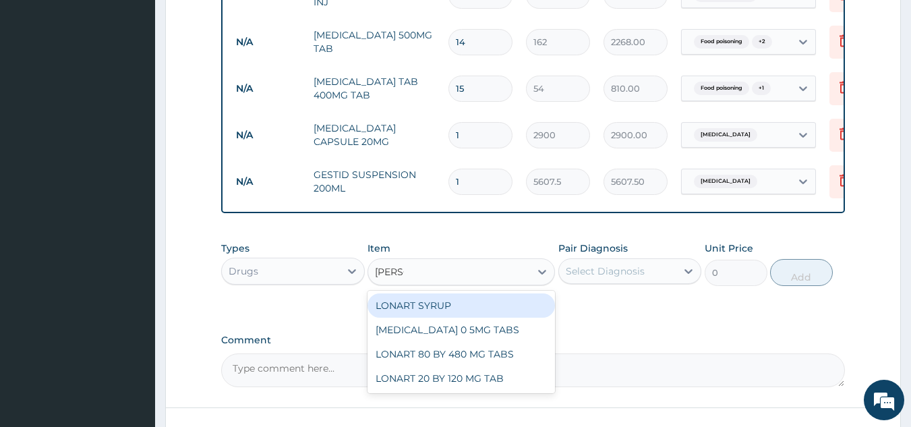
type input "LONAR"
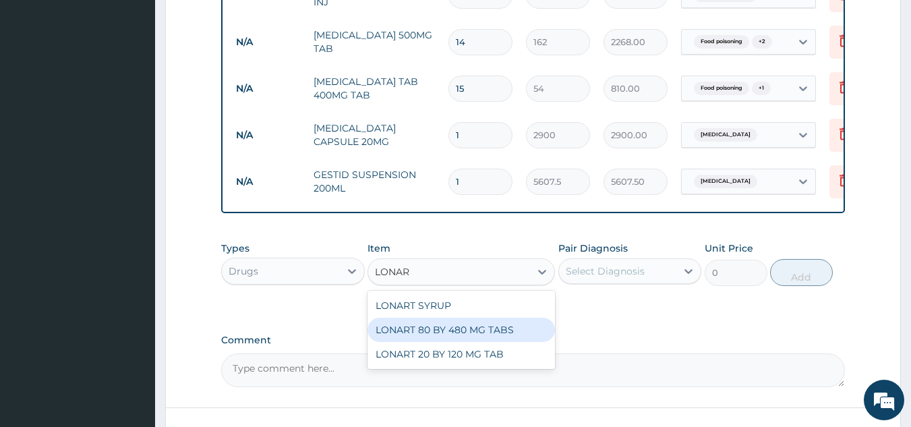
drag, startPoint x: 472, startPoint y: 328, endPoint x: 544, endPoint y: 307, distance: 74.5
click at [484, 327] on div "LONART 80 BY 480 MG TABS" at bounding box center [461, 330] width 187 height 24
type input "522.5"
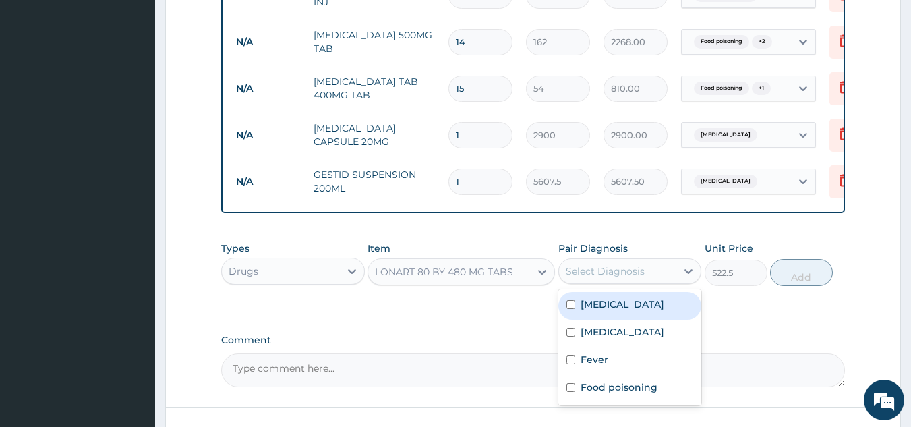
drag, startPoint x: 625, startPoint y: 261, endPoint x: 616, endPoint y: 285, distance: 25.8
click at [625, 266] on div "Select Diagnosis" at bounding box center [605, 270] width 79 height 13
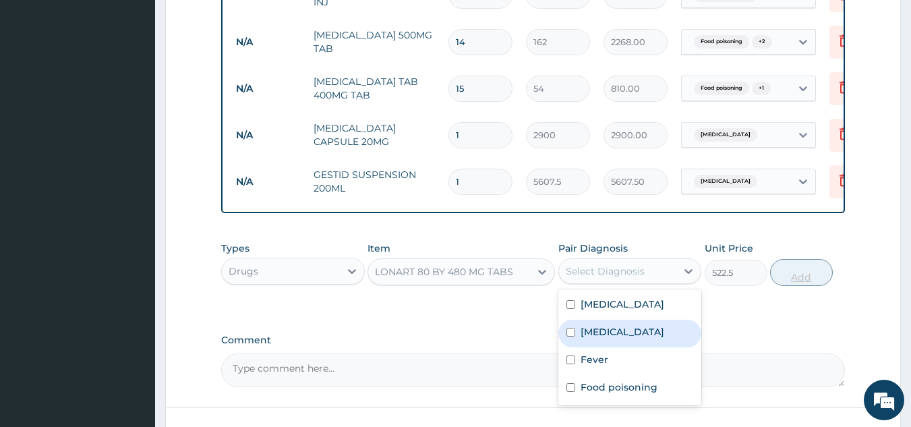
drag, startPoint x: 599, startPoint y: 322, endPoint x: 801, endPoint y: 275, distance: 207.8
click at [612, 325] on label "Malaria" at bounding box center [623, 331] width 84 height 13
checkbox input "true"
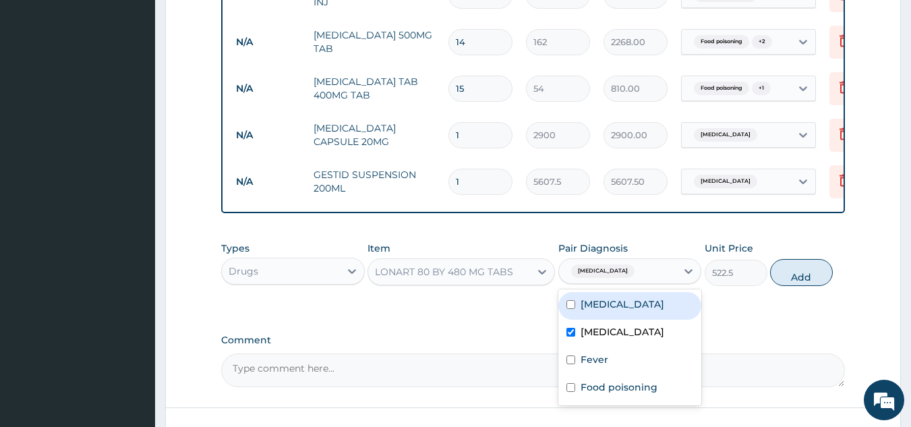
drag, startPoint x: 813, startPoint y: 260, endPoint x: 741, endPoint y: 235, distance: 75.9
click at [812, 260] on button "Add" at bounding box center [801, 272] width 63 height 27
type input "0"
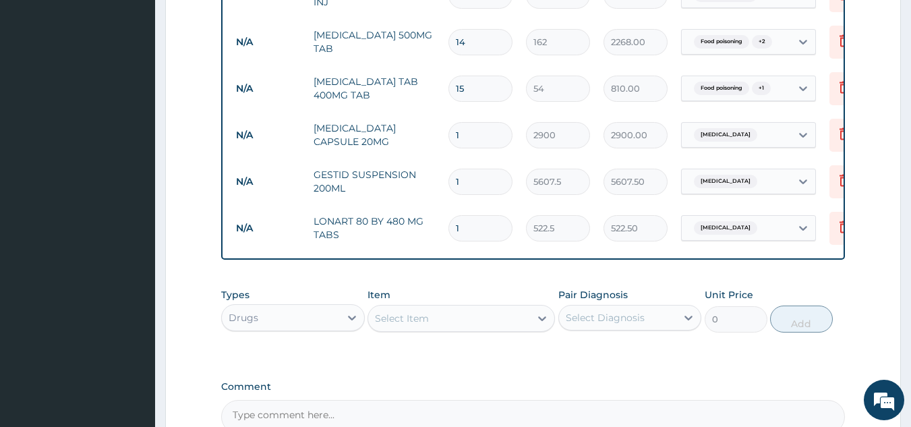
drag, startPoint x: 474, startPoint y: 202, endPoint x: 427, endPoint y: 203, distance: 47.2
click at [436, 205] on tr "N/A LONART 80 BY 480 MG TABS 1 522.5 522.50 Malaria Delete" at bounding box center [559, 228] width 661 height 47
type input "6"
type input "3135.00"
type input "6"
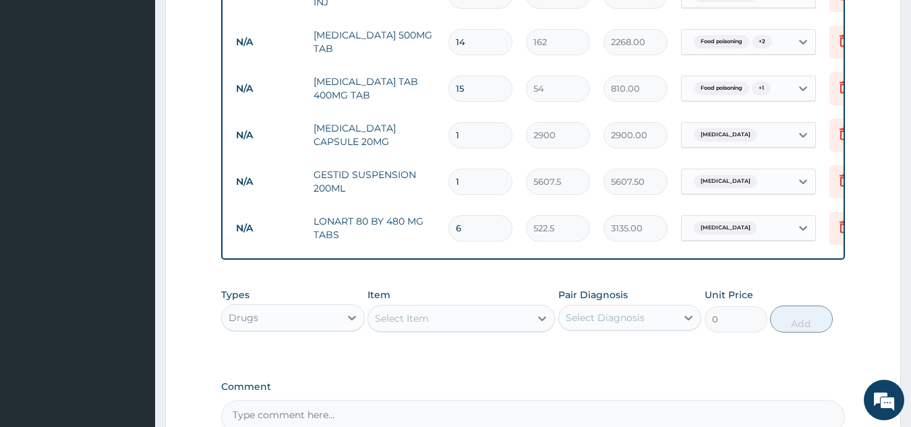
click at [471, 314] on div "Select Item" at bounding box center [449, 319] width 162 height 22
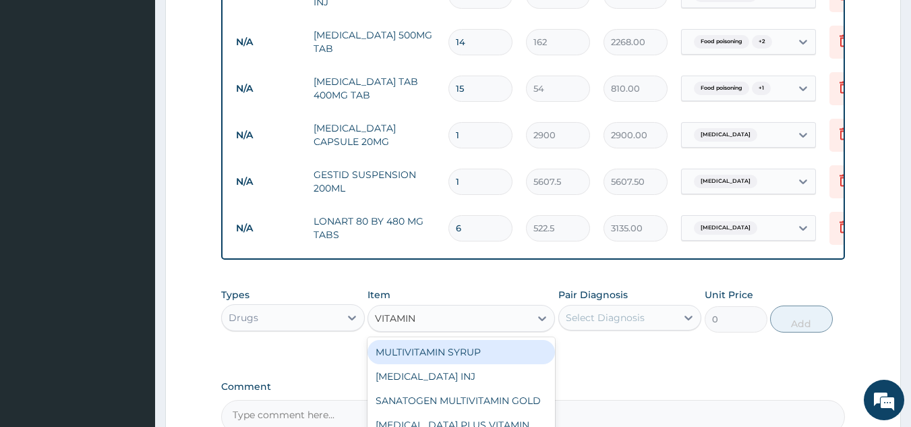
type input "VITAMIN C"
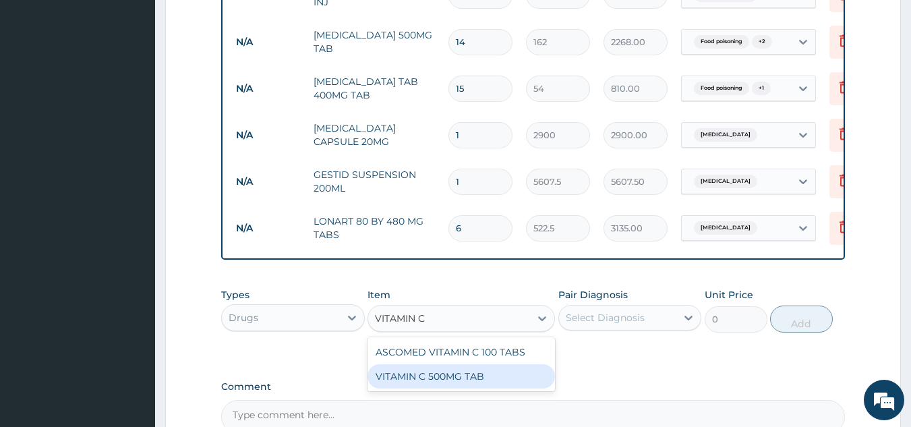
drag, startPoint x: 458, startPoint y: 361, endPoint x: 473, endPoint y: 360, distance: 14.9
click at [462, 364] on div "VITAMIN C 500MG TAB" at bounding box center [461, 376] width 187 height 24
type input "50"
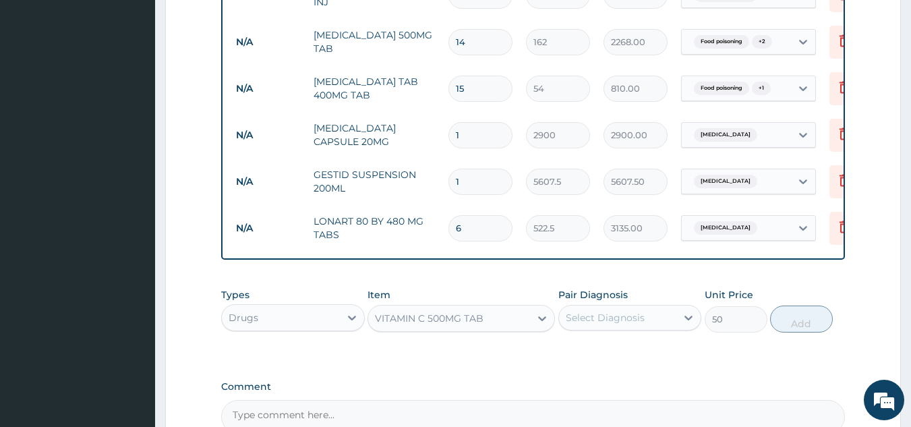
click at [635, 311] on div "Select Diagnosis" at bounding box center [605, 317] width 79 height 13
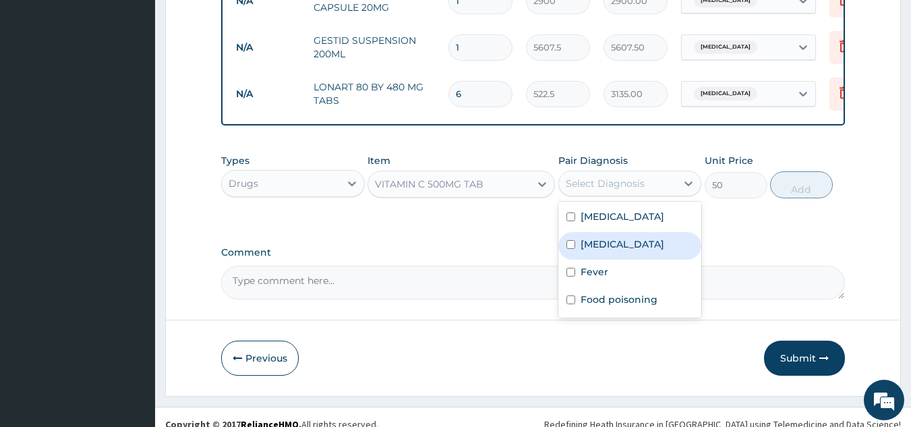
scroll to position [1471, 0]
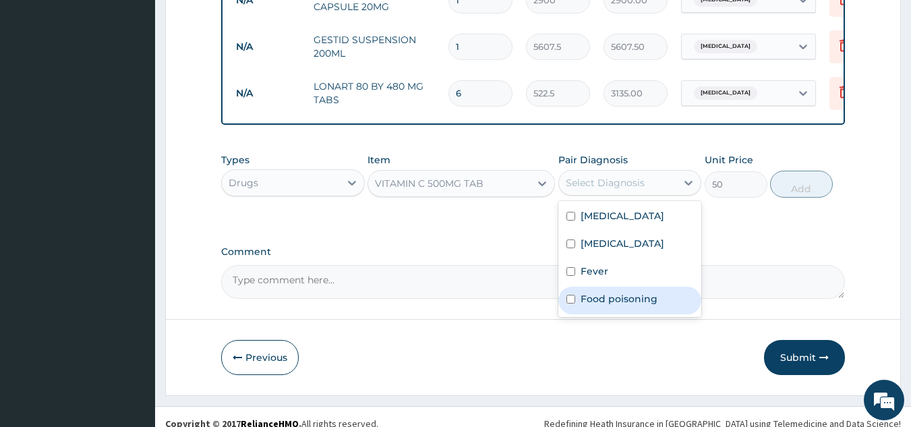
drag, startPoint x: 594, startPoint y: 288, endPoint x: 591, endPoint y: 280, distance: 8.3
click at [591, 287] on div "Food poisoning" at bounding box center [630, 301] width 144 height 28
checkbox input "true"
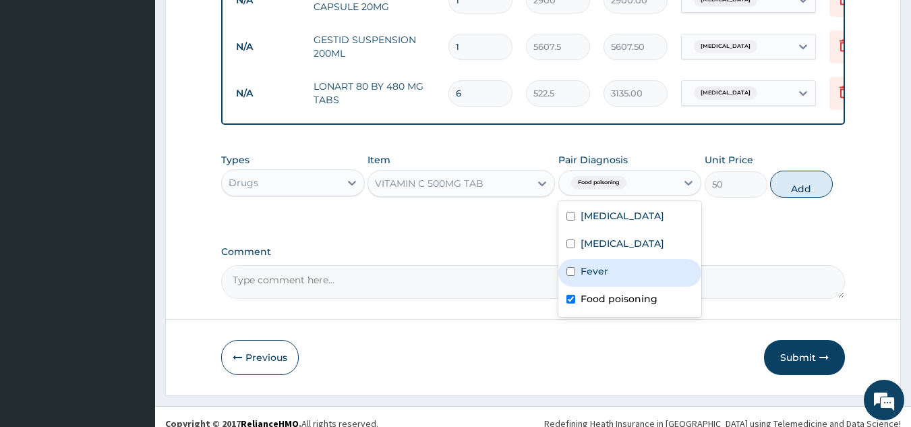
drag, startPoint x: 592, startPoint y: 260, endPoint x: 594, endPoint y: 243, distance: 17.7
click at [592, 259] on div "Fever" at bounding box center [630, 273] width 144 height 28
checkbox input "true"
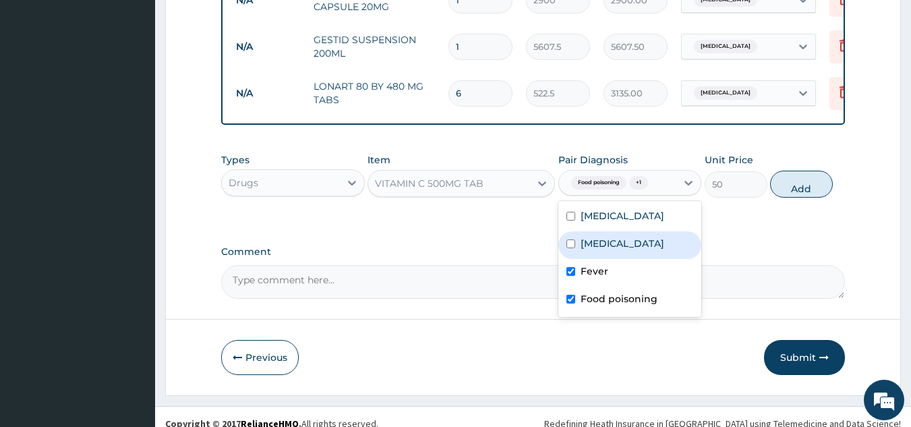
drag, startPoint x: 595, startPoint y: 233, endPoint x: 602, endPoint y: 214, distance: 20.7
click at [595, 237] on label "Malaria" at bounding box center [623, 243] width 84 height 13
checkbox input "true"
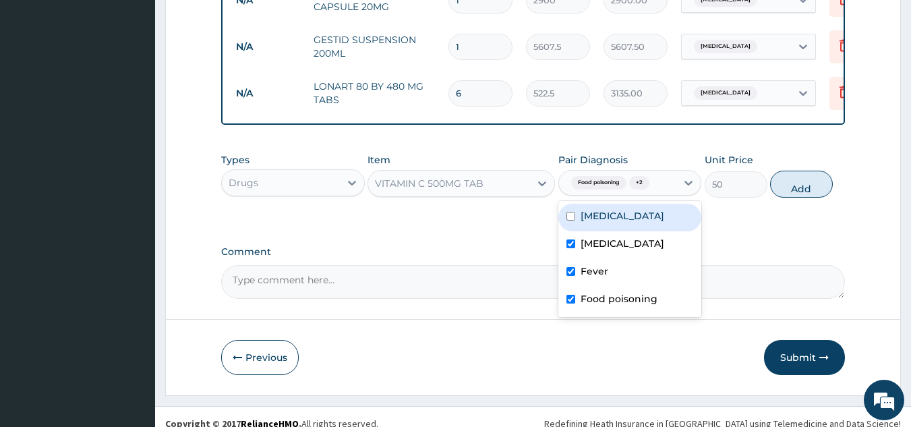
drag, startPoint x: 602, startPoint y: 210, endPoint x: 590, endPoint y: 255, distance: 46.1
click at [599, 225] on div "Acute gastroenteritis Malaria Fever Food poisoning" at bounding box center [630, 259] width 144 height 116
click at [591, 209] on label "Acute gastroenteritis" at bounding box center [623, 215] width 84 height 13
checkbox input "true"
click at [579, 287] on div "Food poisoning" at bounding box center [630, 301] width 144 height 28
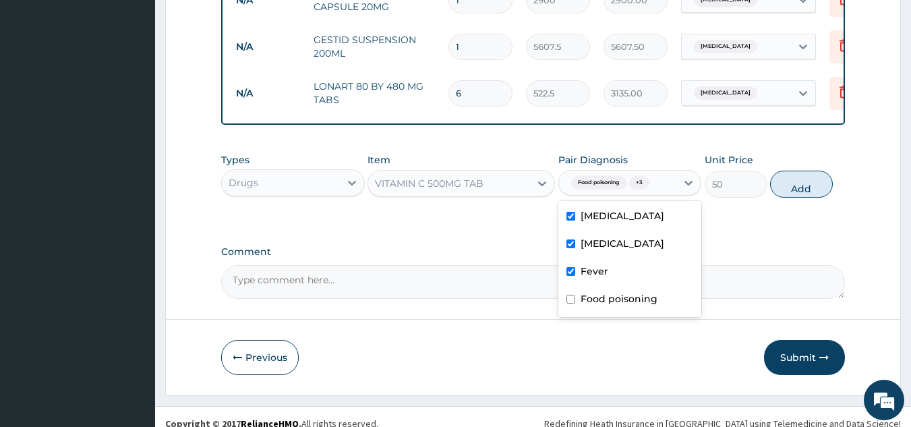
checkbox input "false"
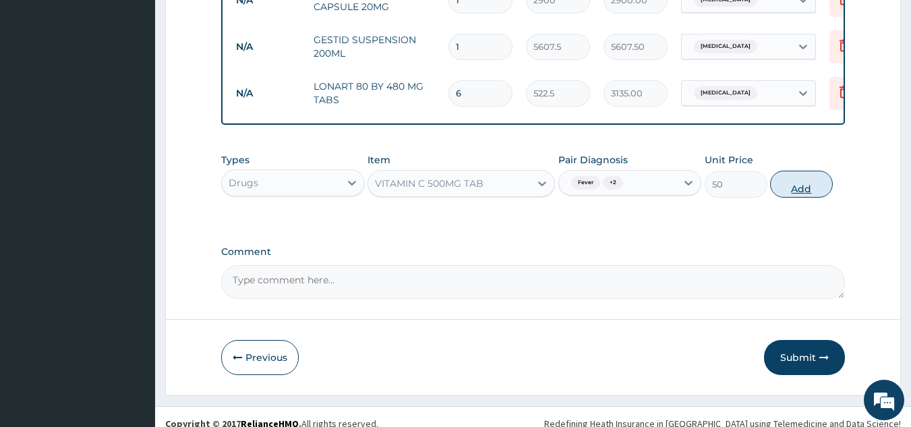
click at [797, 179] on button "Add" at bounding box center [801, 184] width 63 height 27
type input "0"
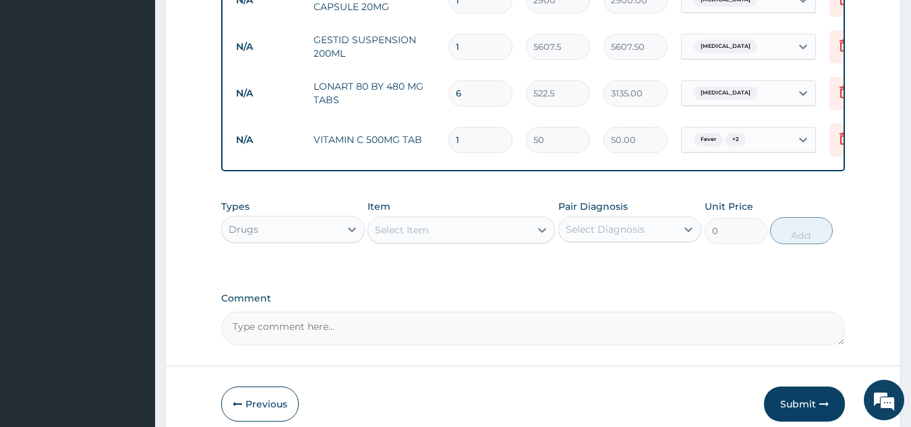
drag, startPoint x: 471, startPoint y: 117, endPoint x: 443, endPoint y: 115, distance: 28.4
click at [443, 120] on td "1" at bounding box center [481, 140] width 78 height 40
type input "4"
type input "200.00"
type input "42"
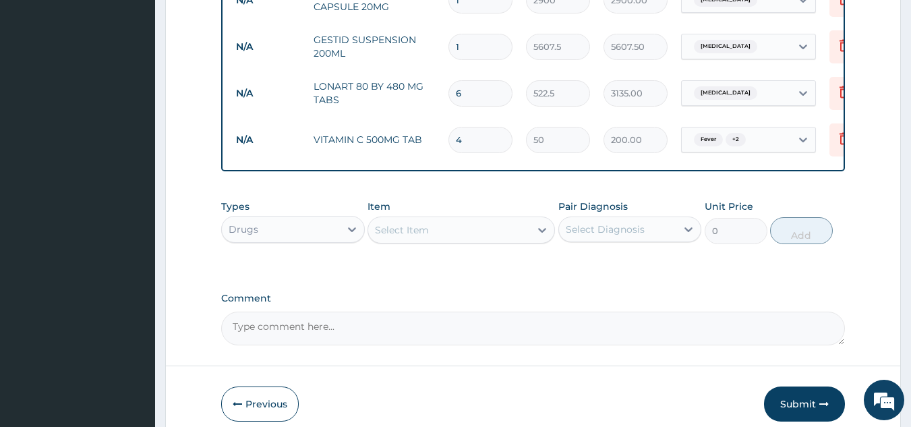
type input "2100.00"
type input "42"
click at [449, 223] on div "Select Item" at bounding box center [449, 230] width 162 height 22
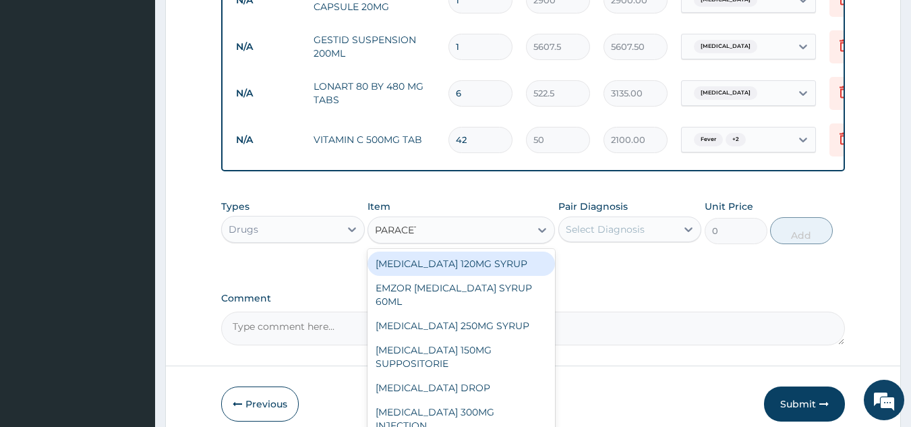
type input "PARACETA"
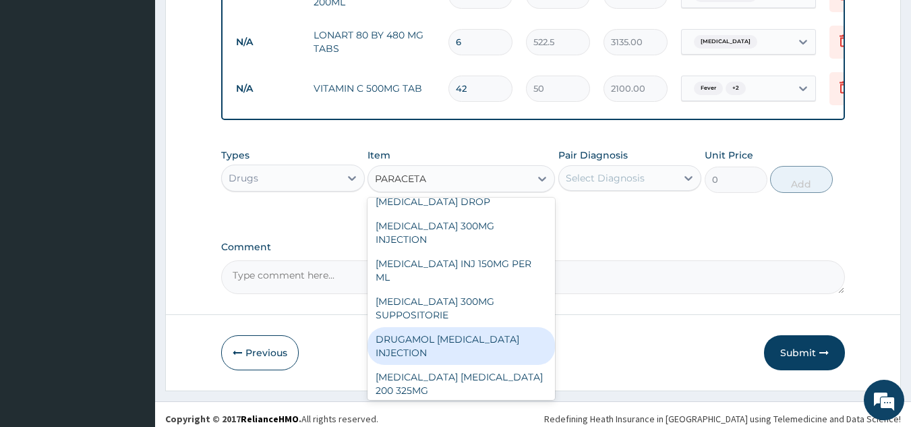
scroll to position [227, 0]
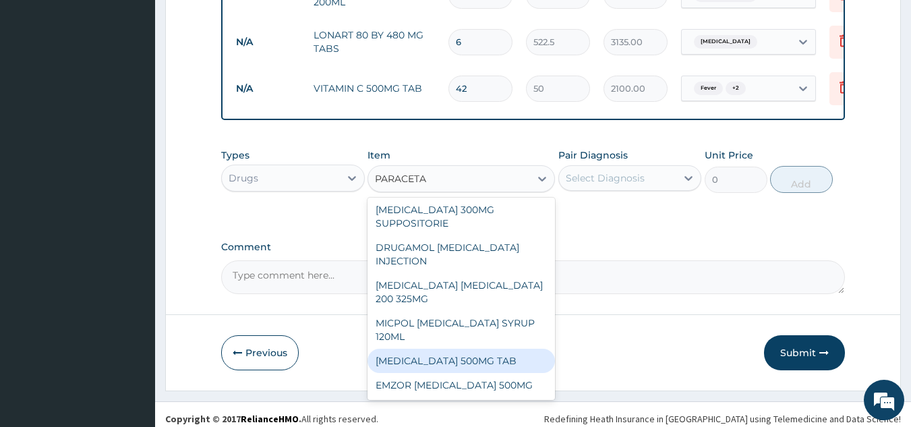
click at [459, 354] on div "PARACETAMOL 500MG TAB" at bounding box center [461, 361] width 187 height 24
type input "100"
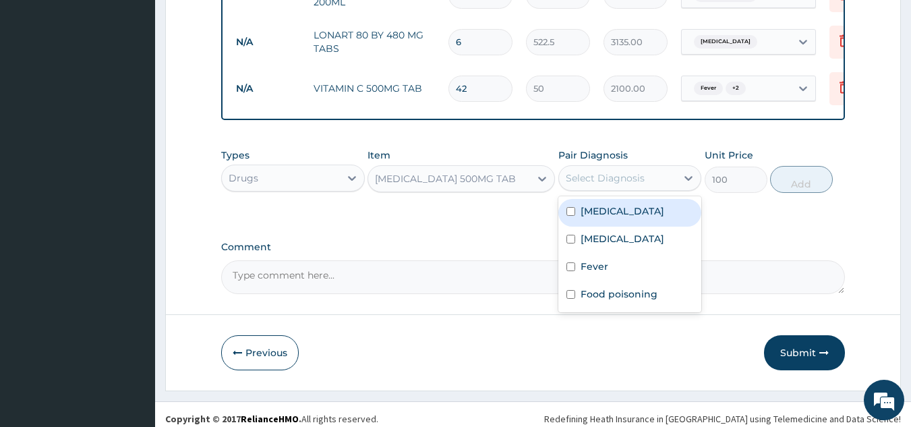
click at [633, 165] on div "Select Diagnosis" at bounding box center [630, 178] width 144 height 26
drag, startPoint x: 624, startPoint y: 206, endPoint x: 618, endPoint y: 225, distance: 19.8
click at [620, 221] on div "Acute gastroenteritis Malaria Fever Food poisoning" at bounding box center [630, 254] width 144 height 116
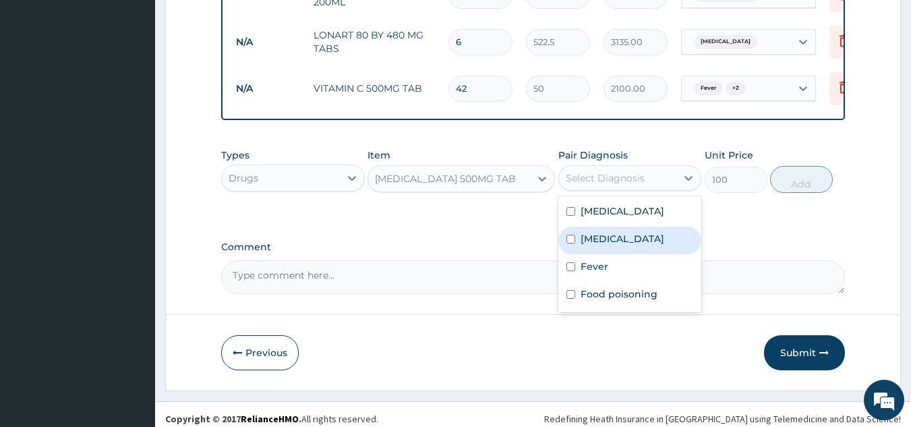
drag, startPoint x: 608, startPoint y: 229, endPoint x: 586, endPoint y: 250, distance: 30.1
click at [606, 232] on label "Malaria" at bounding box center [623, 238] width 84 height 13
checkbox input "true"
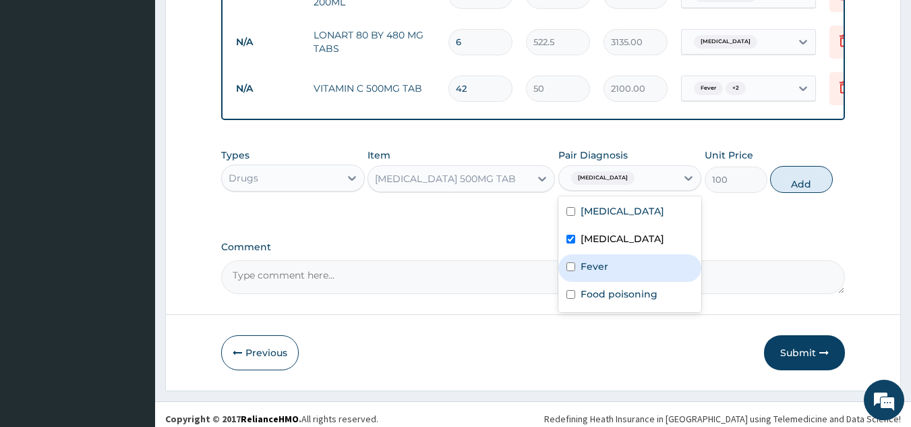
drag, startPoint x: 585, startPoint y: 253, endPoint x: 590, endPoint y: 260, distance: 8.8
click at [589, 260] on label "Fever" at bounding box center [595, 266] width 28 height 13
checkbox input "true"
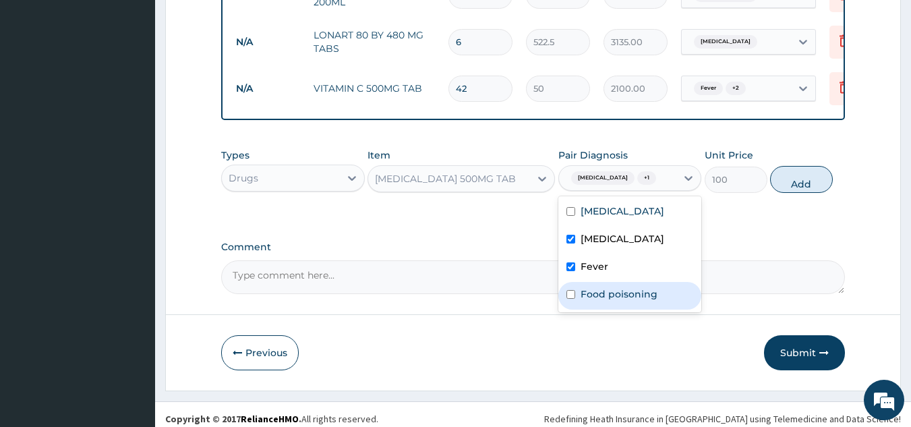
drag, startPoint x: 598, startPoint y: 283, endPoint x: 610, endPoint y: 256, distance: 30.2
click at [602, 287] on label "Food poisoning" at bounding box center [619, 293] width 77 height 13
checkbox input "true"
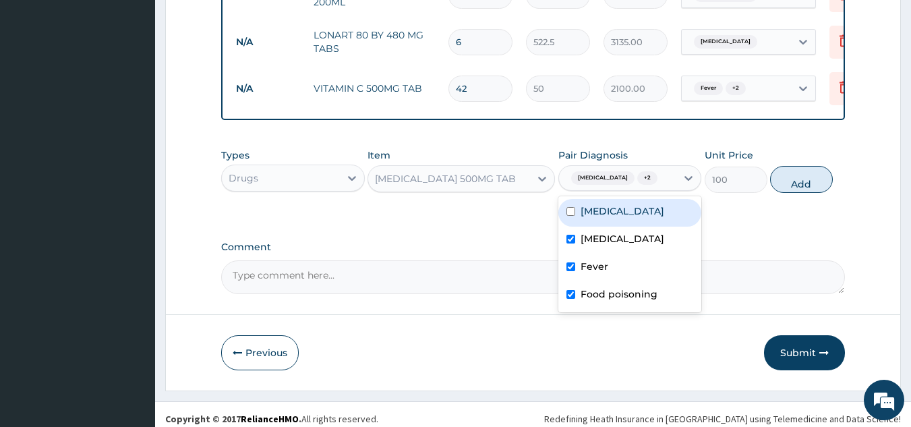
drag, startPoint x: 623, startPoint y: 200, endPoint x: 656, endPoint y: 200, distance: 33.7
click at [629, 204] on label "Acute gastroenteritis" at bounding box center [623, 210] width 84 height 13
checkbox input "true"
click at [790, 169] on div "Types Drugs Item PARACETAMOL 500MG TAB Pair Diagnosis option Acute gastroenteri…" at bounding box center [533, 171] width 625 height 58
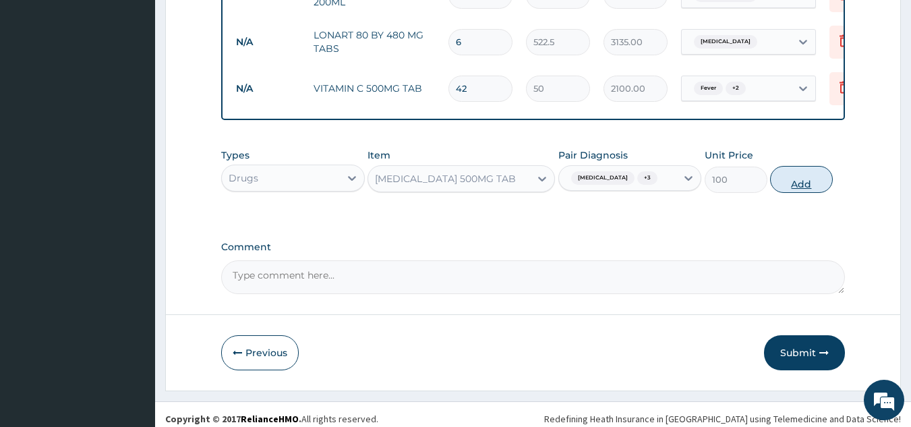
click at [790, 170] on button "Add" at bounding box center [801, 179] width 63 height 27
type input "0"
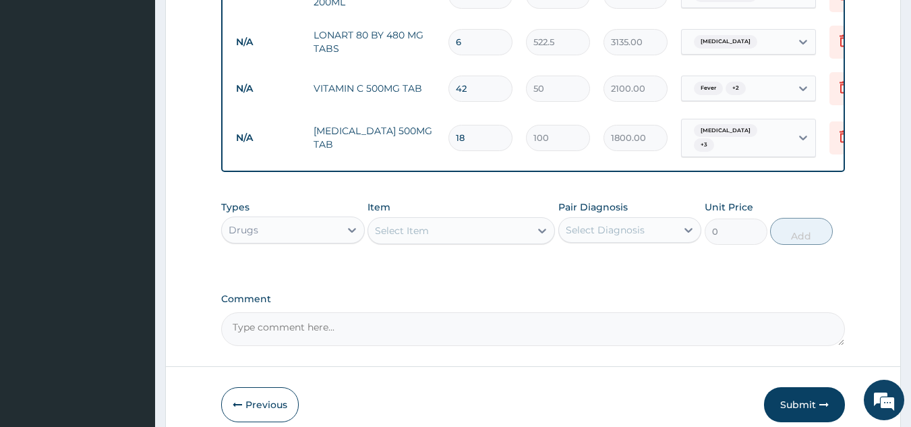
click at [451, 220] on div "Select Item" at bounding box center [449, 231] width 162 height 22
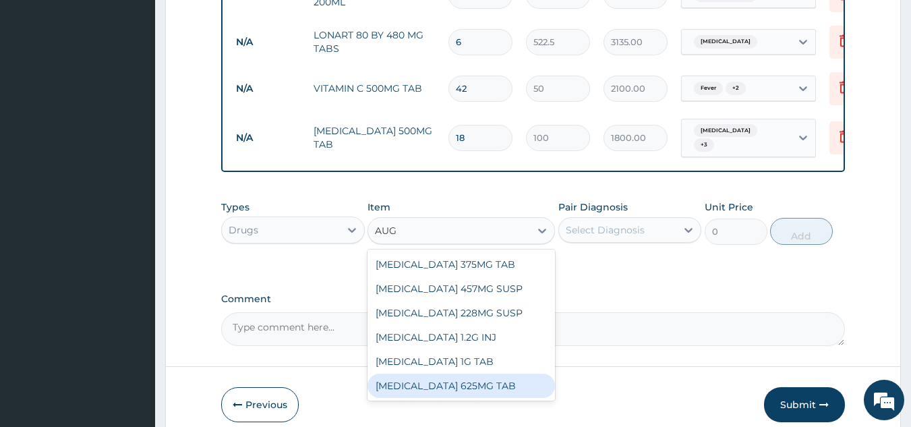
drag, startPoint x: 451, startPoint y: 374, endPoint x: 463, endPoint y: 368, distance: 13.6
click at [459, 374] on div "AUGMENTIN 625MG TAB" at bounding box center [461, 386] width 187 height 24
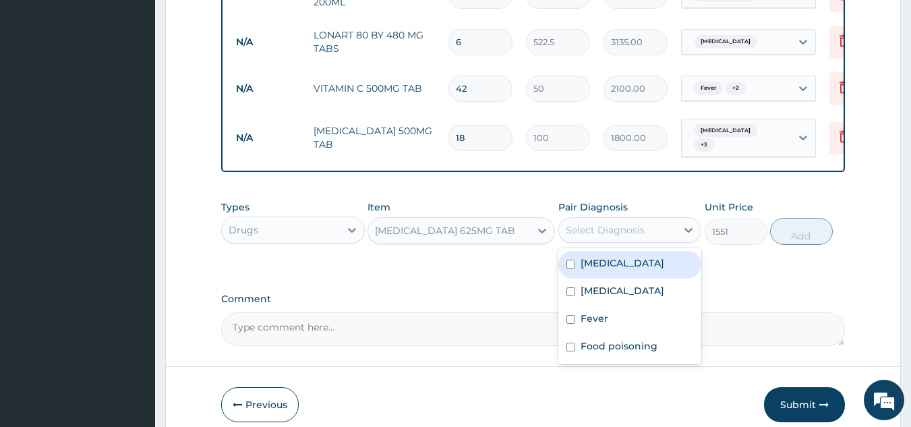
click at [601, 223] on div "Select Diagnosis" at bounding box center [605, 229] width 79 height 13
click at [587, 258] on div "Acute gastroenteritis" at bounding box center [630, 265] width 144 height 28
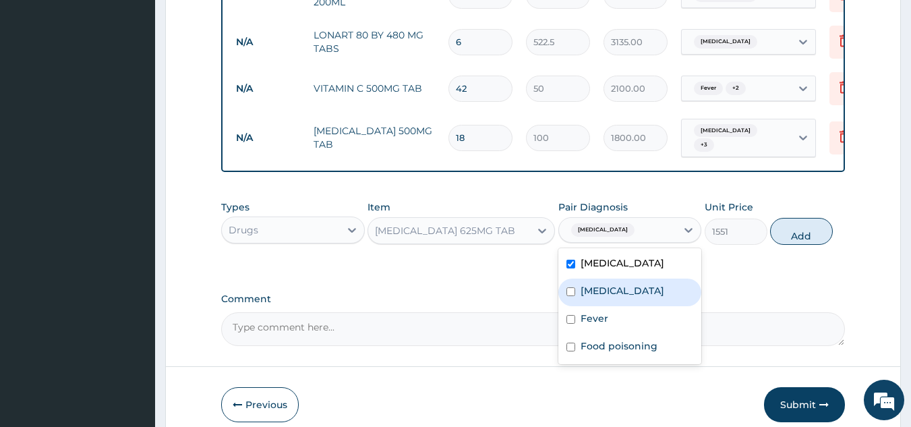
drag, startPoint x: 579, startPoint y: 270, endPoint x: 591, endPoint y: 300, distance: 31.8
click at [583, 279] on div "Malaria" at bounding box center [630, 293] width 144 height 28
drag, startPoint x: 588, startPoint y: 304, endPoint x: 585, endPoint y: 321, distance: 17.9
click at [588, 306] on div "Acute gastroenteritis Malaria Fever Food poisoning" at bounding box center [630, 306] width 144 height 116
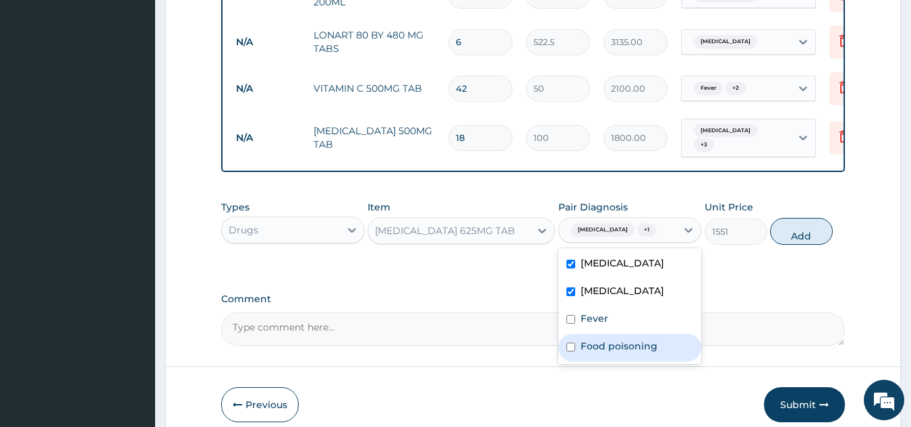
drag, startPoint x: 586, startPoint y: 338, endPoint x: 591, endPoint y: 332, distance: 8.1
click at [587, 338] on div "Food poisoning" at bounding box center [630, 348] width 144 height 28
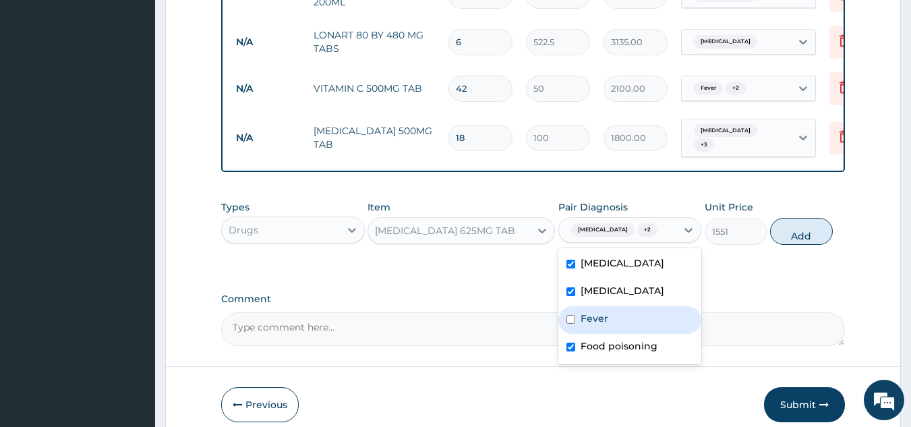
drag, startPoint x: 591, startPoint y: 325, endPoint x: 600, endPoint y: 324, distance: 8.1
click at [597, 324] on div "Fever" at bounding box center [630, 320] width 144 height 28
drag, startPoint x: 815, startPoint y: 227, endPoint x: 821, endPoint y: 229, distance: 7.3
click at [815, 227] on button "Add" at bounding box center [801, 231] width 63 height 27
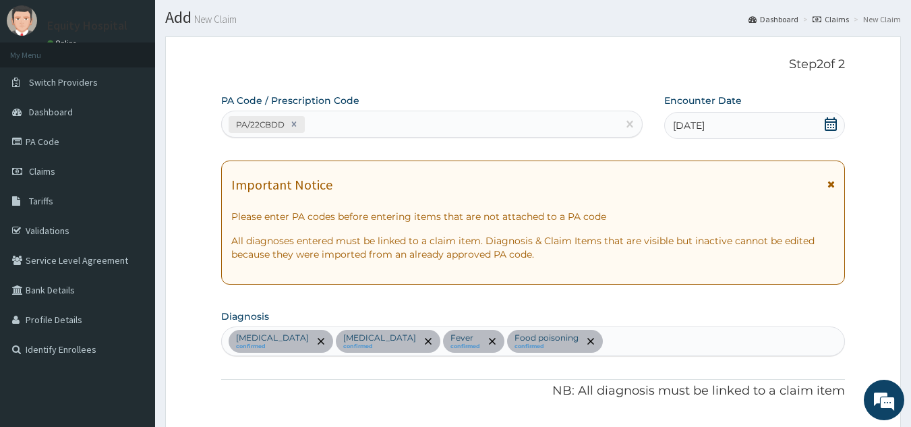
scroll to position [135, 0]
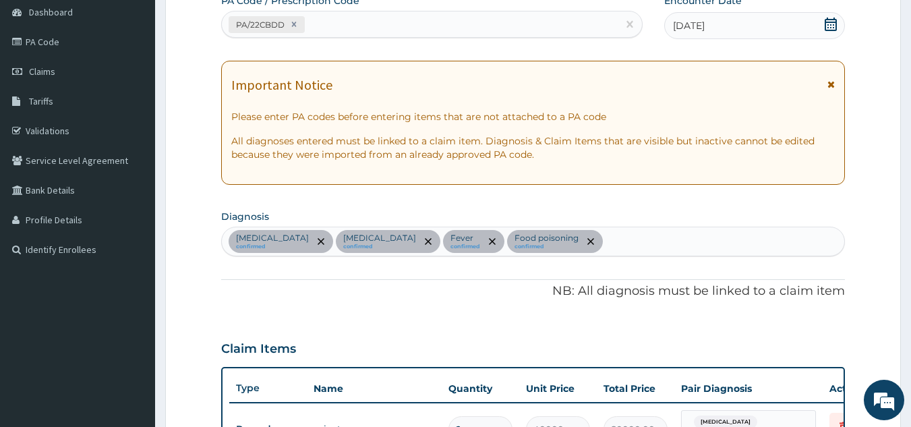
click at [620, 245] on div "Acute gastroenteritis confirmed Malaria confirmed Fever confirmed Food poisonin…" at bounding box center [533, 241] width 623 height 28
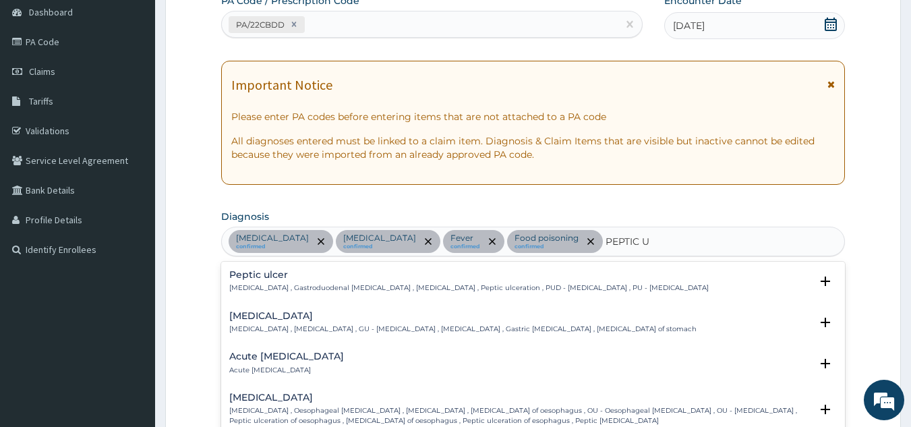
click at [280, 270] on h4 "Peptic ulcer" at bounding box center [469, 275] width 480 height 10
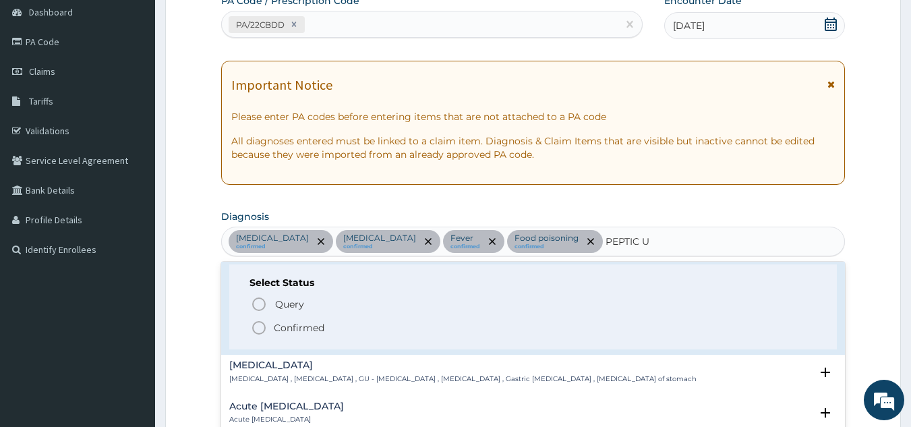
scroll to position [0, 0]
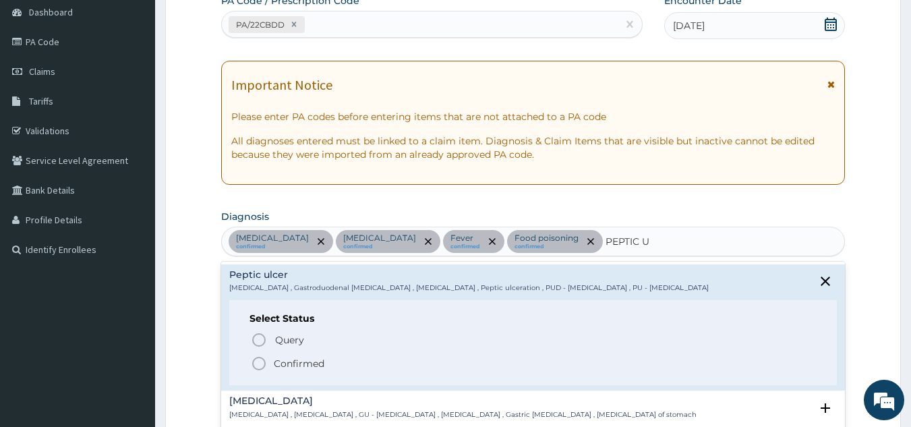
drag, startPoint x: 260, startPoint y: 361, endPoint x: 270, endPoint y: 358, distance: 10.5
click at [264, 360] on icon "status option filled" at bounding box center [259, 363] width 16 height 16
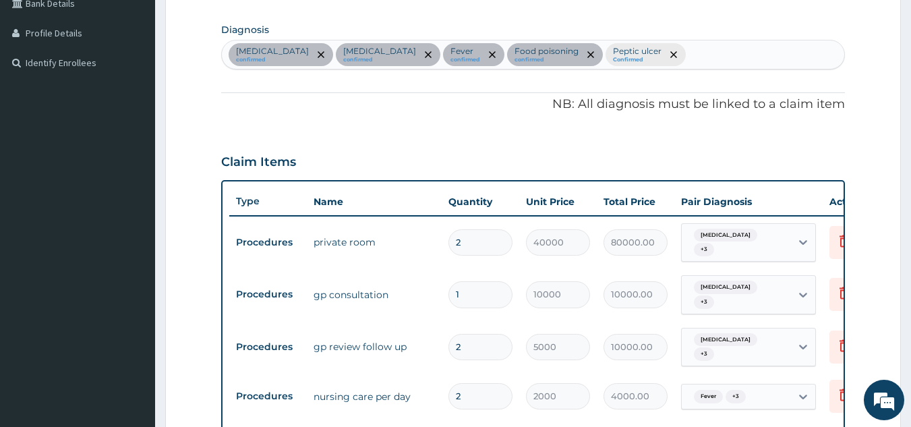
scroll to position [337, 0]
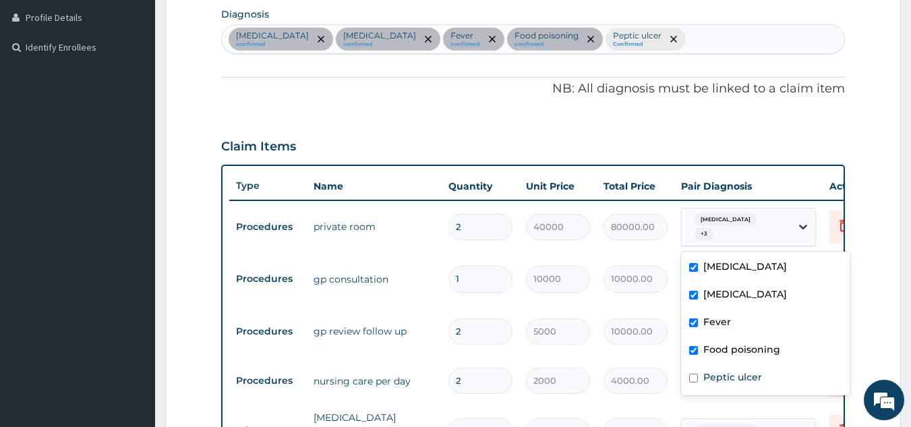
click at [799, 229] on icon at bounding box center [803, 226] width 13 height 13
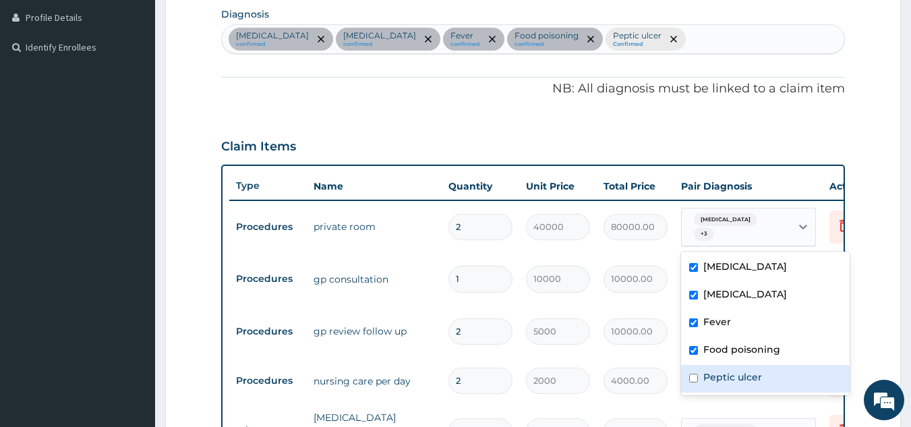
click at [698, 372] on div "Peptic ulcer" at bounding box center [765, 379] width 169 height 28
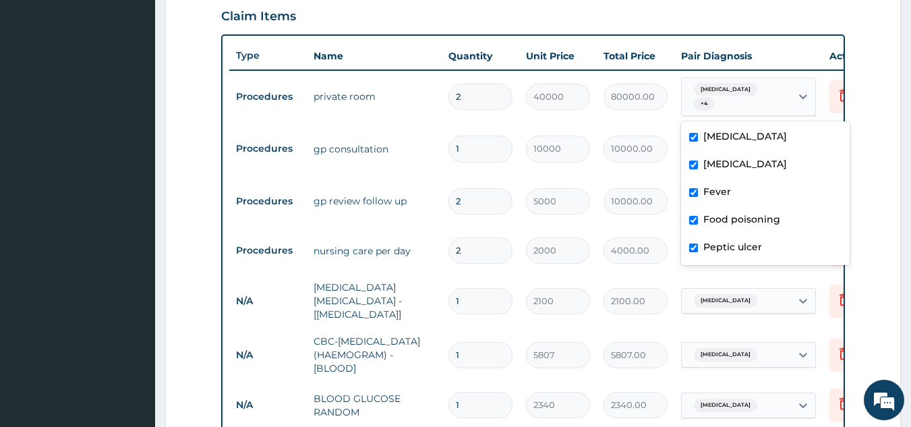
scroll to position [472, 0]
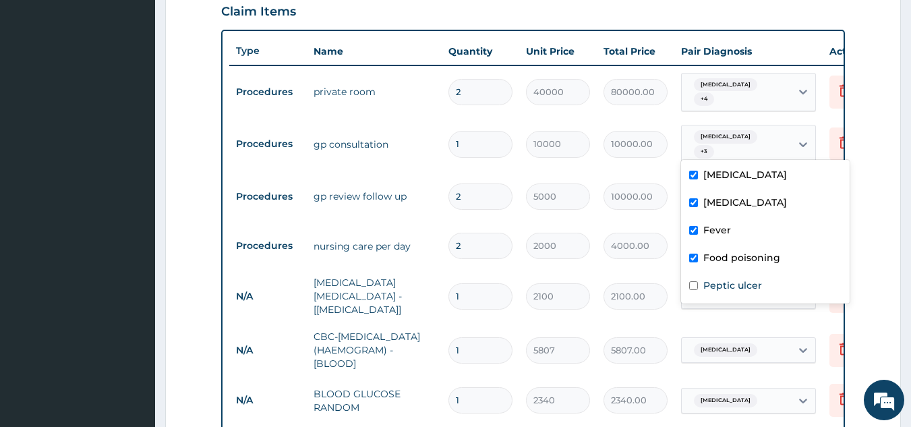
drag, startPoint x: 799, startPoint y: 139, endPoint x: 745, endPoint y: 205, distance: 85.3
click at [799, 140] on icon at bounding box center [803, 144] width 13 height 13
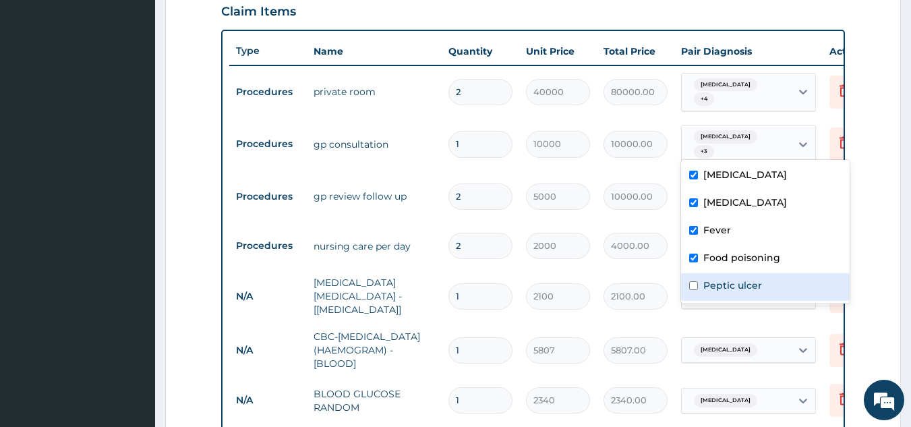
click at [695, 289] on input "checkbox" at bounding box center [693, 285] width 9 height 9
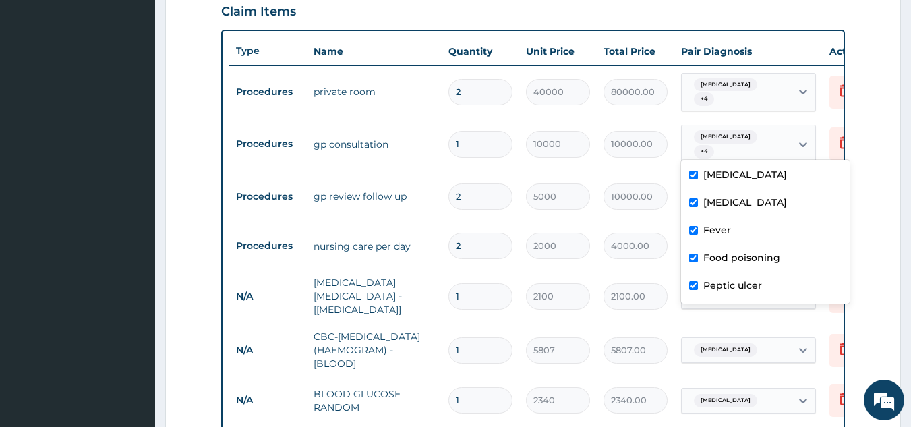
click at [660, 323] on tr "N/A CBC-COMPLETE BLOOD COUNT (HAEMOGRAM) - [BLOOD] 1 5807 5807.00 Malaria Delete" at bounding box center [559, 350] width 661 height 54
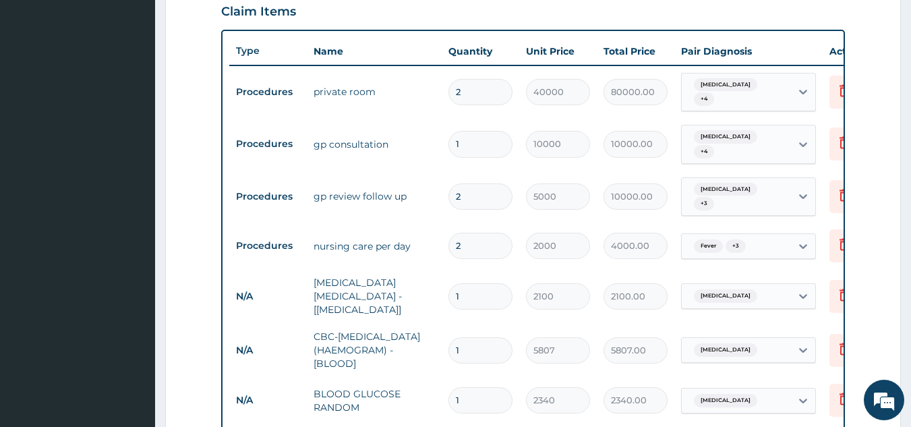
drag, startPoint x: 785, startPoint y: 190, endPoint x: 766, endPoint y: 202, distance: 22.4
click at [784, 193] on div "Malaria + 3" at bounding box center [736, 197] width 109 height 38
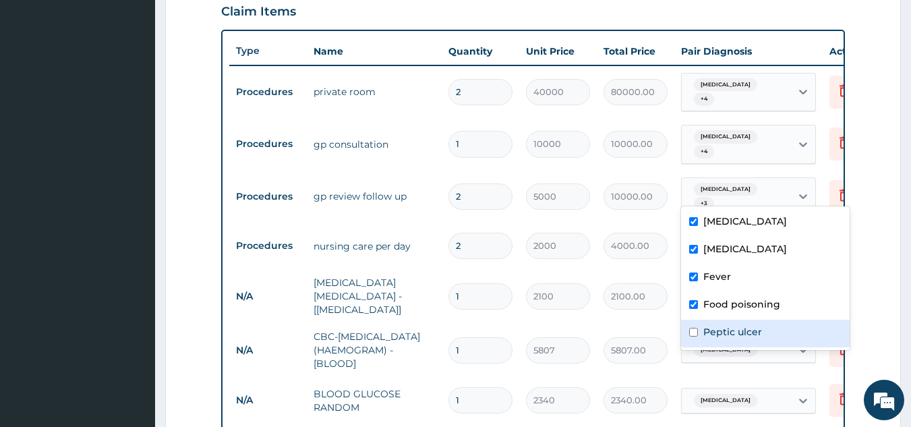
click at [695, 330] on input "checkbox" at bounding box center [693, 332] width 9 height 9
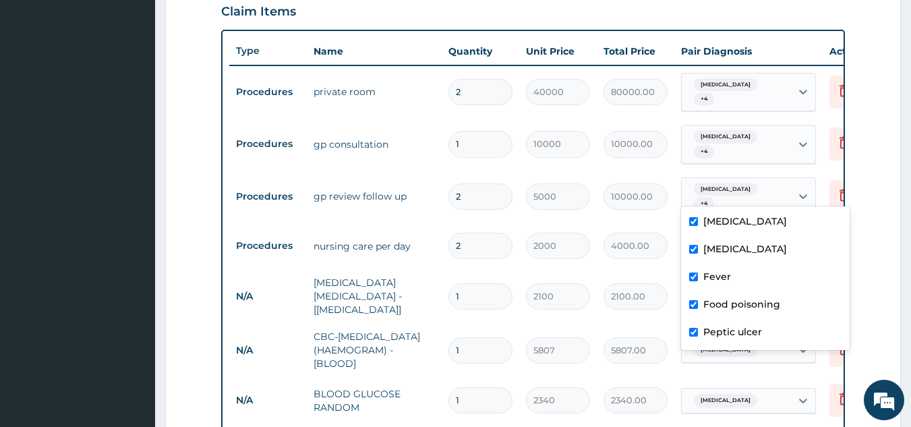
drag, startPoint x: 662, startPoint y: 320, endPoint x: 675, endPoint y: 314, distance: 14.5
click at [663, 337] on div "5807.00" at bounding box center [636, 350] width 64 height 26
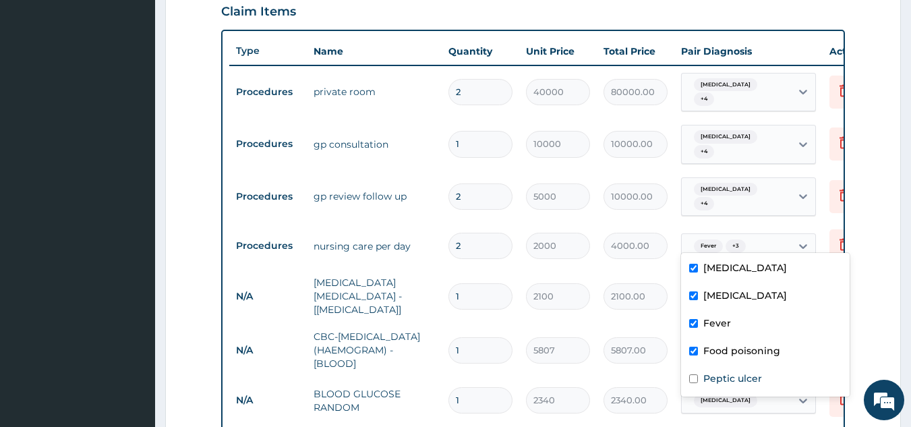
drag, startPoint x: 800, startPoint y: 234, endPoint x: 697, endPoint y: 301, distance: 122.7
click at [794, 237] on div at bounding box center [803, 246] width 24 height 24
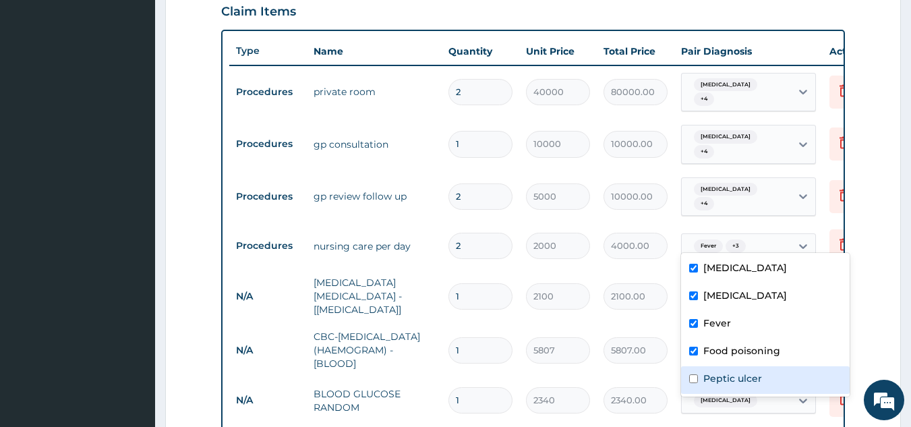
drag, startPoint x: 691, startPoint y: 380, endPoint x: 677, endPoint y: 358, distance: 25.5
click at [691, 379] on input "checkbox" at bounding box center [693, 378] width 9 height 9
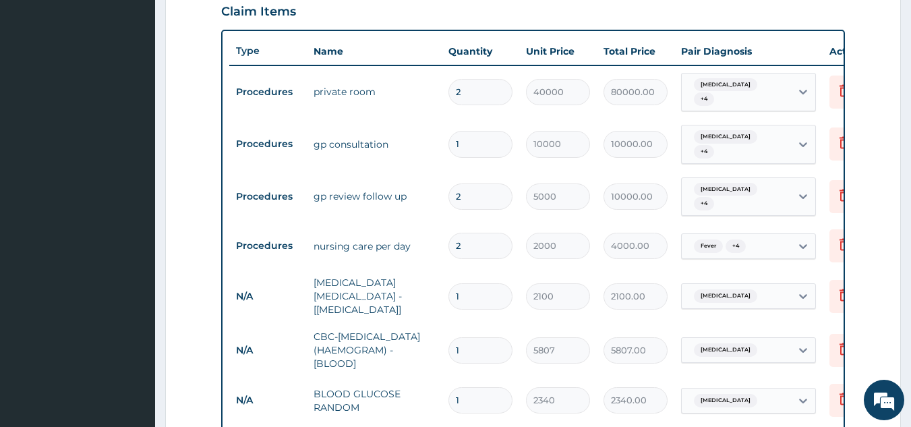
click at [672, 351] on td "5807.00" at bounding box center [636, 350] width 78 height 40
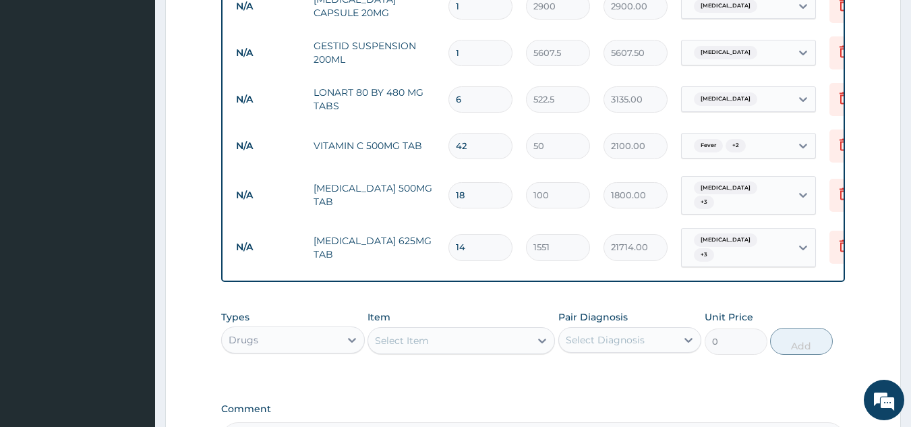
scroll to position [1484, 0]
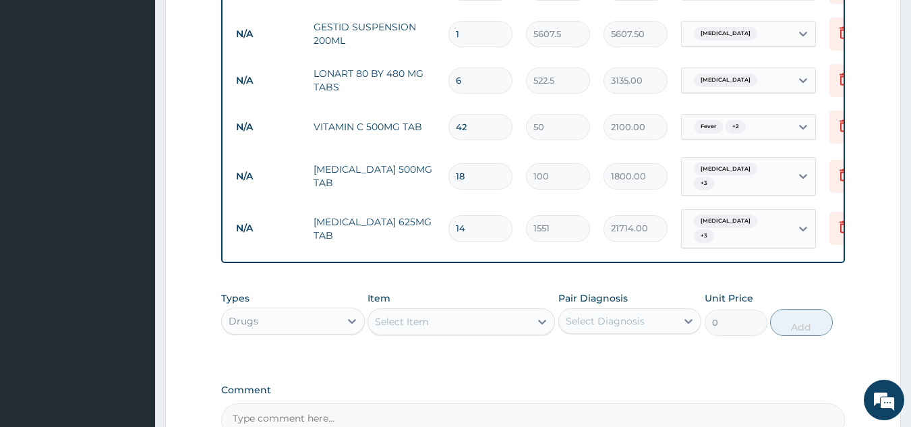
drag, startPoint x: 791, startPoint y: 204, endPoint x: 777, endPoint y: 210, distance: 15.7
click at [786, 209] on div "Acute gastroenteritis + 3" at bounding box center [748, 228] width 135 height 39
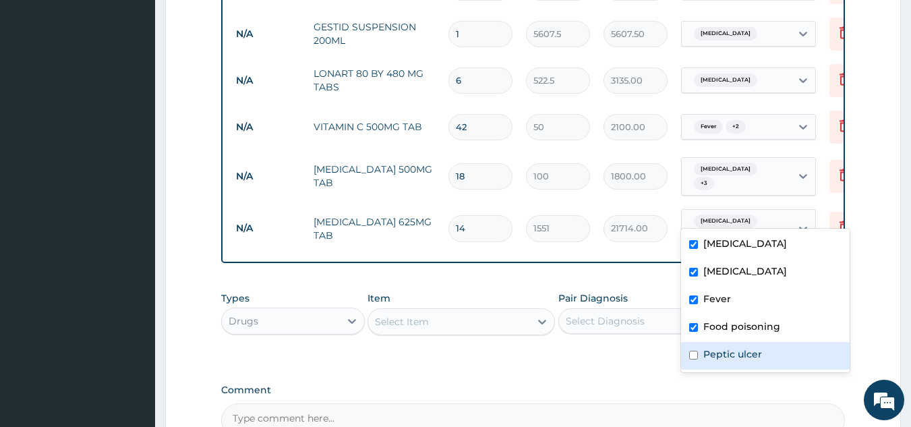
click at [695, 359] on div "Peptic ulcer" at bounding box center [765, 356] width 169 height 28
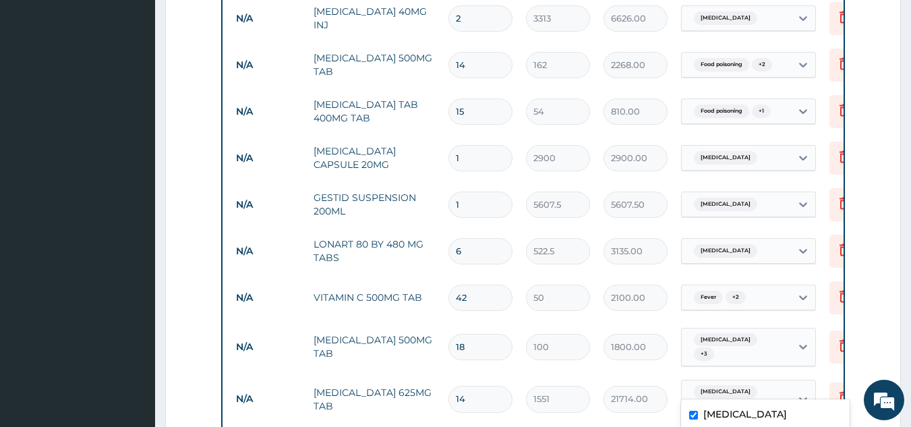
scroll to position [1281, 0]
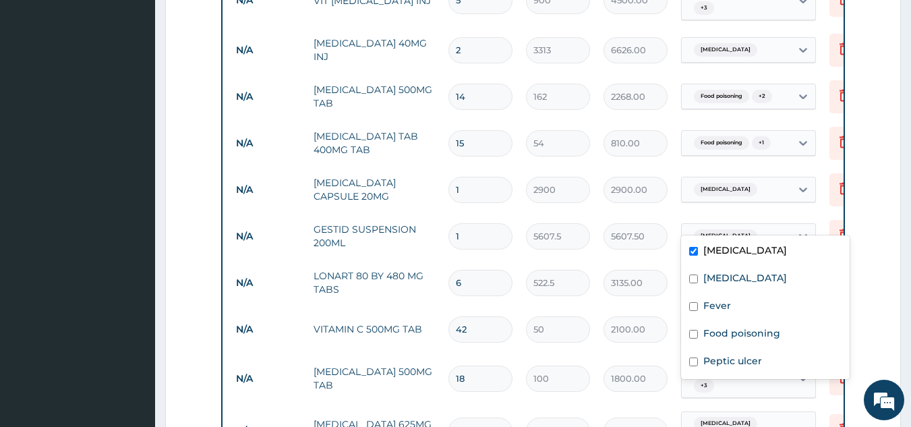
drag, startPoint x: 795, startPoint y: 214, endPoint x: 783, endPoint y: 222, distance: 14.2
click at [794, 224] on div at bounding box center [803, 236] width 24 height 24
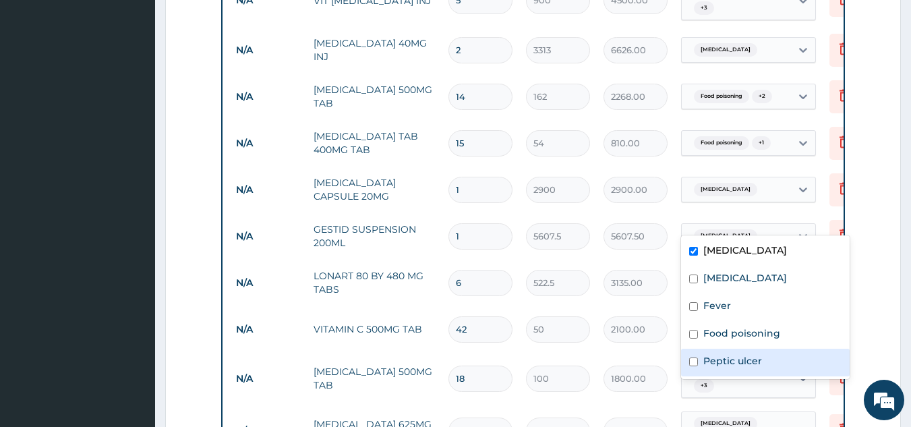
drag, startPoint x: 693, startPoint y: 362, endPoint x: 765, endPoint y: 287, distance: 104.0
click at [697, 359] on input "checkbox" at bounding box center [693, 361] width 9 height 9
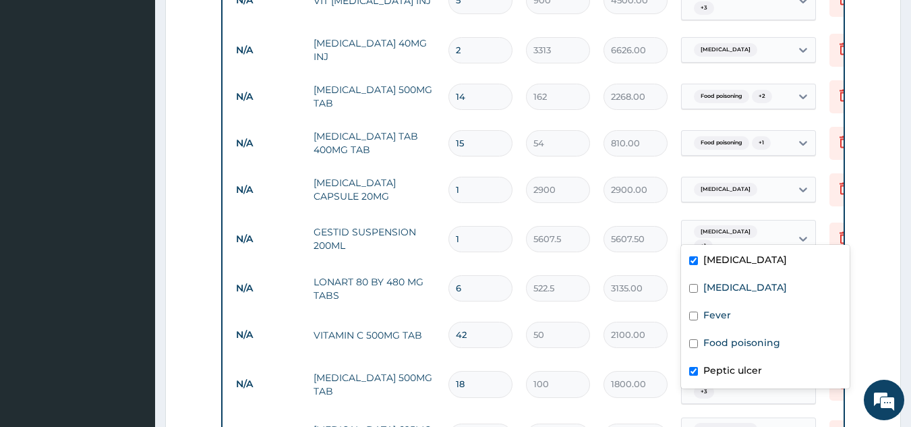
click at [730, 260] on label "Acute gastroenteritis" at bounding box center [745, 259] width 84 height 13
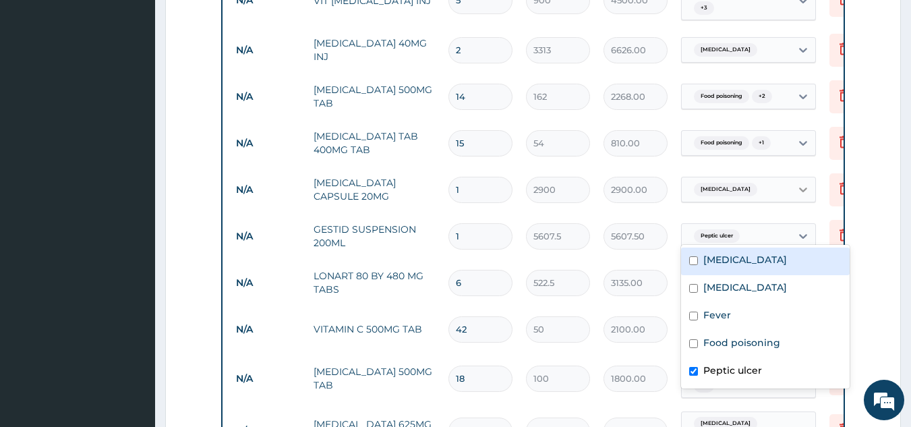
click at [791, 177] on div at bounding box center [803, 189] width 24 height 24
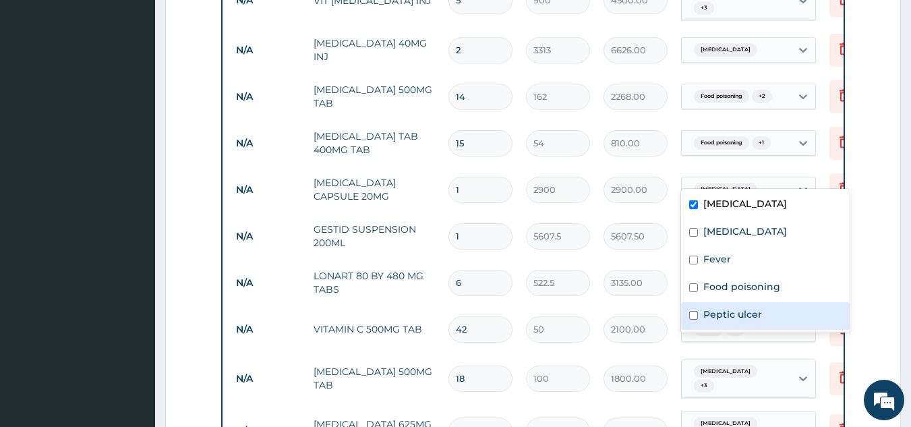
drag, startPoint x: 696, startPoint y: 312, endPoint x: 714, endPoint y: 193, distance: 120.1
click at [696, 306] on div "Peptic ulcer" at bounding box center [765, 316] width 169 height 28
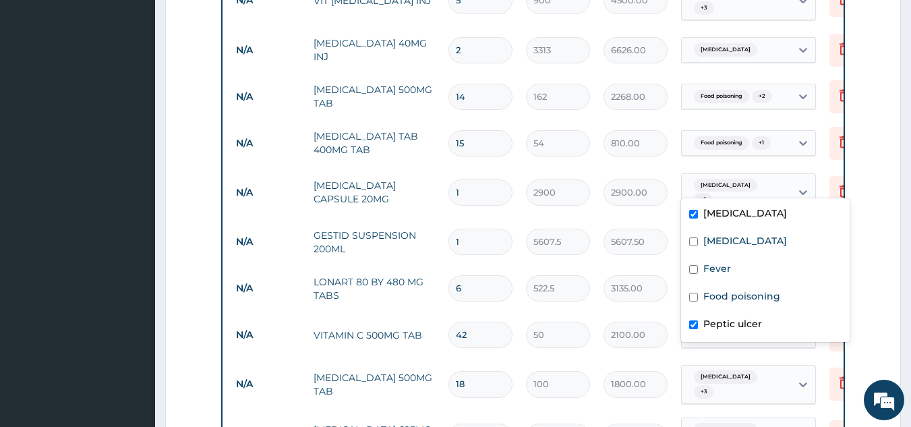
drag, startPoint x: 695, startPoint y: 214, endPoint x: 732, endPoint y: 183, distance: 47.8
click at [695, 212] on input "checkbox" at bounding box center [693, 214] width 9 height 9
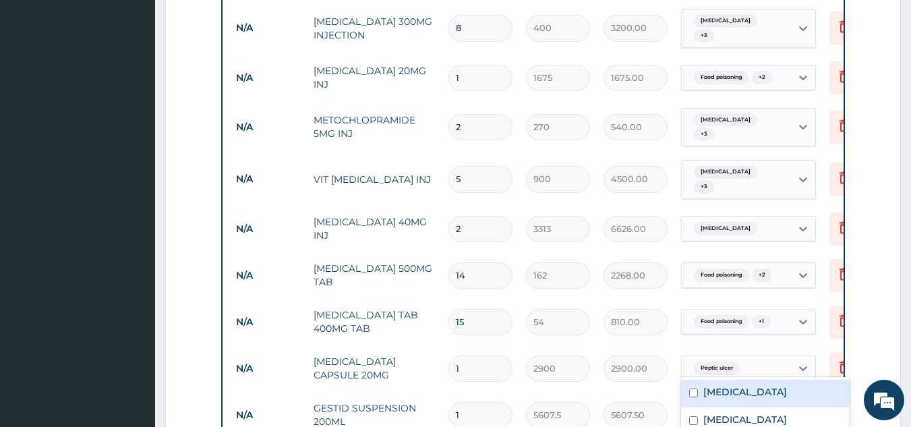
scroll to position [1079, 0]
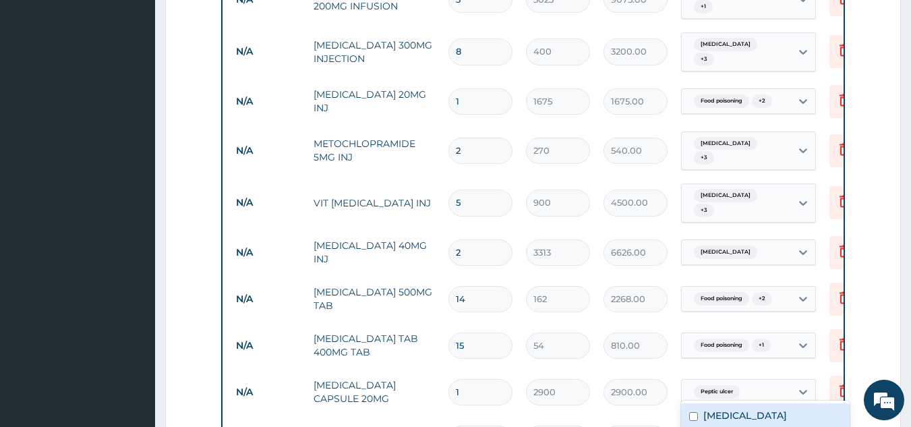
click at [755, 189] on span "Acute gastroenteritis" at bounding box center [725, 195] width 63 height 13
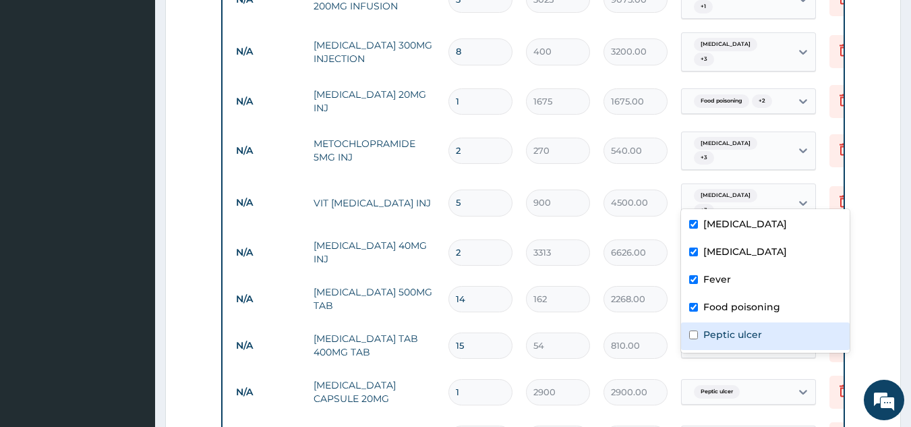
click at [694, 333] on input "checkbox" at bounding box center [693, 334] width 9 height 9
click at [755, 135] on div "Acute gastroenteritis + 3" at bounding box center [735, 151] width 92 height 32
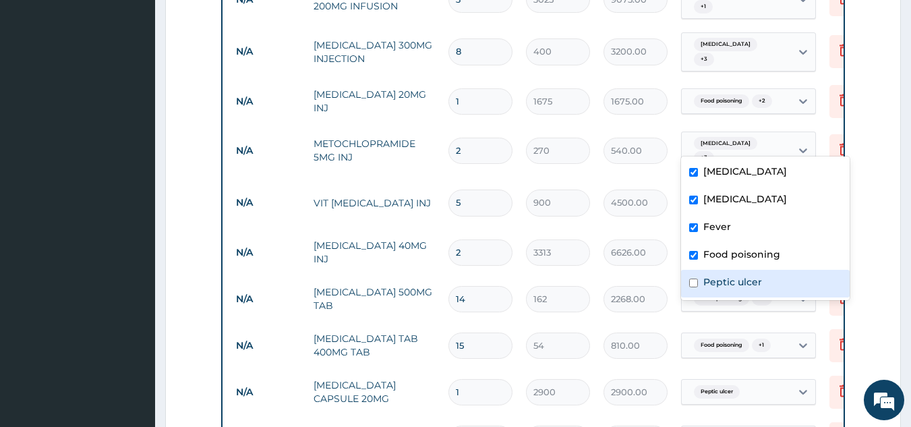
drag, startPoint x: 697, startPoint y: 280, endPoint x: 762, endPoint y: 154, distance: 141.2
click at [697, 279] on input "checkbox" at bounding box center [693, 283] width 9 height 9
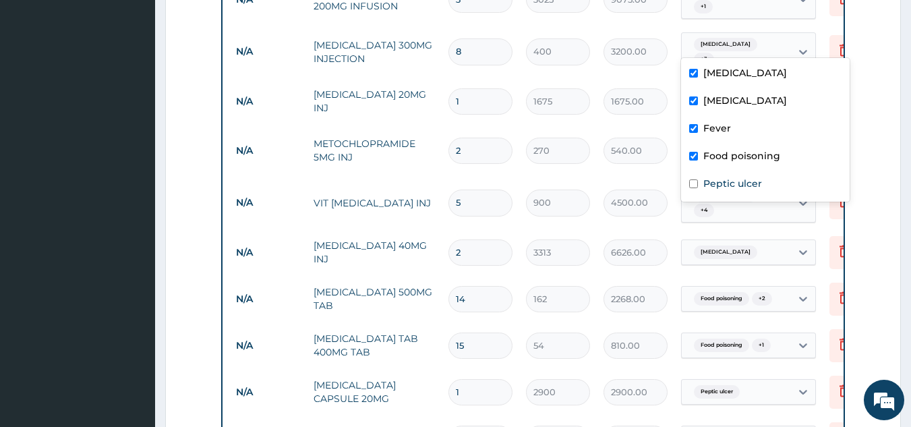
click at [779, 36] on div "Acute gastroenteritis + 3" at bounding box center [735, 52] width 92 height 32
click at [693, 183] on input "checkbox" at bounding box center [693, 183] width 9 height 9
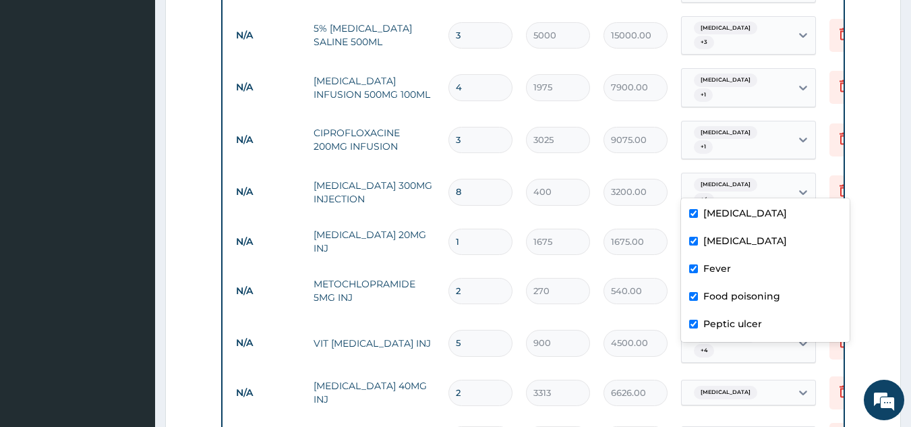
scroll to position [944, 0]
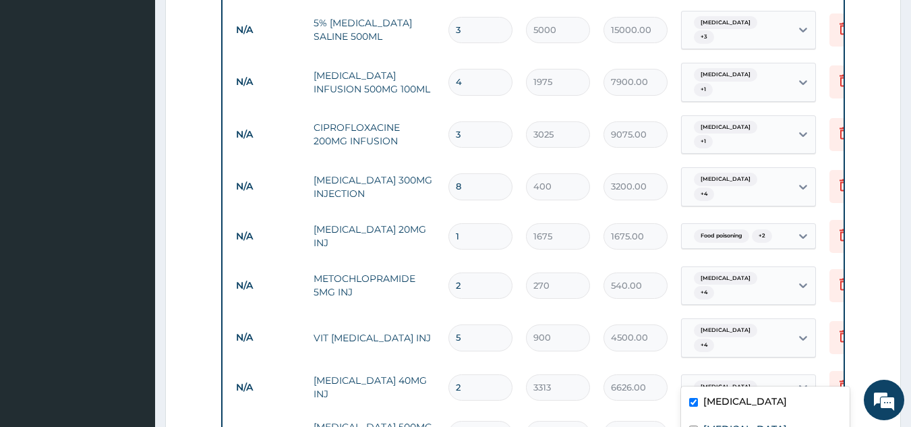
click at [707, 380] on span "Acute gastroenteritis" at bounding box center [725, 386] width 63 height 13
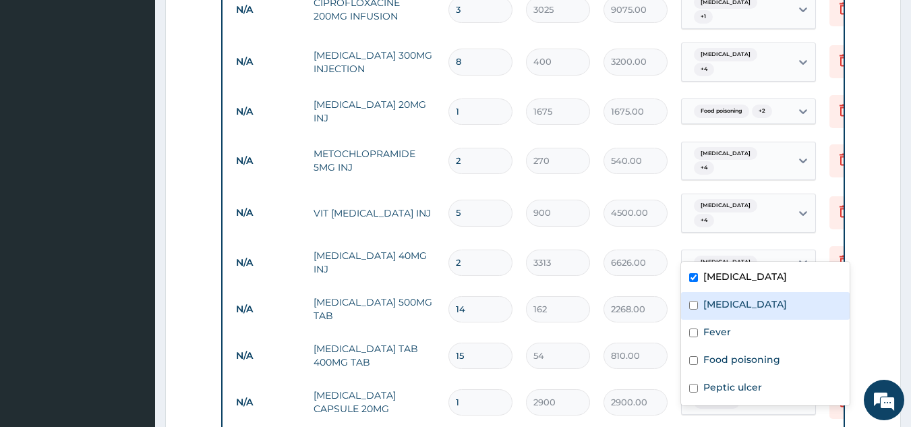
scroll to position [1079, 0]
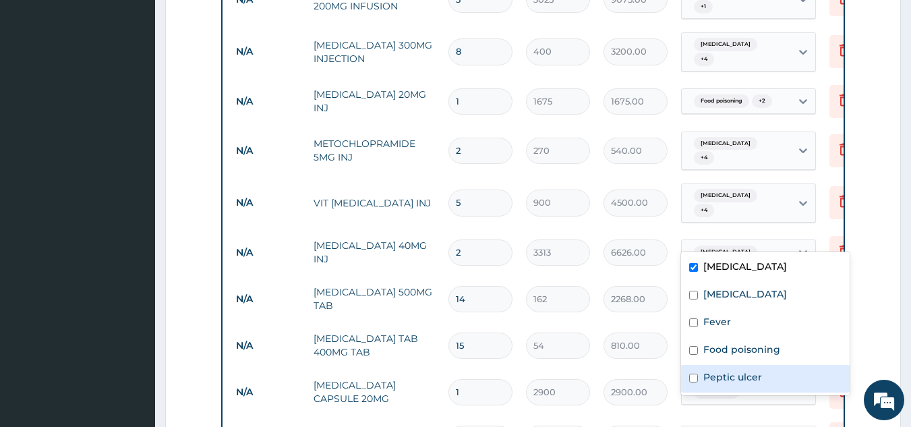
drag, startPoint x: 694, startPoint y: 376, endPoint x: 703, endPoint y: 266, distance: 111.0
click at [694, 375] on input "checkbox" at bounding box center [693, 378] width 9 height 9
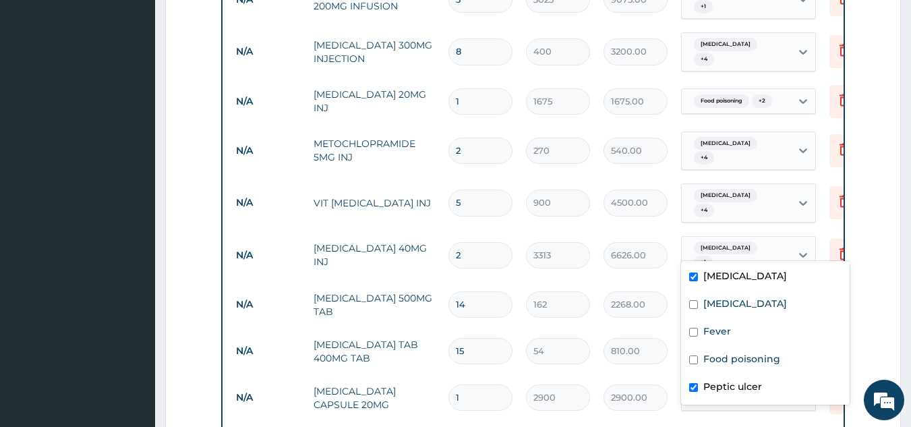
click at [691, 277] on input "checkbox" at bounding box center [693, 276] width 9 height 9
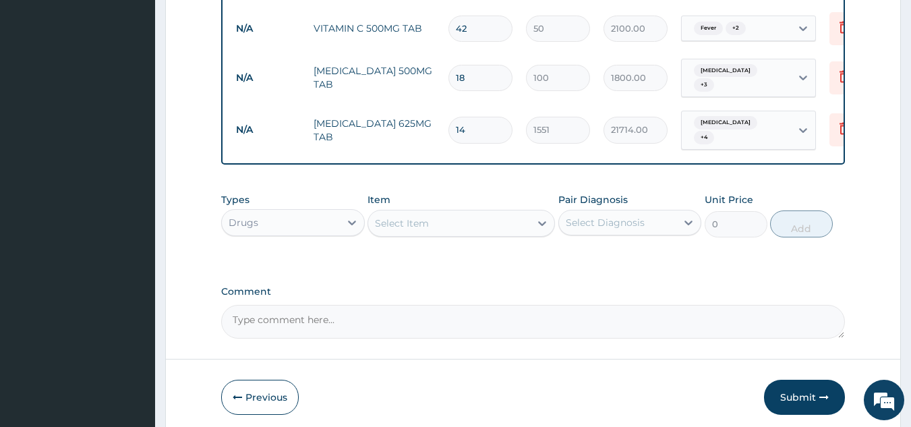
scroll to position [1621, 0]
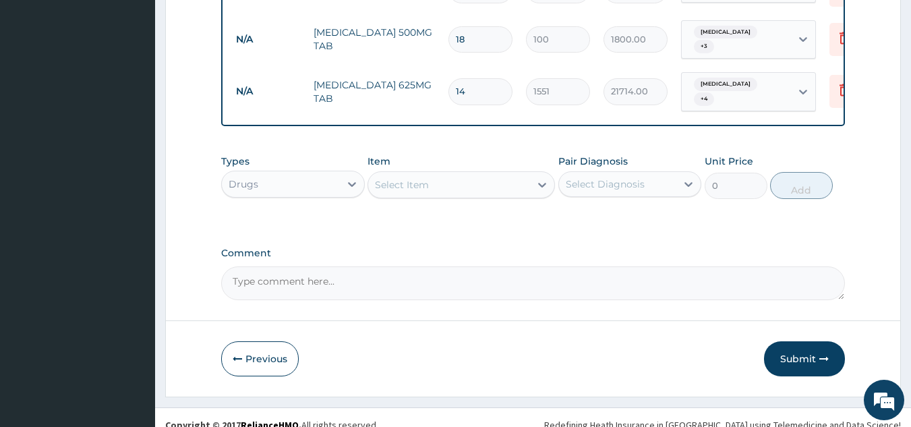
click at [292, 173] on div "Drugs" at bounding box center [281, 184] width 118 height 22
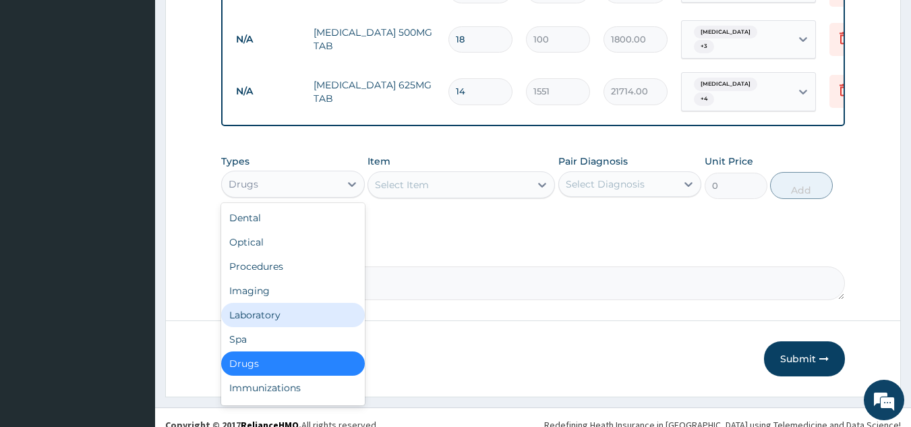
click at [293, 303] on div "Laboratory" at bounding box center [293, 315] width 144 height 24
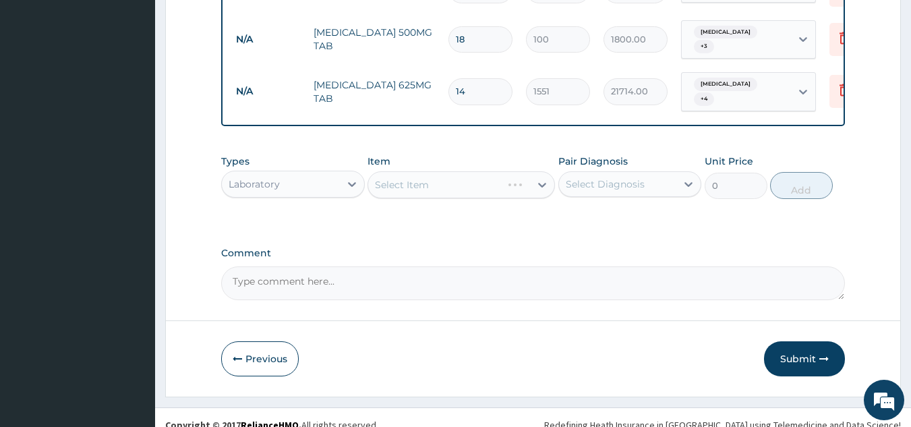
click at [482, 173] on div "Select Item" at bounding box center [461, 184] width 187 height 27
click at [481, 174] on div "Select Item" at bounding box center [461, 184] width 187 height 27
click at [482, 174] on div "Select Item" at bounding box center [461, 184] width 187 height 27
click at [478, 171] on div "Select Item" at bounding box center [461, 184] width 187 height 27
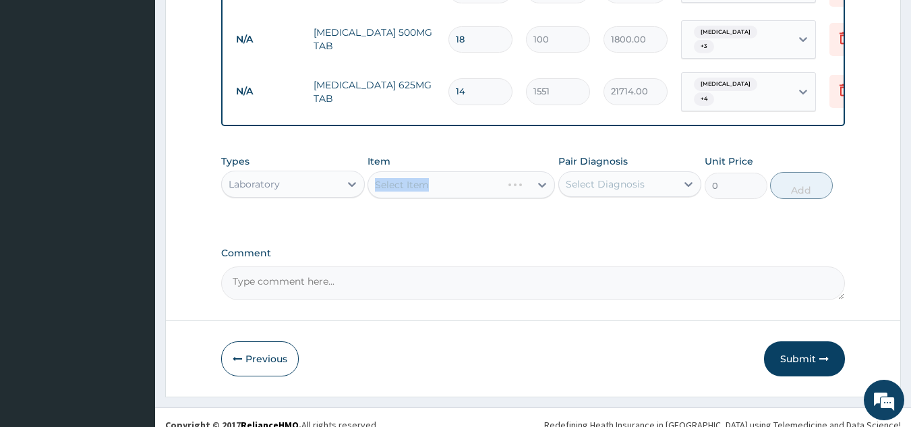
click at [478, 171] on div "Select Item" at bounding box center [461, 184] width 187 height 27
click at [477, 171] on div "Select Item" at bounding box center [461, 184] width 187 height 27
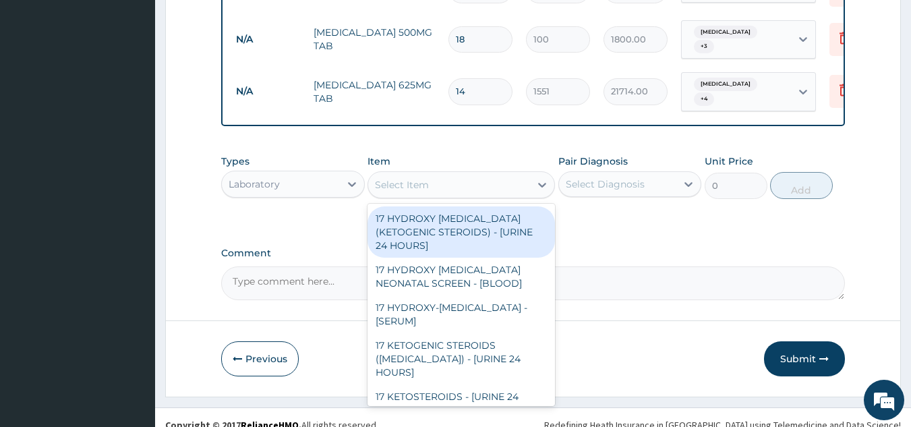
click at [538, 178] on icon at bounding box center [542, 184] width 13 height 13
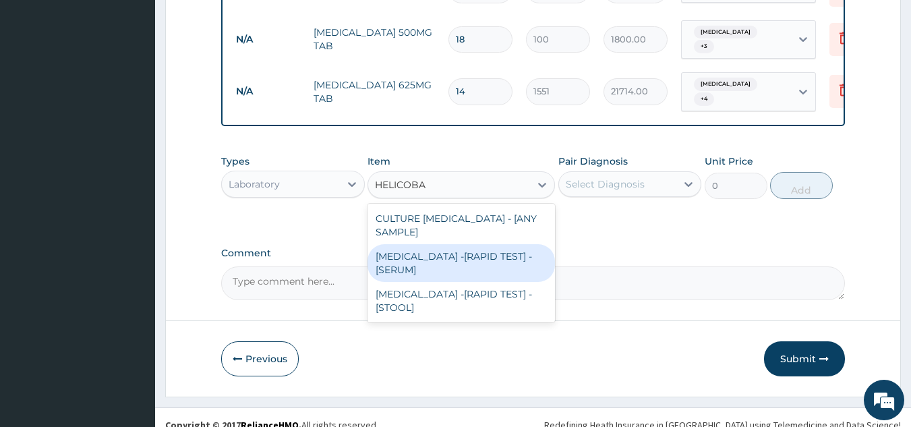
drag, startPoint x: 452, startPoint y: 242, endPoint x: 462, endPoint y: 243, distance: 10.1
click at [455, 244] on div "HELICOBACTER PYLORI -[RAPID TEST] - [SERUM]" at bounding box center [461, 263] width 187 height 38
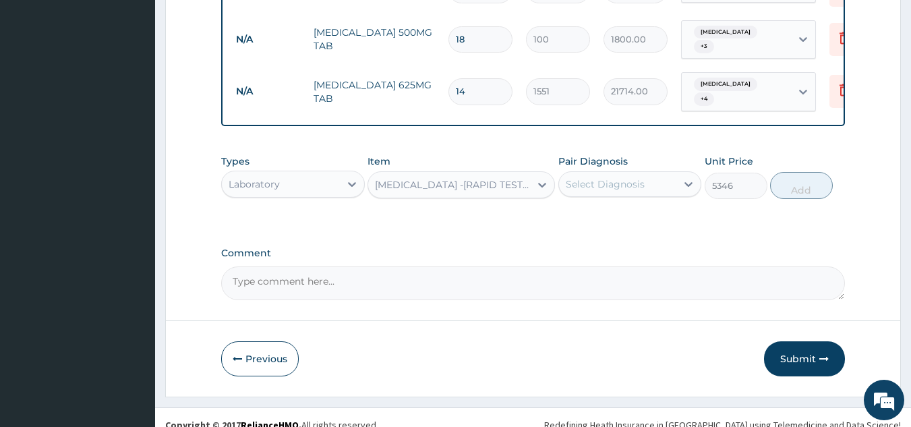
drag, startPoint x: 605, startPoint y: 164, endPoint x: 602, endPoint y: 183, distance: 19.2
click at [607, 177] on div "Select Diagnosis" at bounding box center [605, 183] width 79 height 13
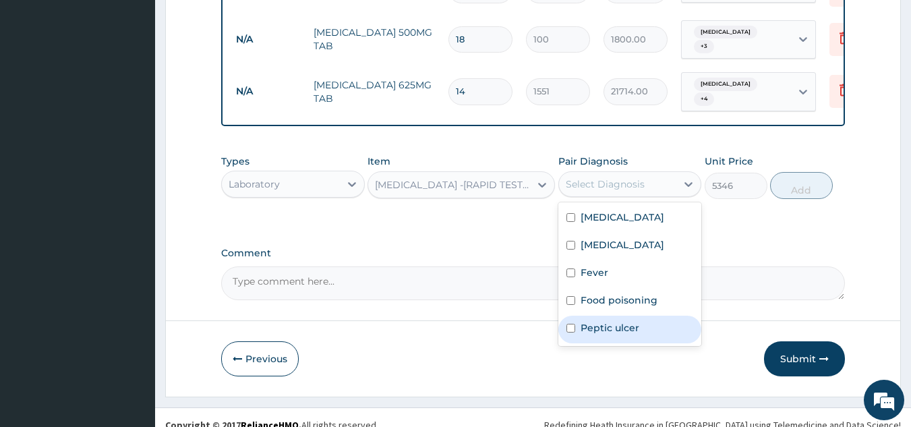
click at [616, 321] on label "Peptic ulcer" at bounding box center [610, 327] width 59 height 13
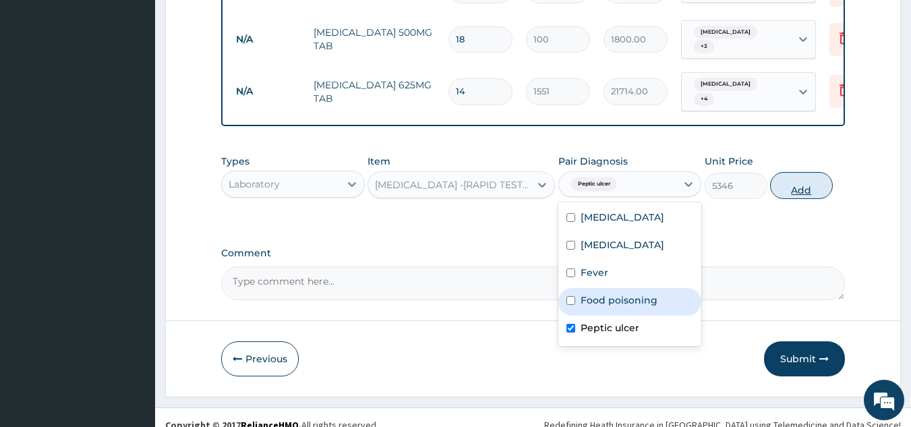
click at [805, 173] on button "Add" at bounding box center [801, 185] width 63 height 27
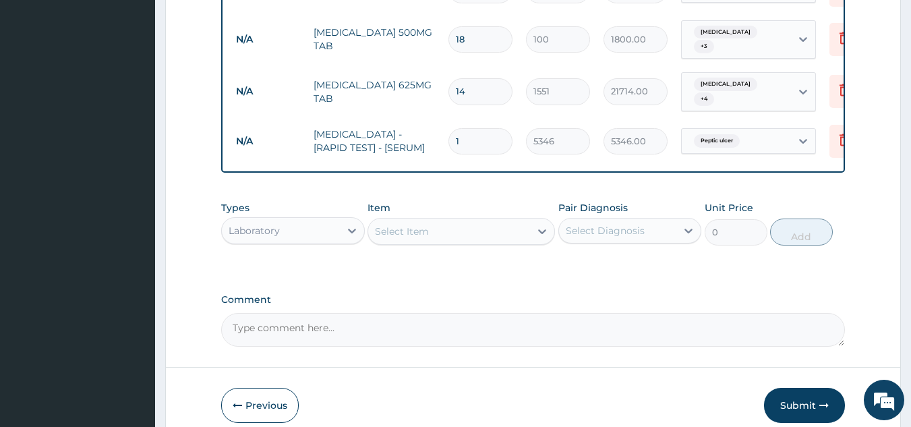
click at [469, 221] on div "Select Item" at bounding box center [449, 232] width 162 height 22
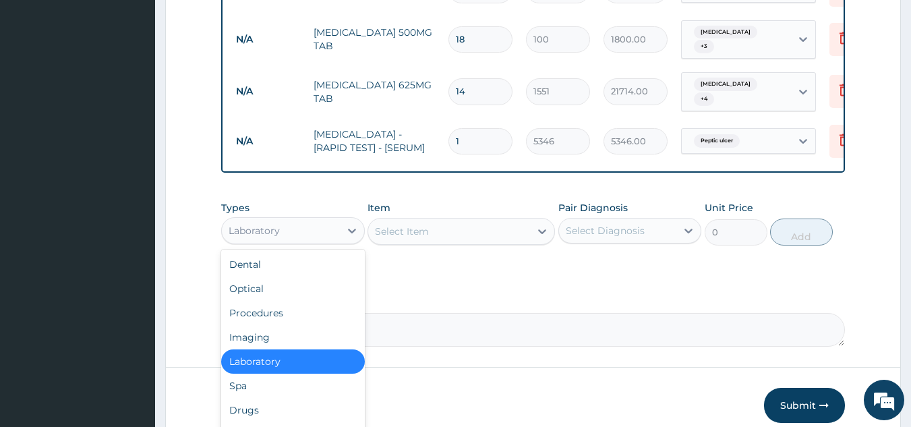
click at [330, 220] on div "Laboratory" at bounding box center [281, 231] width 118 height 22
drag, startPoint x: 253, startPoint y: 393, endPoint x: 279, endPoint y: 391, distance: 25.7
click at [257, 398] on div "Drugs" at bounding box center [293, 410] width 144 height 24
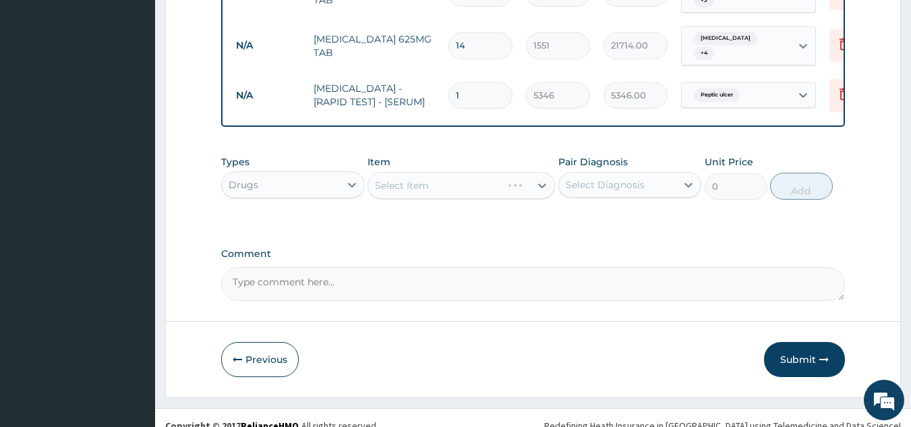
scroll to position [1667, 0]
click at [510, 177] on div "Select Item" at bounding box center [449, 185] width 162 height 22
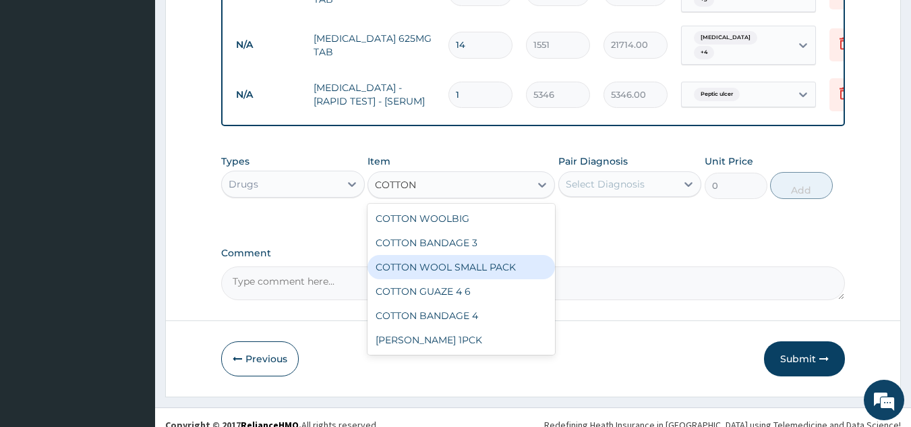
click at [486, 255] on div "COTTON WOOL SMALL PACK" at bounding box center [461, 267] width 187 height 24
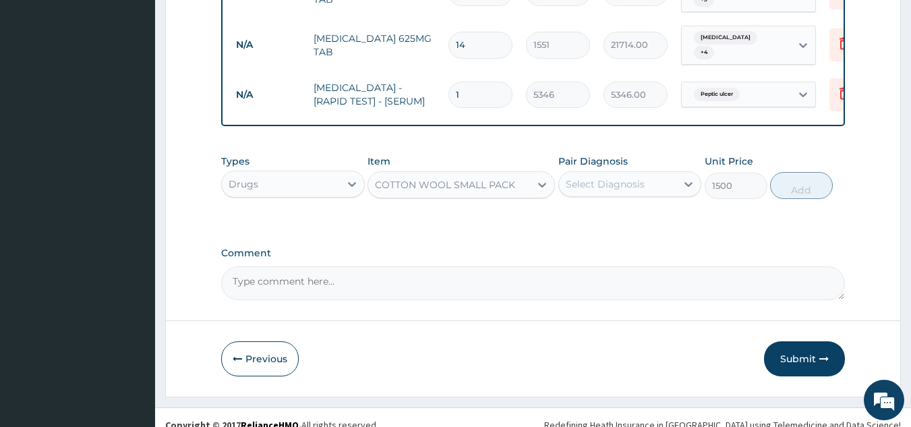
click at [630, 177] on div "Select Diagnosis" at bounding box center [605, 183] width 79 height 13
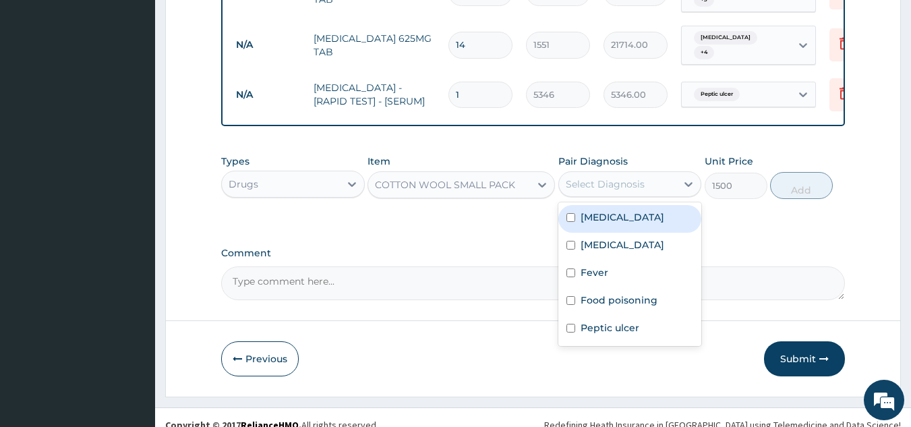
drag, startPoint x: 627, startPoint y: 202, endPoint x: 623, endPoint y: 212, distance: 10.3
click at [627, 210] on label "Acute gastroenteritis" at bounding box center [623, 216] width 84 height 13
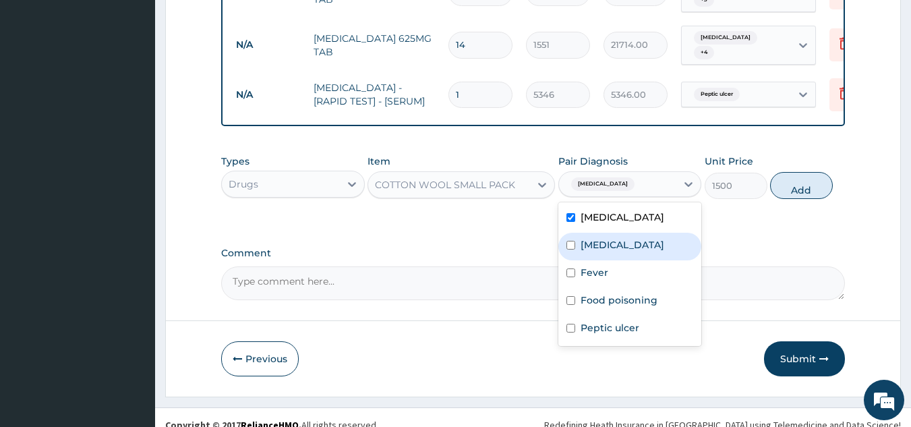
drag, startPoint x: 606, startPoint y: 227, endPoint x: 583, endPoint y: 258, distance: 39.5
click at [606, 238] on label "Malaria" at bounding box center [623, 244] width 84 height 13
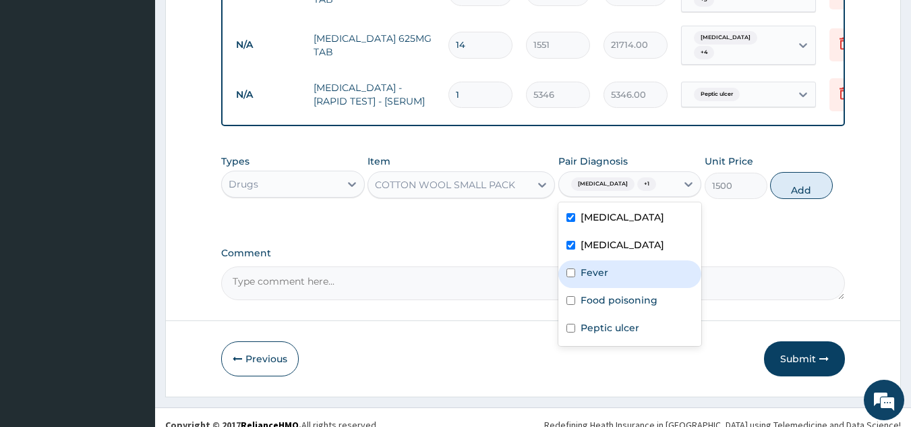
drag, startPoint x: 582, startPoint y: 277, endPoint x: 597, endPoint y: 291, distance: 20.5
click at [586, 279] on div "Fever" at bounding box center [630, 274] width 144 height 28
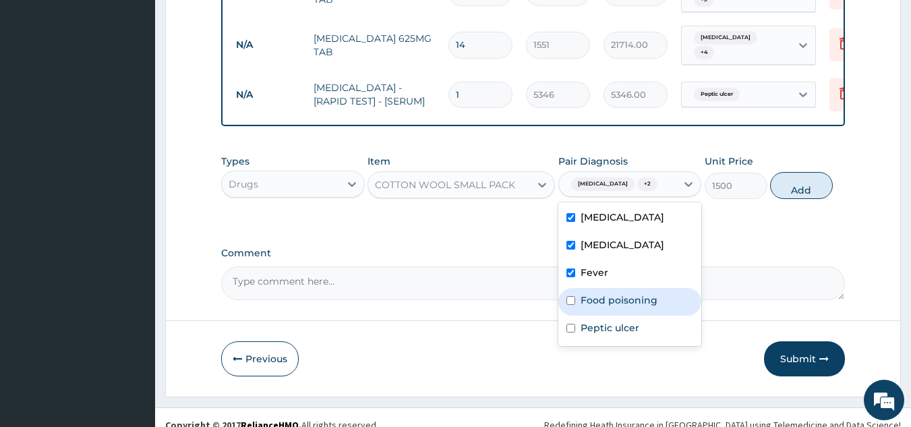
click at [589, 301] on label "Food poisoning" at bounding box center [619, 299] width 77 height 13
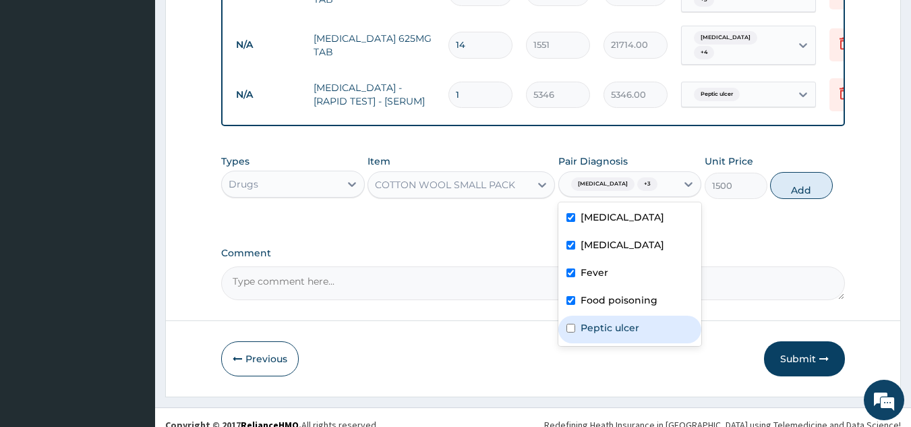
drag, startPoint x: 592, startPoint y: 324, endPoint x: 745, endPoint y: 243, distance: 173.2
click at [623, 321] on label "Peptic ulcer" at bounding box center [610, 327] width 59 height 13
drag, startPoint x: 799, startPoint y: 183, endPoint x: 643, endPoint y: 187, distance: 155.9
click at [761, 185] on div "Types Drugs Item COTTON WOOL SMALL PACK Pair Diagnosis option Peptic ulcer, sel…" at bounding box center [533, 177] width 625 height 58
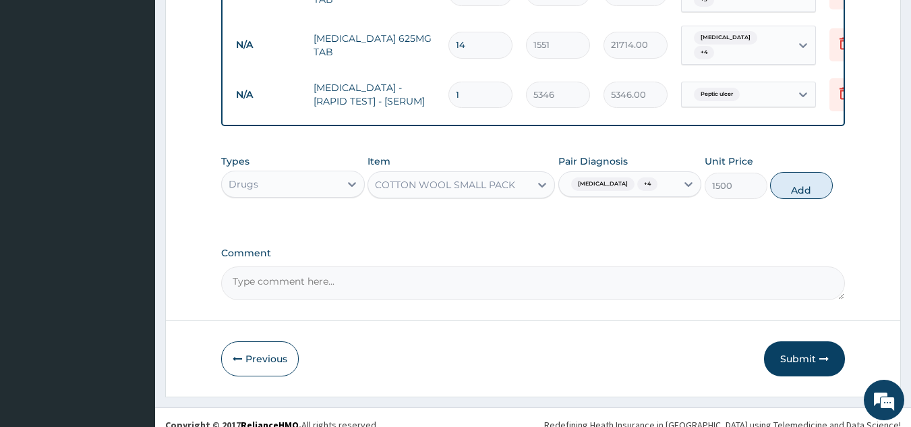
drag, startPoint x: 806, startPoint y: 181, endPoint x: 730, endPoint y: 192, distance: 76.4
click at [805, 181] on button "Add" at bounding box center [801, 185] width 63 height 27
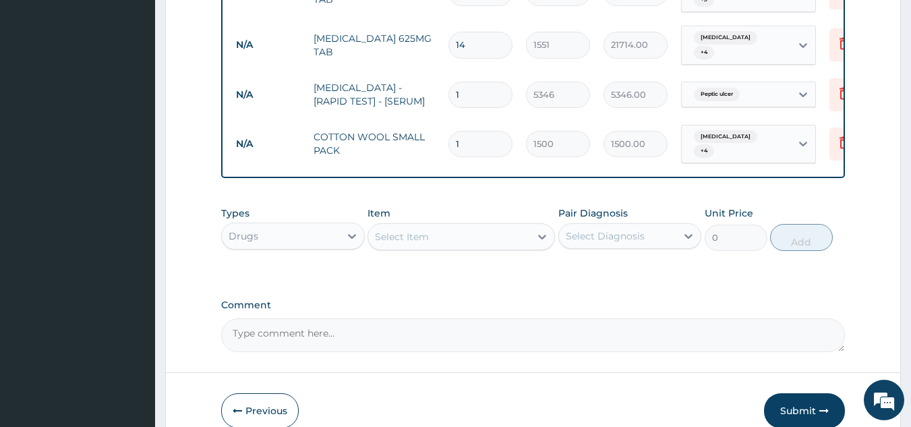
click at [449, 226] on div "Select Item" at bounding box center [449, 237] width 162 height 22
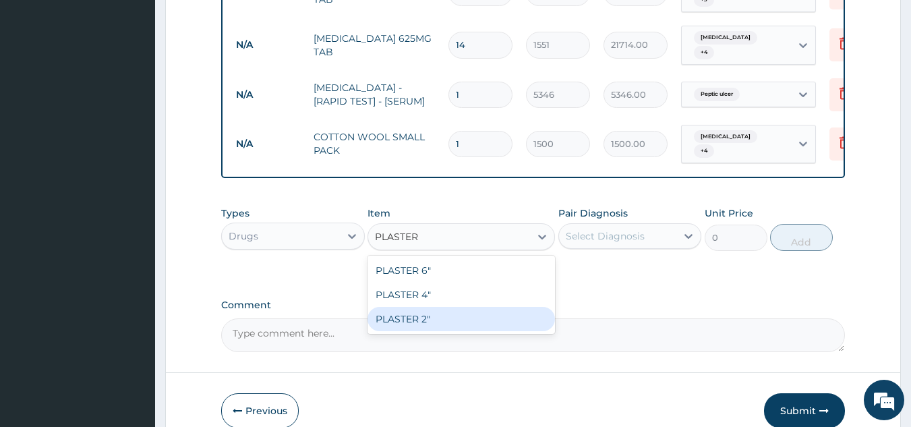
drag, startPoint x: 434, startPoint y: 305, endPoint x: 641, endPoint y: 196, distance: 233.8
click at [434, 307] on div "PLASTER 2"" at bounding box center [461, 319] width 187 height 24
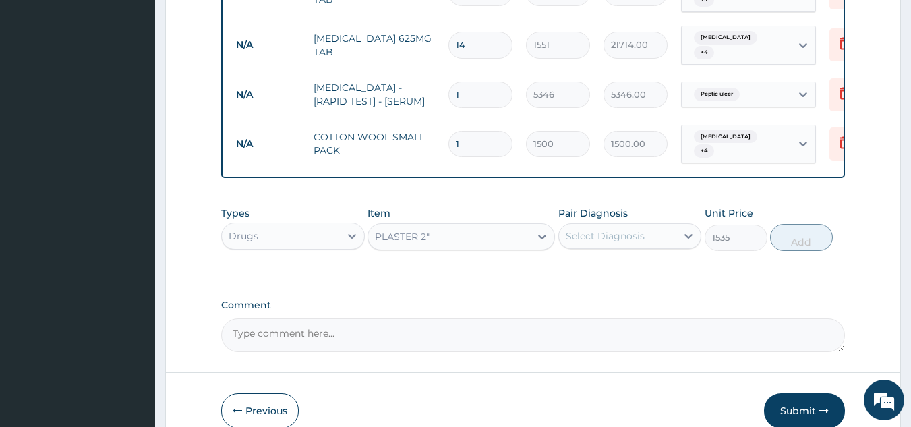
click at [601, 229] on div "Select Diagnosis" at bounding box center [605, 235] width 79 height 13
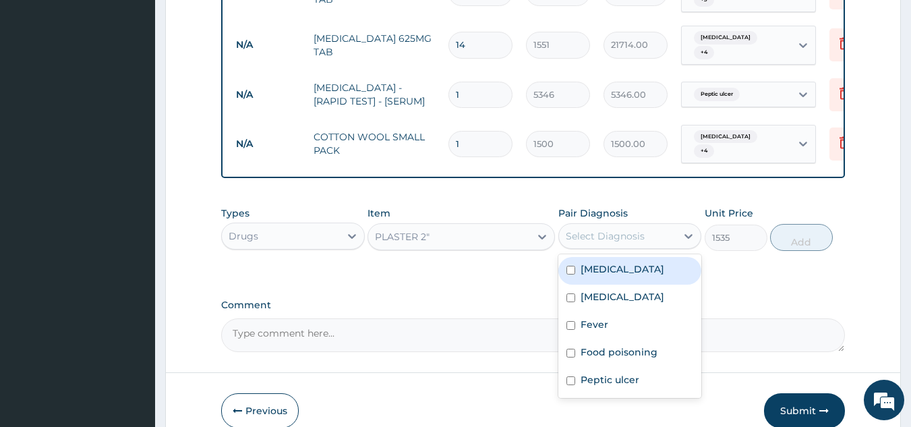
drag, startPoint x: 584, startPoint y: 263, endPoint x: 588, endPoint y: 282, distance: 19.3
click at [587, 272] on div "Acute gastroenteritis Malaria Fever Food poisoning Peptic ulcer" at bounding box center [630, 326] width 144 height 144
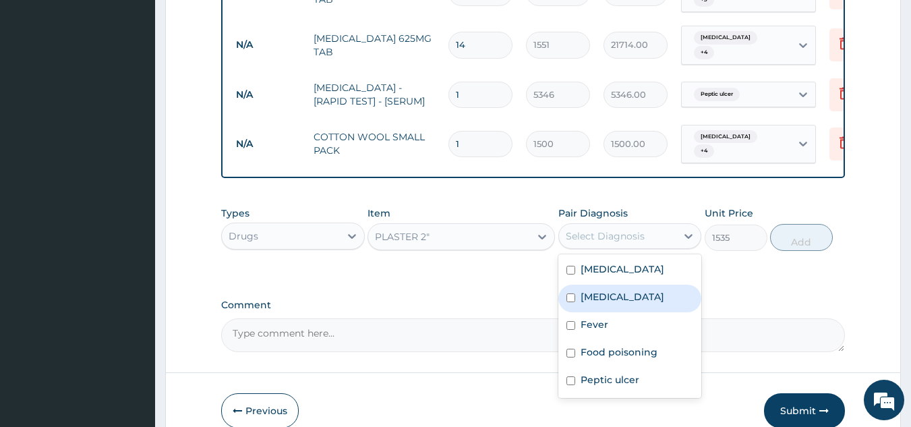
drag, startPoint x: 586, startPoint y: 285, endPoint x: 575, endPoint y: 295, distance: 15.3
click at [586, 290] on label "Malaria" at bounding box center [623, 296] width 84 height 13
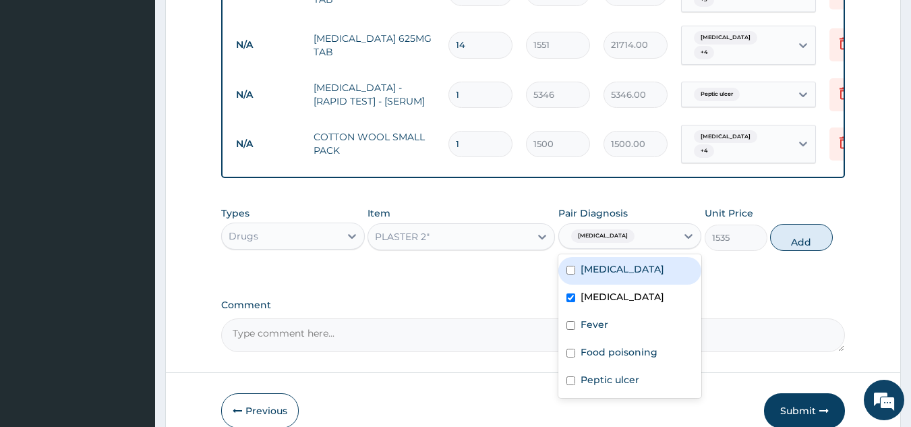
drag, startPoint x: 594, startPoint y: 256, endPoint x: 598, endPoint y: 263, distance: 7.5
click at [598, 262] on div "Acute gastroenteritis" at bounding box center [630, 271] width 144 height 28
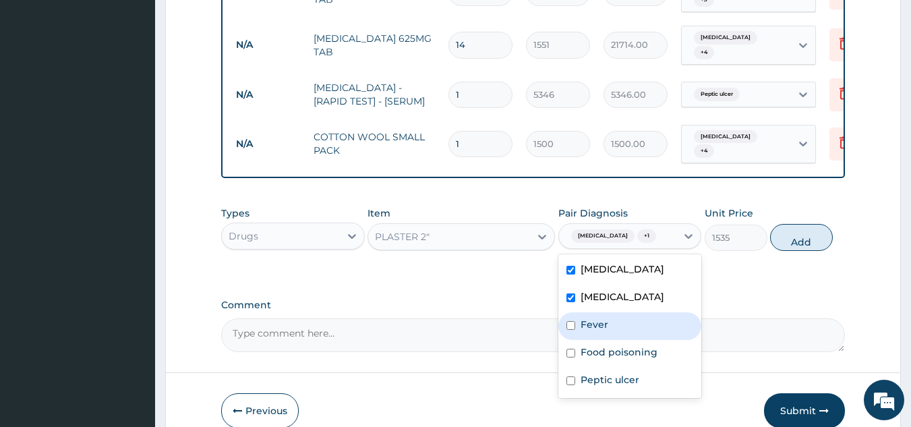
drag, startPoint x: 589, startPoint y: 308, endPoint x: 581, endPoint y: 330, distance: 22.8
click at [585, 318] on label "Fever" at bounding box center [595, 324] width 28 height 13
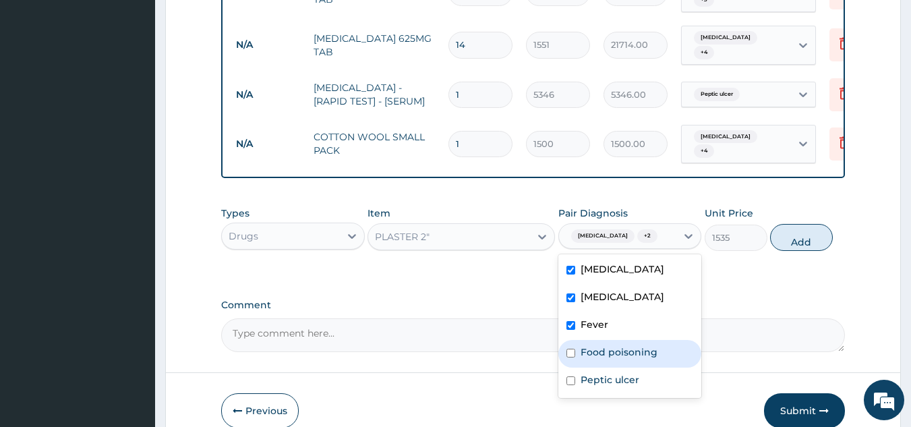
drag, startPoint x: 577, startPoint y: 342, endPoint x: 569, endPoint y: 352, distance: 13.0
click at [576, 343] on div "Food poisoning" at bounding box center [630, 354] width 144 height 28
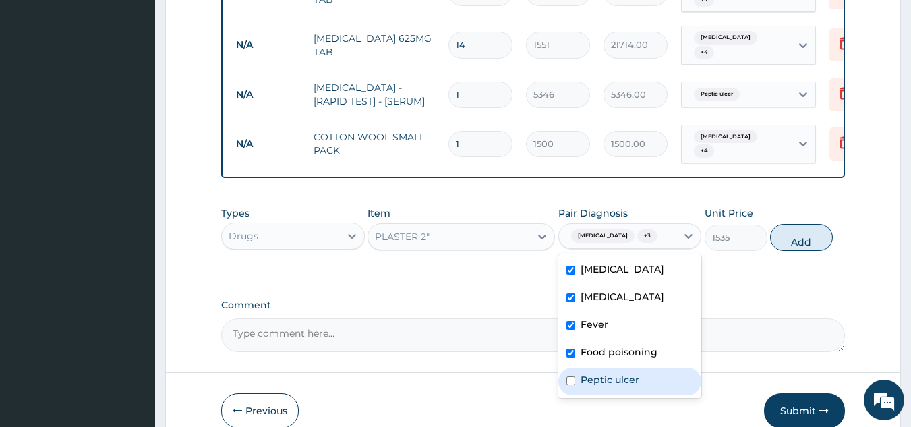
drag, startPoint x: 571, startPoint y: 366, endPoint x: 613, endPoint y: 340, distance: 49.6
click at [575, 376] on input "checkbox" at bounding box center [571, 380] width 9 height 9
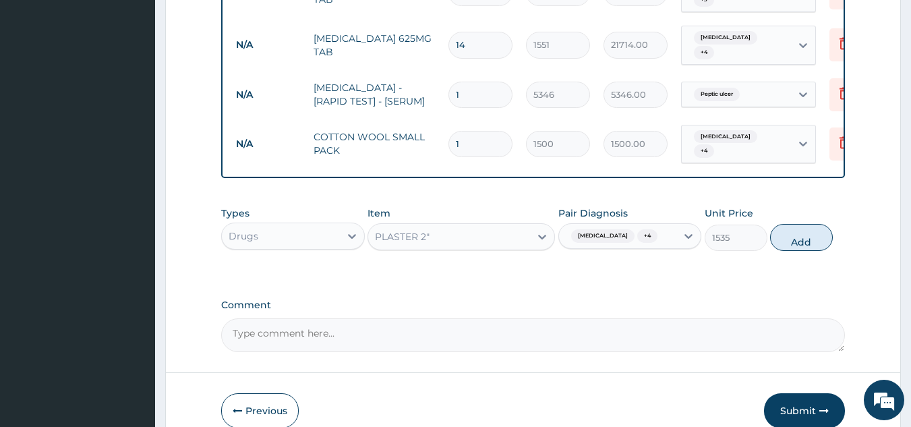
drag, startPoint x: 795, startPoint y: 228, endPoint x: 632, endPoint y: 221, distance: 163.4
click at [790, 229] on button "Add" at bounding box center [801, 237] width 63 height 27
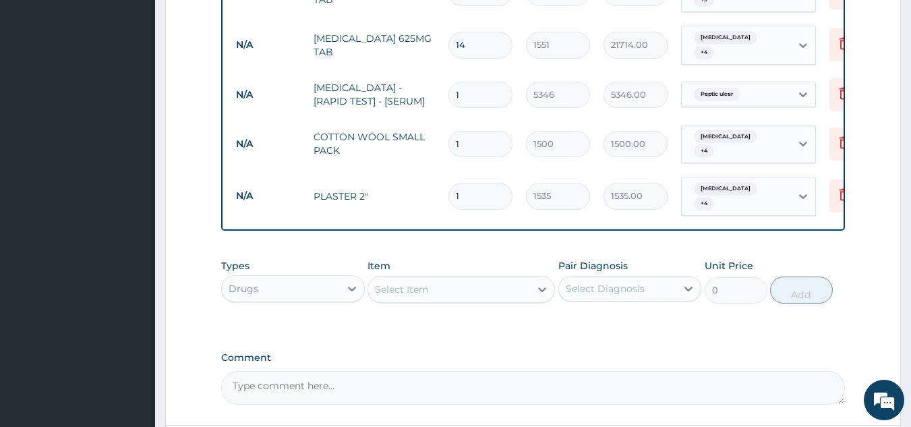
click at [437, 279] on div "Select Item" at bounding box center [449, 290] width 162 height 22
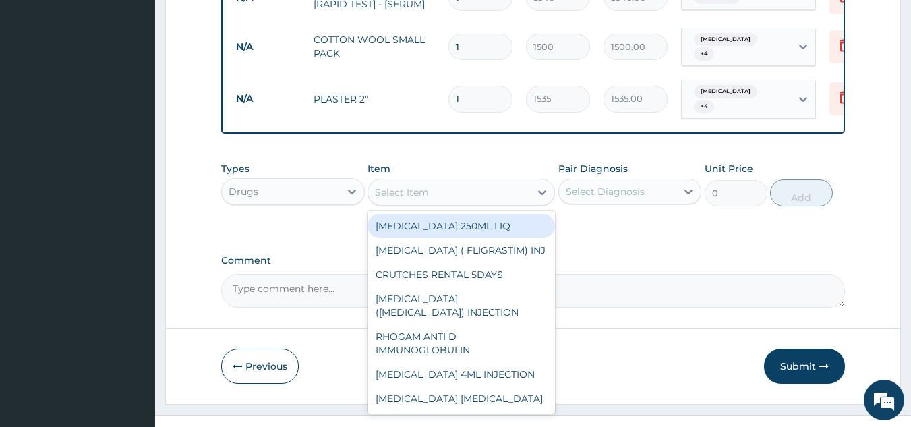
scroll to position [1766, 0]
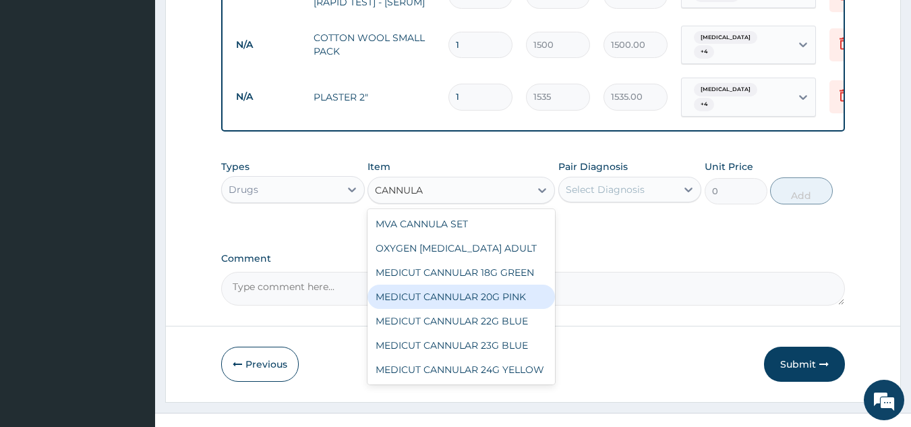
click at [518, 285] on div "MEDICUT CANNULAR 20G PINK" at bounding box center [461, 297] width 187 height 24
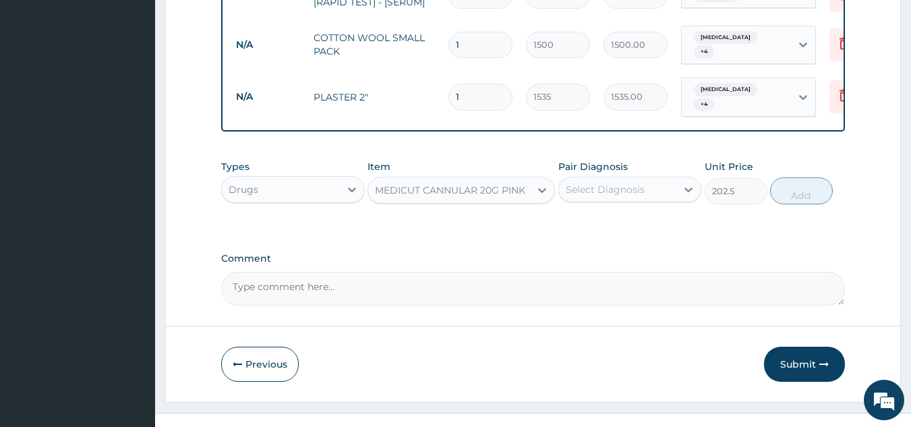
click at [635, 183] on div "Select Diagnosis" at bounding box center [605, 189] width 79 height 13
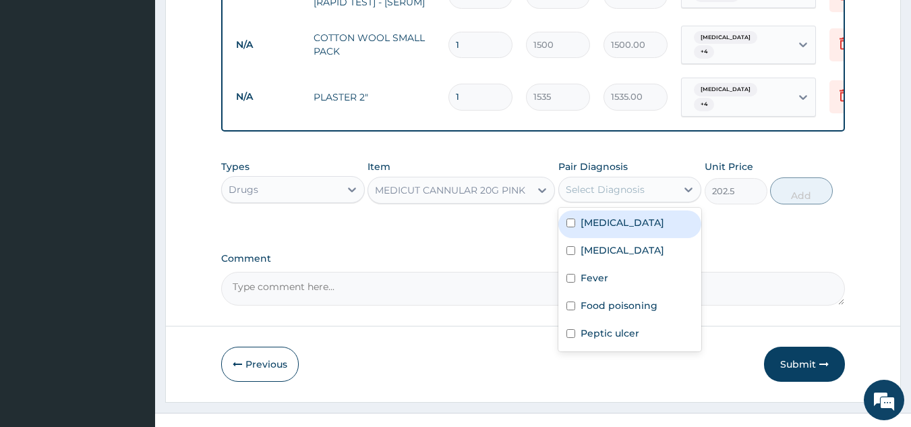
drag, startPoint x: 625, startPoint y: 199, endPoint x: 609, endPoint y: 216, distance: 23.9
click at [626, 216] on label "Acute gastroenteritis" at bounding box center [623, 222] width 84 height 13
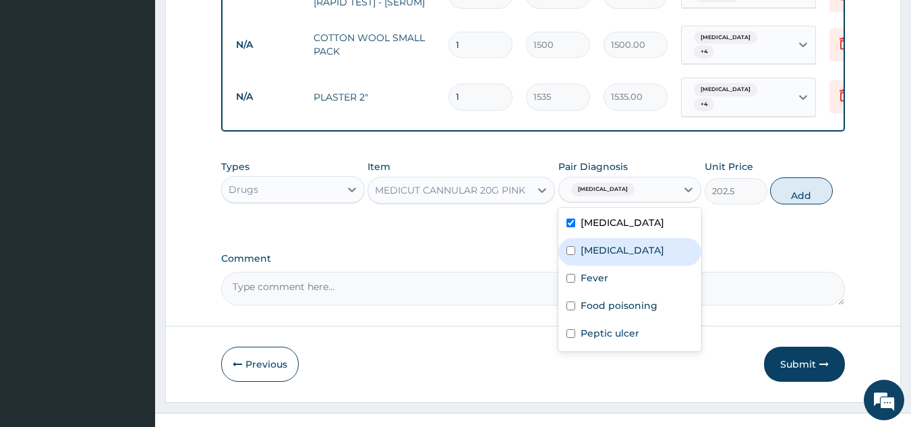
click at [600, 243] on label "Malaria" at bounding box center [623, 249] width 84 height 13
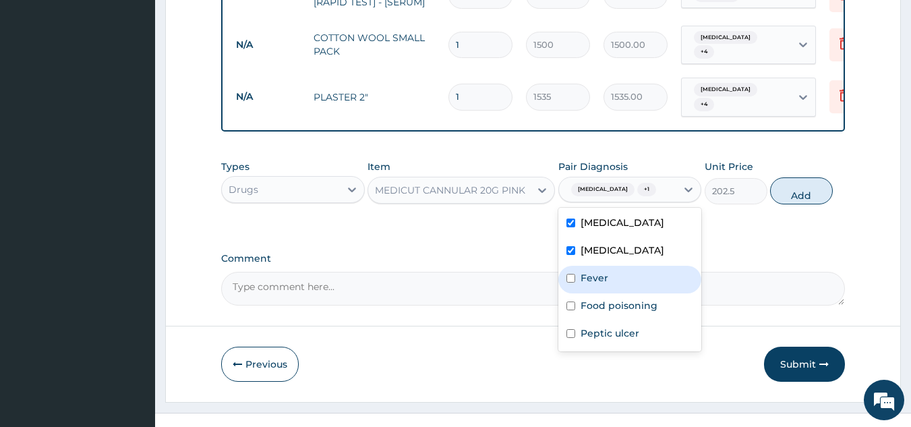
drag, startPoint x: 581, startPoint y: 268, endPoint x: 590, endPoint y: 274, distance: 10.3
click at [583, 271] on label "Fever" at bounding box center [595, 277] width 28 height 13
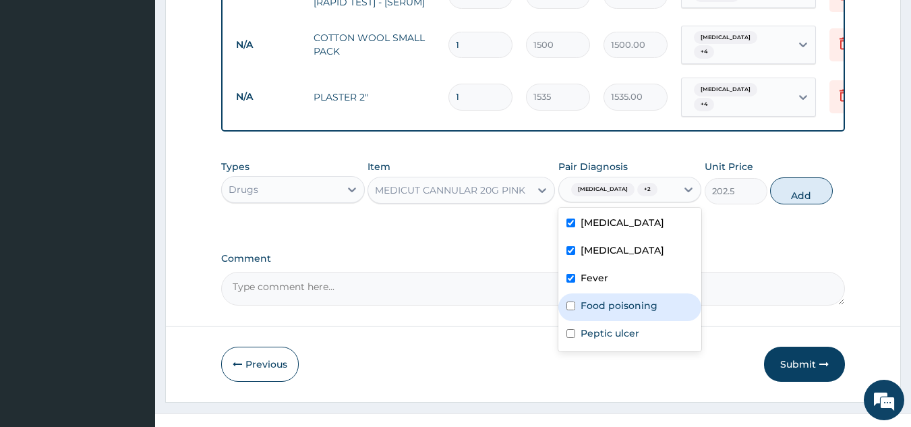
drag, startPoint x: 595, startPoint y: 297, endPoint x: 596, endPoint y: 321, distance: 24.3
click at [596, 299] on label "Food poisoning" at bounding box center [619, 305] width 77 height 13
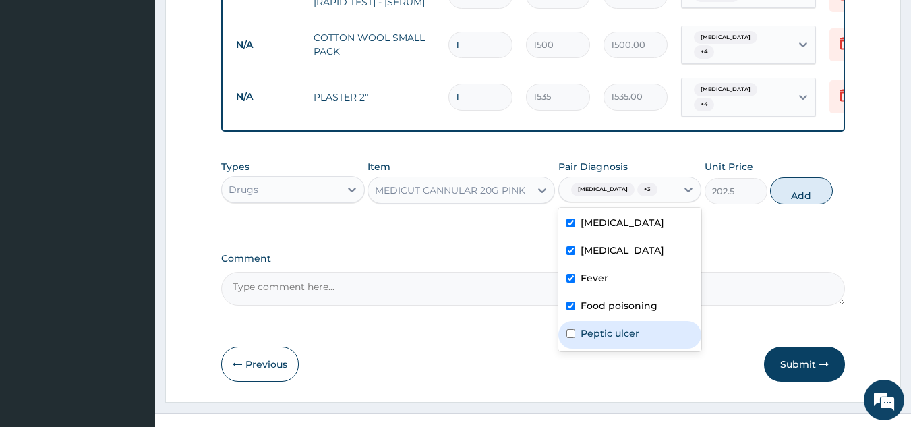
drag, startPoint x: 595, startPoint y: 324, endPoint x: 639, endPoint y: 312, distance: 46.1
click at [600, 326] on label "Peptic ulcer" at bounding box center [610, 332] width 59 height 13
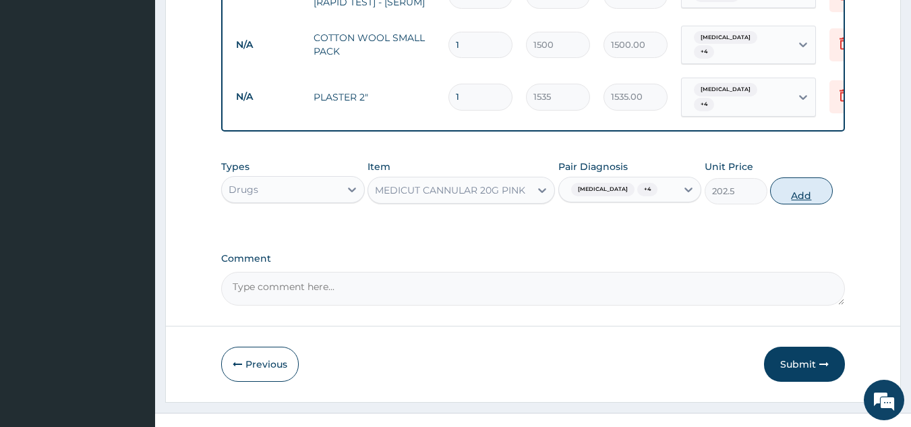
click at [806, 181] on button "Add" at bounding box center [801, 190] width 63 height 27
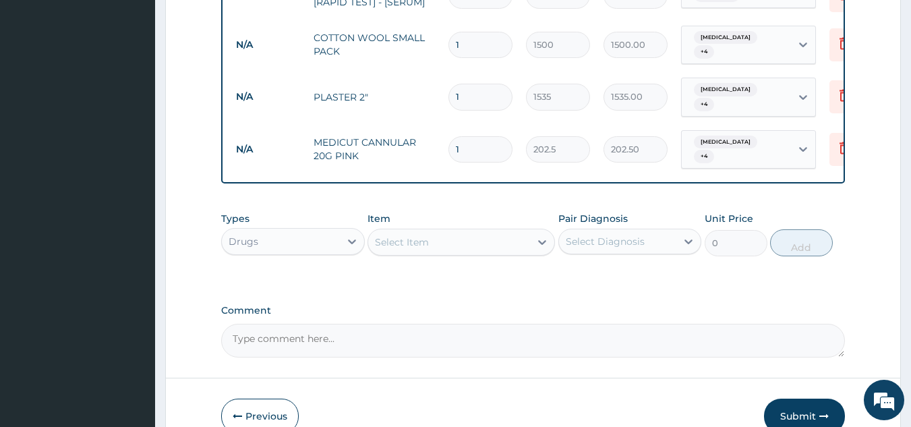
click at [472, 231] on div "Select Item" at bounding box center [449, 242] width 162 height 22
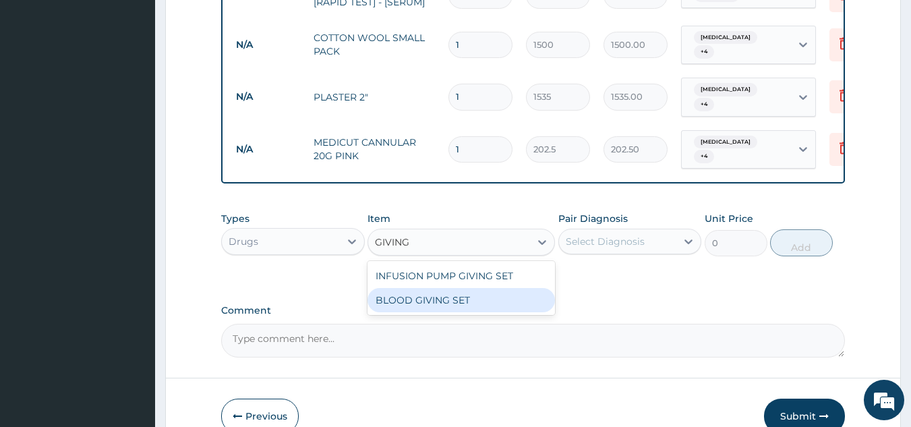
click at [471, 288] on div "BLOOD GIVING SET" at bounding box center [461, 300] width 187 height 24
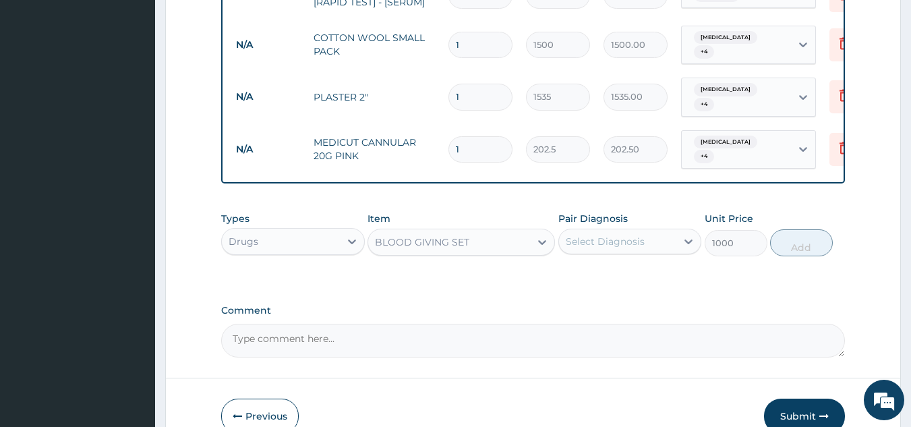
click at [521, 231] on div "BLOOD GIVING SET" at bounding box center [449, 242] width 162 height 22
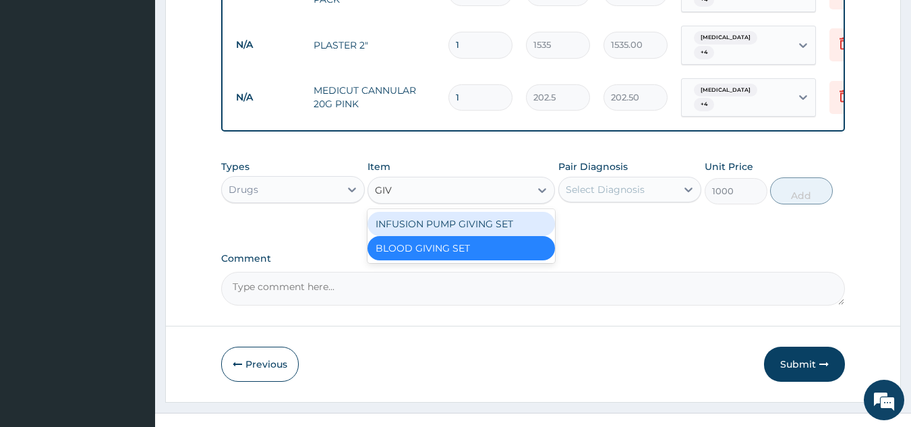
scroll to position [0, 0]
click at [494, 212] on div "INFUSION PUMP GIVING SET" at bounding box center [461, 224] width 187 height 24
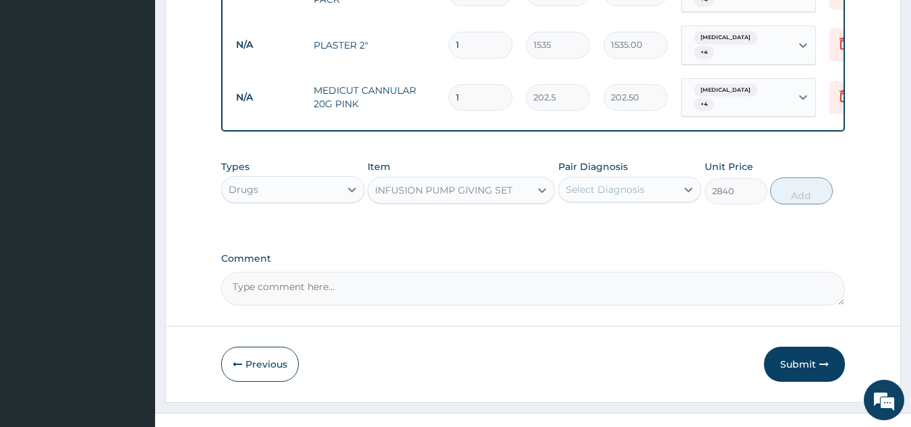
click at [630, 183] on div "Select Diagnosis" at bounding box center [605, 189] width 79 height 13
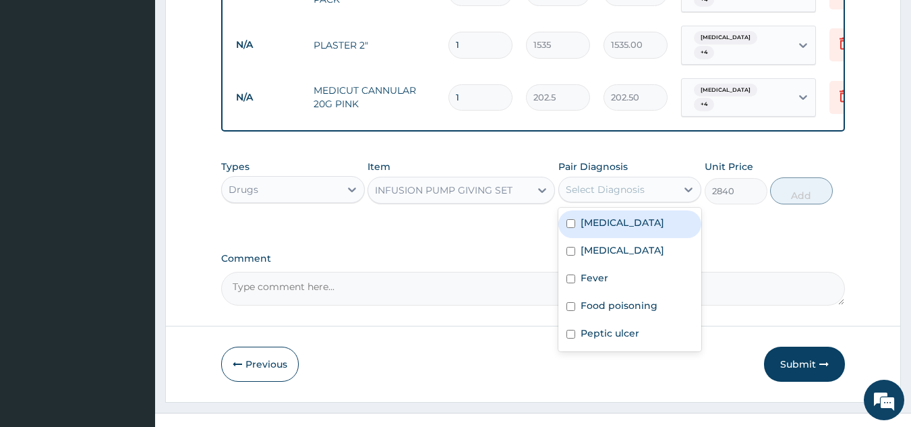
drag, startPoint x: 608, startPoint y: 208, endPoint x: 608, endPoint y: 222, distance: 13.5
click at [608, 216] on label "Acute gastroenteritis" at bounding box center [623, 222] width 84 height 13
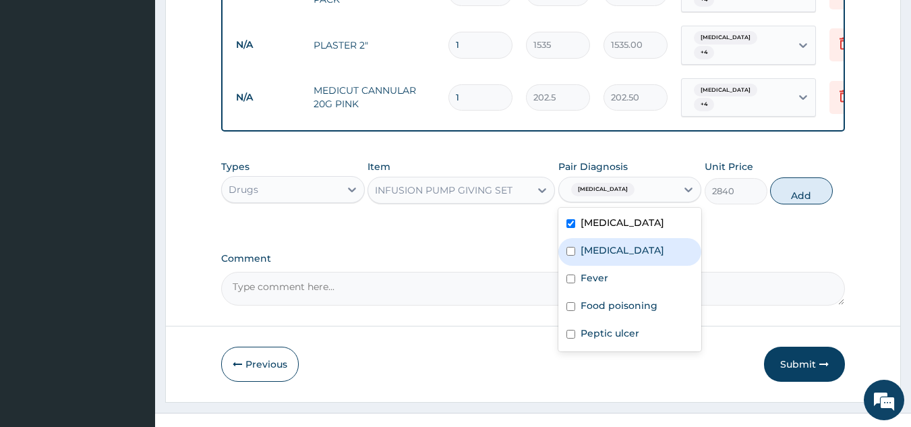
click at [608, 243] on label "Malaria" at bounding box center [623, 249] width 84 height 13
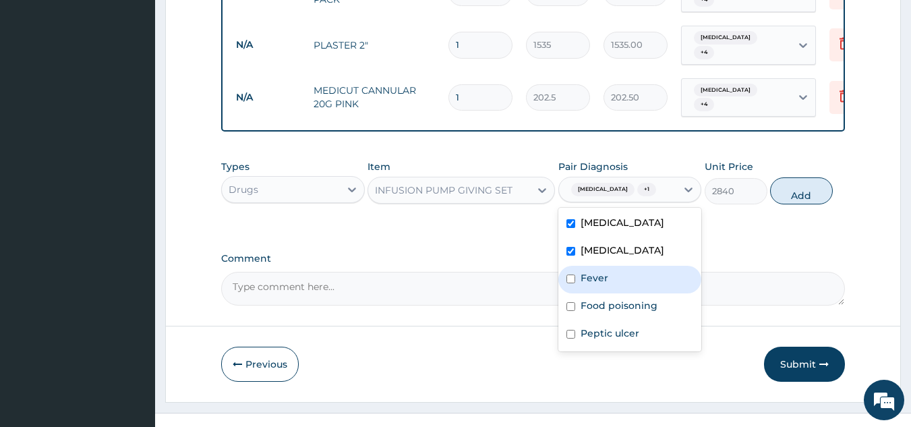
drag, startPoint x: 579, startPoint y: 272, endPoint x: 586, endPoint y: 291, distance: 19.7
click at [579, 273] on div "Fever" at bounding box center [630, 280] width 144 height 28
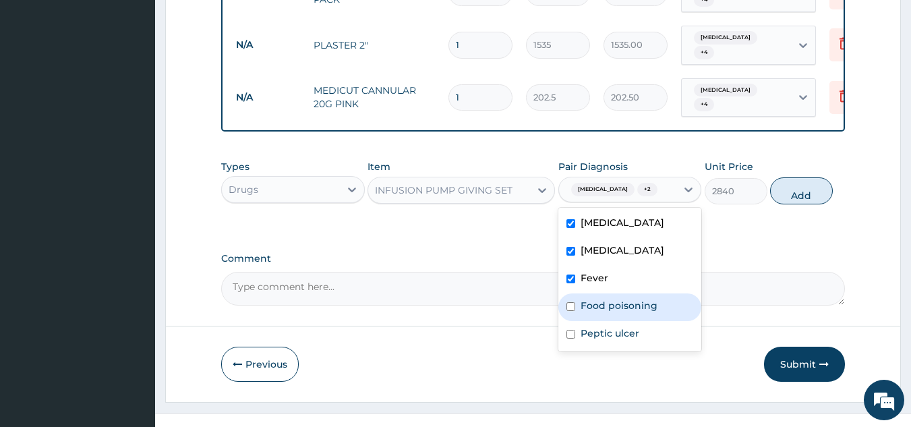
drag, startPoint x: 586, startPoint y: 298, endPoint x: 586, endPoint y: 307, distance: 8.8
click at [586, 306] on div "Food poisoning" at bounding box center [630, 307] width 144 height 28
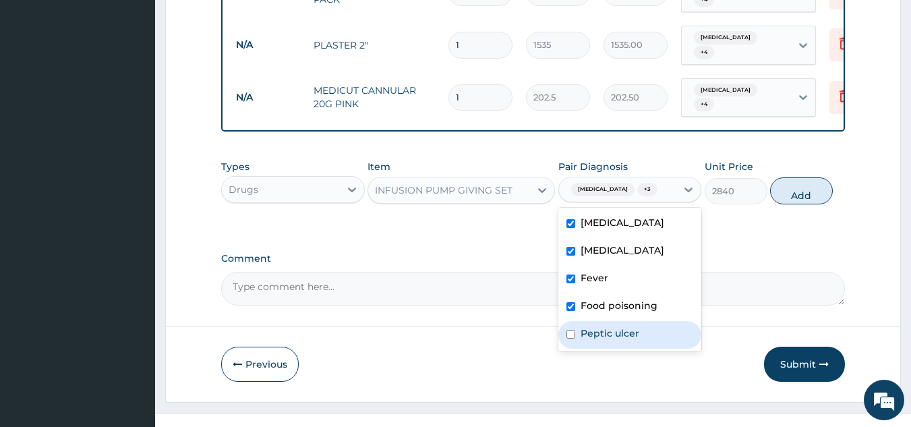
drag, startPoint x: 592, startPoint y: 326, endPoint x: 747, endPoint y: 239, distance: 177.3
click at [603, 326] on label "Peptic ulcer" at bounding box center [610, 332] width 59 height 13
click at [809, 182] on button "Add" at bounding box center [801, 190] width 63 height 27
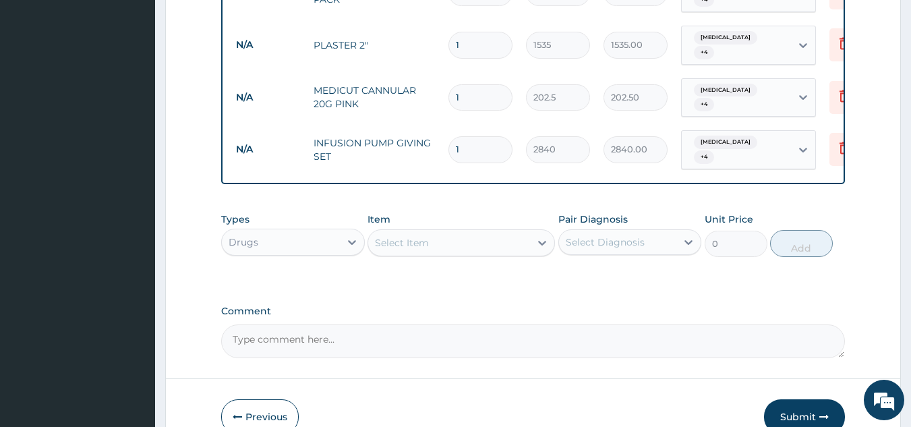
drag, startPoint x: 478, startPoint y: 226, endPoint x: 481, endPoint y: 220, distance: 6.9
click at [478, 232] on div "Select Item" at bounding box center [449, 243] width 162 height 22
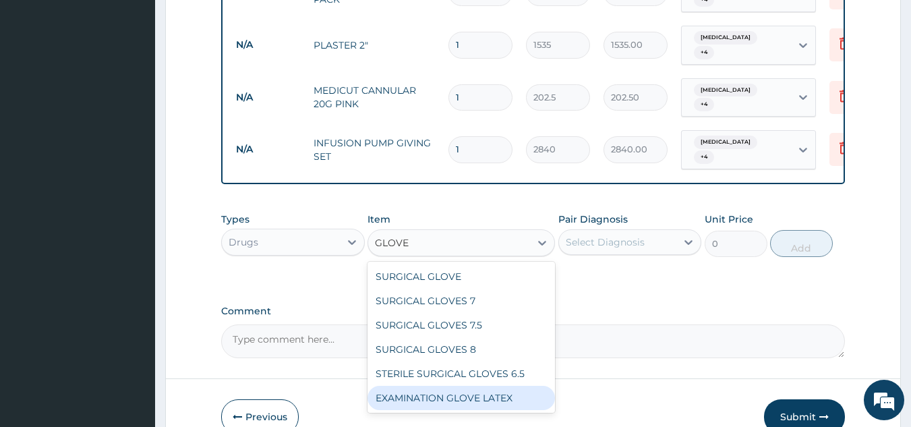
drag, startPoint x: 451, startPoint y: 372, endPoint x: 531, endPoint y: 336, distance: 88.5
click at [456, 386] on div "EXAMINATION GLOVE LATEX" at bounding box center [461, 398] width 187 height 24
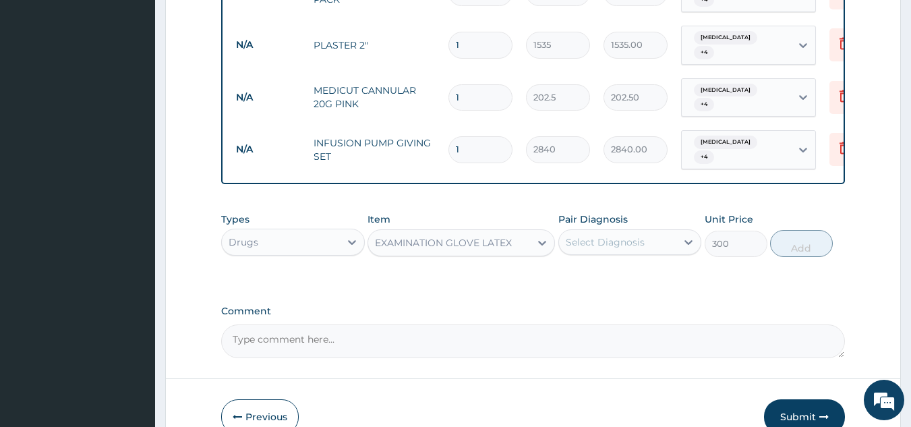
click at [622, 235] on div "Select Diagnosis" at bounding box center [605, 241] width 79 height 13
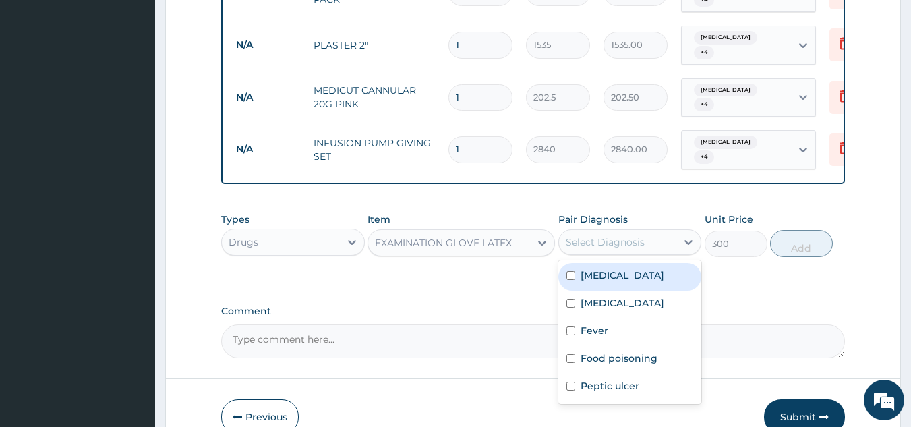
drag, startPoint x: 612, startPoint y: 252, endPoint x: 608, endPoint y: 268, distance: 17.3
click at [612, 268] on label "Acute gastroenteritis" at bounding box center [623, 274] width 84 height 13
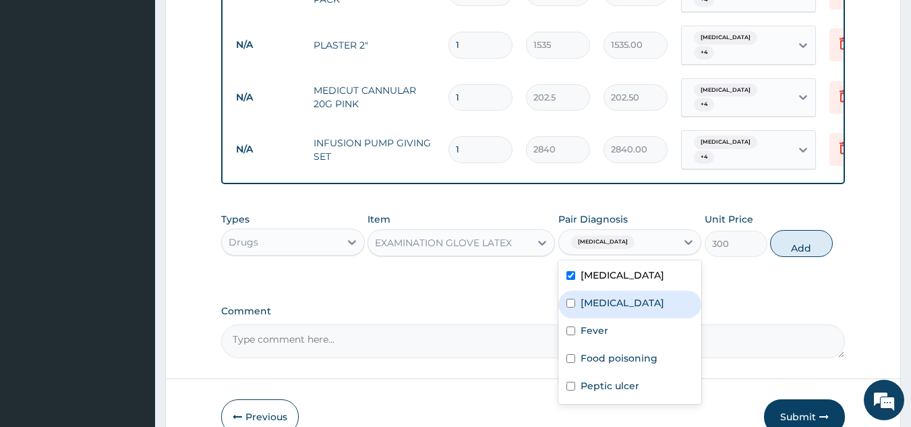
drag, startPoint x: 599, startPoint y: 279, endPoint x: 599, endPoint y: 293, distance: 14.2
click at [599, 296] on label "Malaria" at bounding box center [623, 302] width 84 height 13
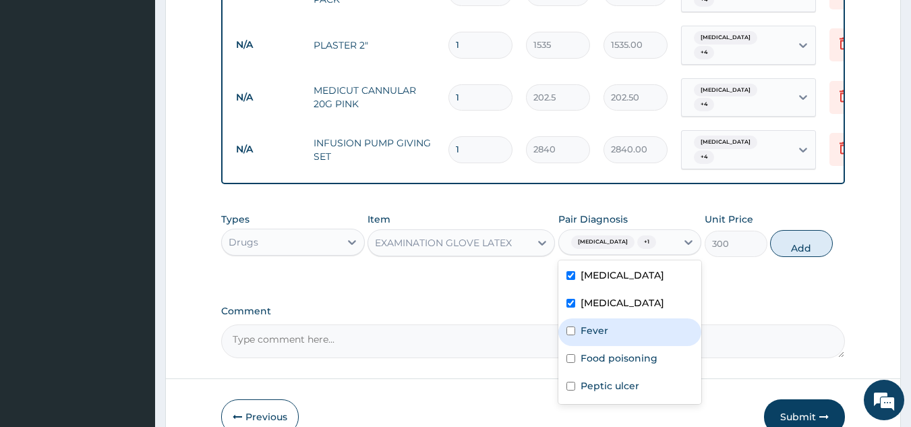
drag, startPoint x: 581, startPoint y: 327, endPoint x: 585, endPoint y: 357, distance: 30.6
click at [584, 335] on div "Fever" at bounding box center [630, 332] width 144 height 28
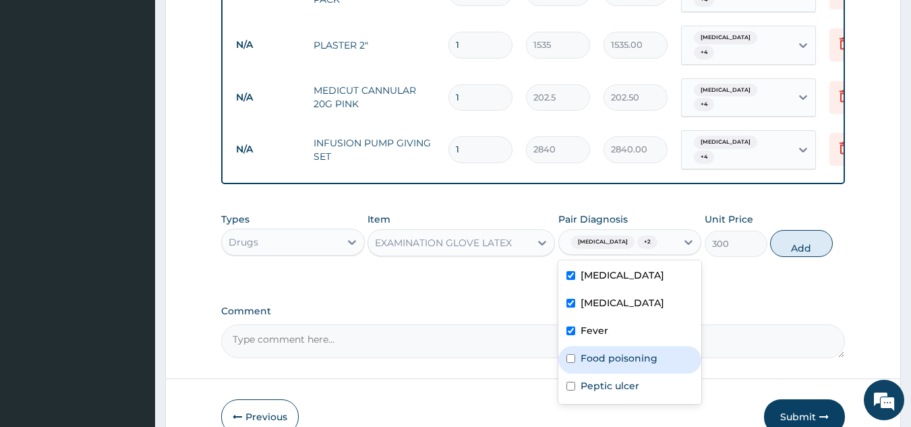
drag, startPoint x: 587, startPoint y: 357, endPoint x: 589, endPoint y: 378, distance: 21.1
click at [588, 362] on div "Food poisoning" at bounding box center [630, 360] width 144 height 28
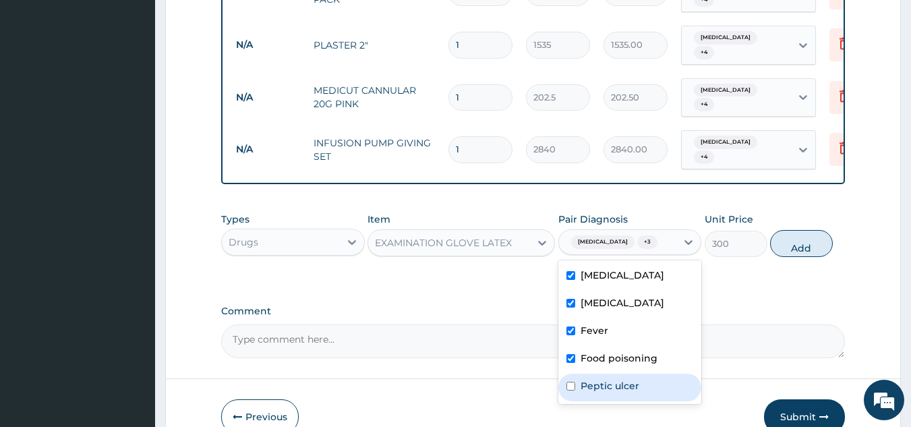
drag, startPoint x: 589, startPoint y: 378, endPoint x: 790, endPoint y: 299, distance: 215.3
click at [624, 379] on label "Peptic ulcer" at bounding box center [610, 385] width 59 height 13
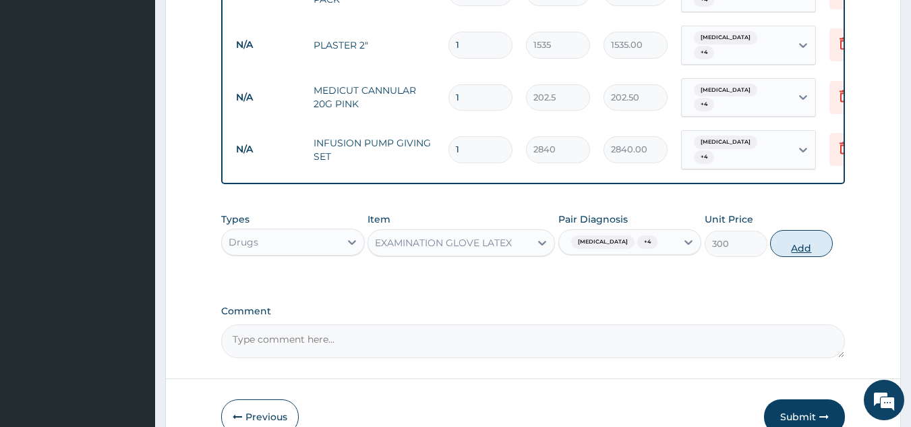
click at [811, 235] on button "Add" at bounding box center [801, 243] width 63 height 27
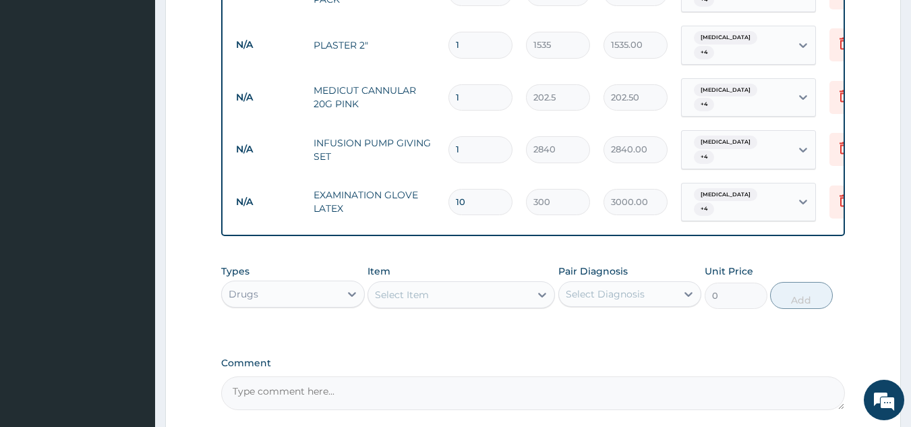
click at [458, 284] on div "Select Item" at bounding box center [449, 295] width 162 height 22
drag, startPoint x: 472, startPoint y: 170, endPoint x: 441, endPoint y: 170, distance: 31.0
click at [442, 182] on td "10" at bounding box center [481, 202] width 78 height 40
click at [424, 288] on div "Select Item" at bounding box center [402, 294] width 54 height 13
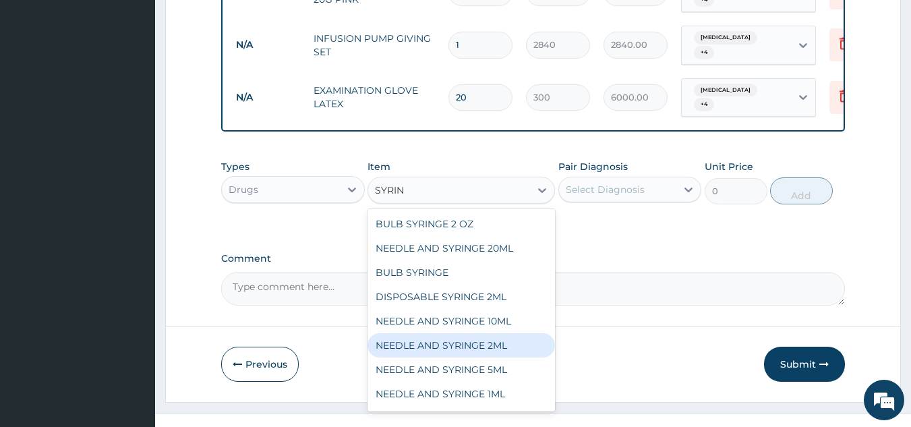
scroll to position [143, 0]
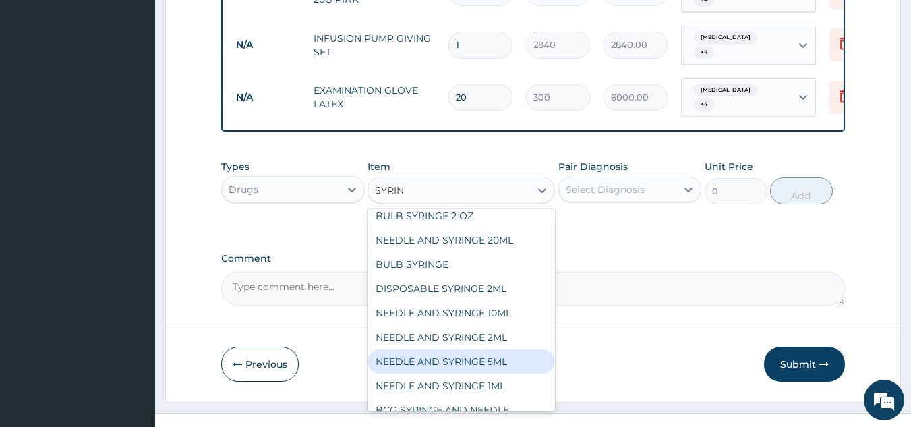
click at [494, 349] on div "NEEDLE AND SYRINGE 5ML" at bounding box center [461, 361] width 187 height 24
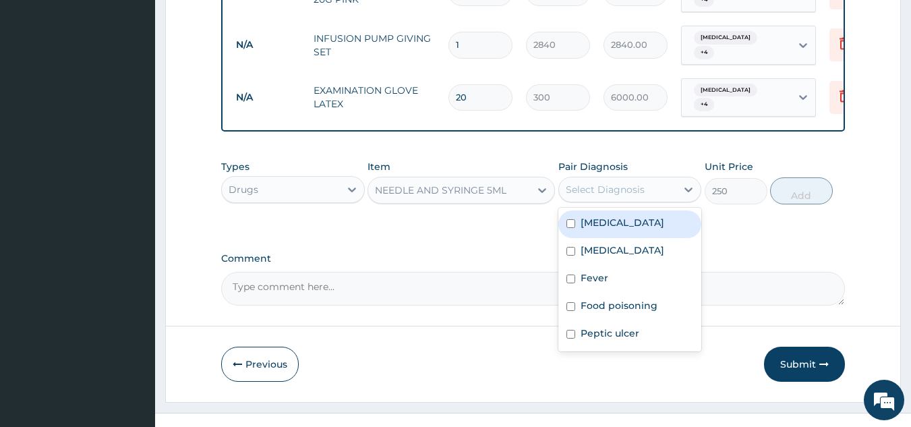
drag, startPoint x: 604, startPoint y: 176, endPoint x: 598, endPoint y: 208, distance: 32.8
click at [607, 186] on div "Types Drugs Item NEEDLE AND SYRINGE 5ML Pair Diagnosis option Peptic ulcer, sel…" at bounding box center [533, 182] width 625 height 58
drag, startPoint x: 602, startPoint y: 205, endPoint x: 594, endPoint y: 234, distance: 30.1
click at [603, 217] on div "Acute gastroenteritis" at bounding box center [630, 224] width 144 height 28
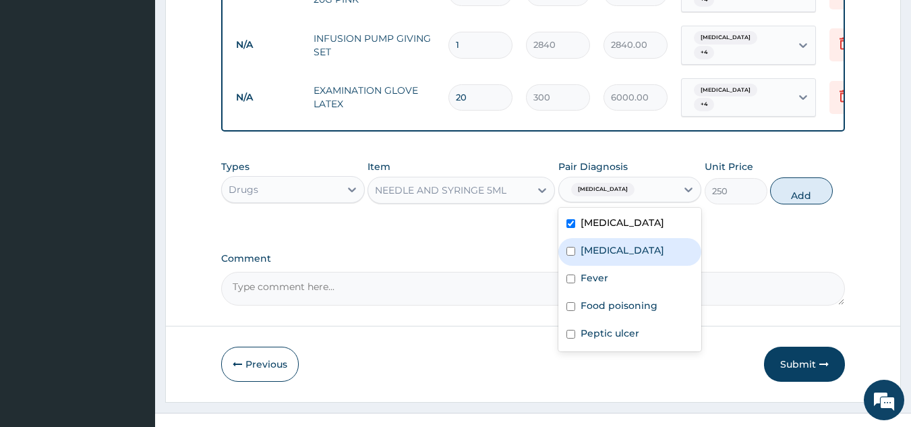
drag, startPoint x: 594, startPoint y: 234, endPoint x: 596, endPoint y: 243, distance: 9.7
click at [596, 243] on label "Malaria" at bounding box center [623, 249] width 84 height 13
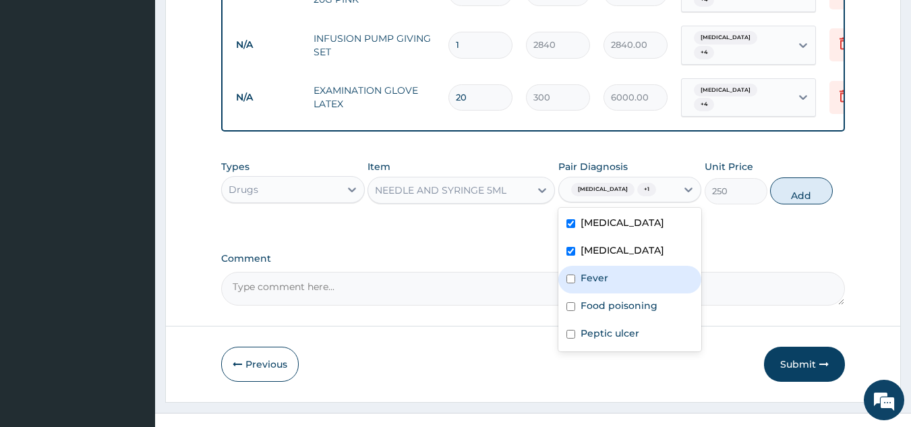
click at [588, 274] on label "Fever" at bounding box center [595, 277] width 28 height 13
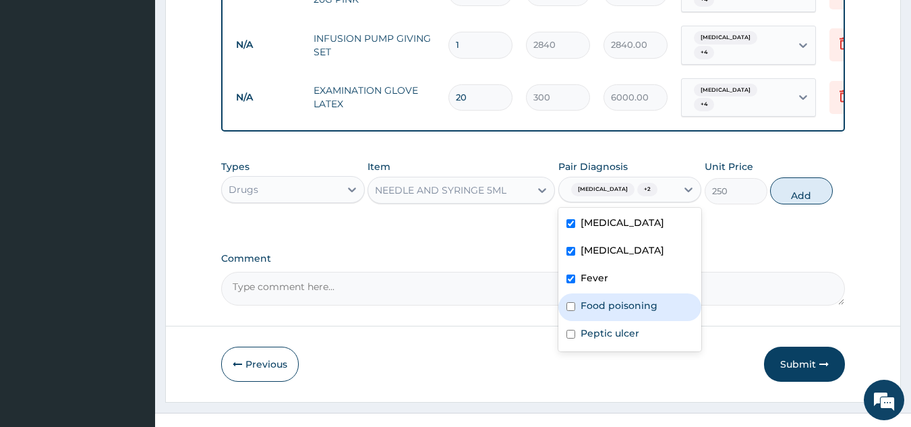
drag, startPoint x: 591, startPoint y: 304, endPoint x: 591, endPoint y: 322, distance: 17.5
click at [591, 309] on div "Food poisoning" at bounding box center [630, 307] width 144 height 28
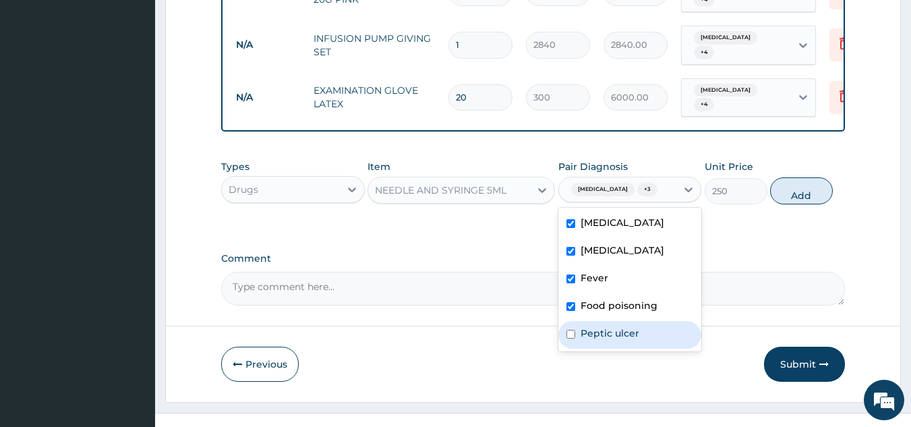
drag, startPoint x: 594, startPoint y: 324, endPoint x: 710, endPoint y: 260, distance: 133.1
click at [625, 321] on div "Peptic ulcer" at bounding box center [630, 335] width 144 height 28
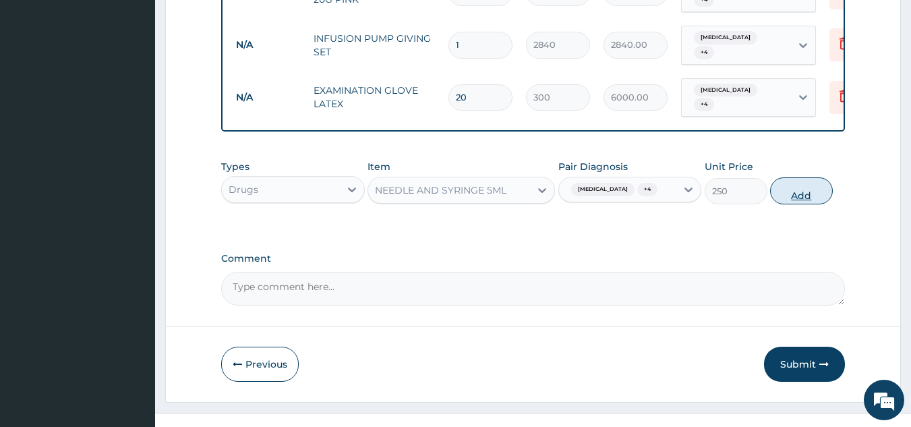
click at [809, 184] on button "Add" at bounding box center [801, 190] width 63 height 27
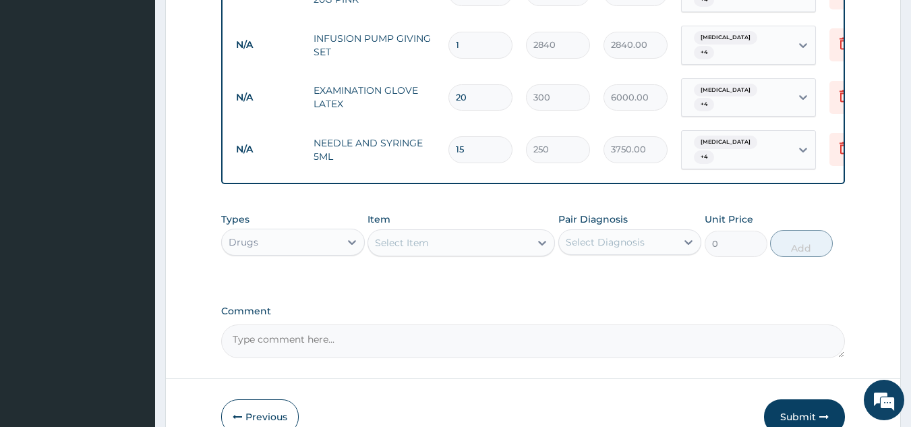
click at [452, 232] on div "Select Item" at bounding box center [449, 243] width 162 height 22
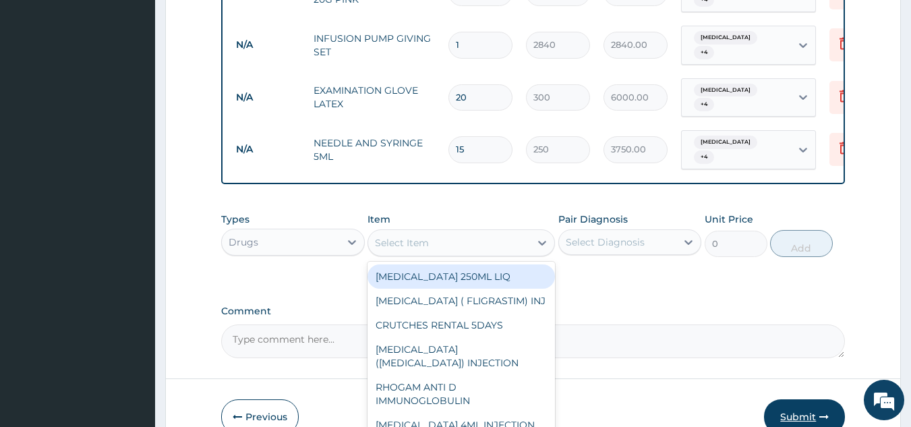
click at [795, 399] on button "Submit" at bounding box center [804, 416] width 81 height 35
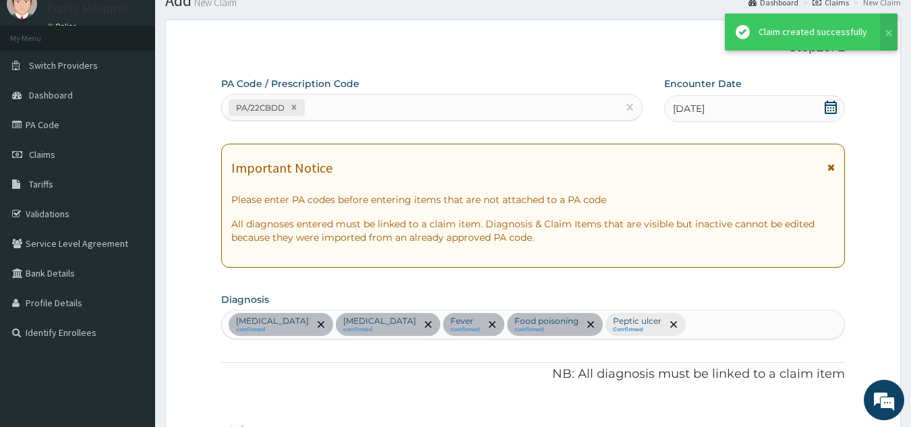
scroll to position [1923, 0]
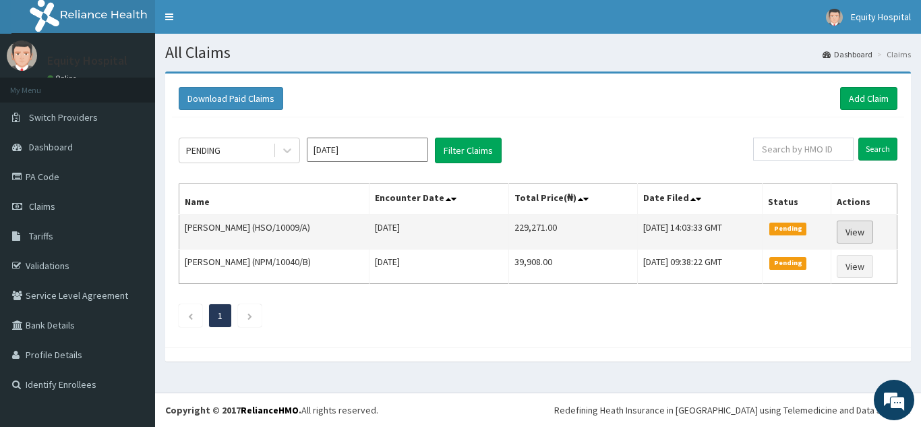
click at [859, 232] on link "View" at bounding box center [855, 232] width 36 height 23
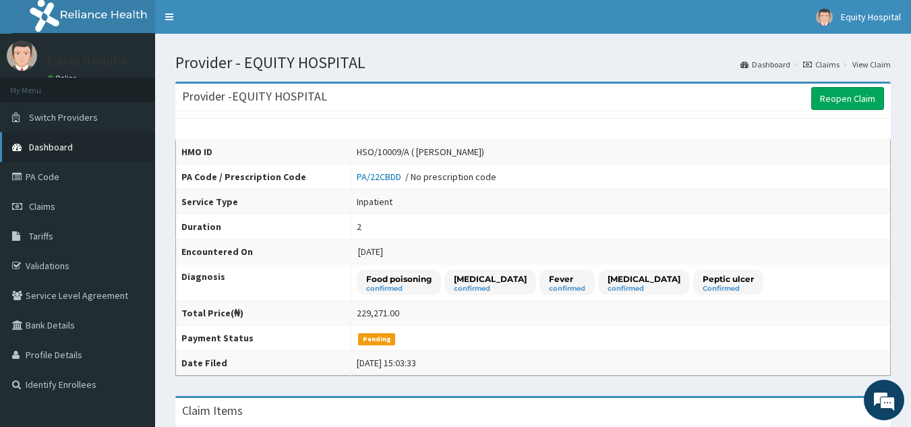
click at [50, 148] on span "Dashboard" at bounding box center [51, 147] width 44 height 12
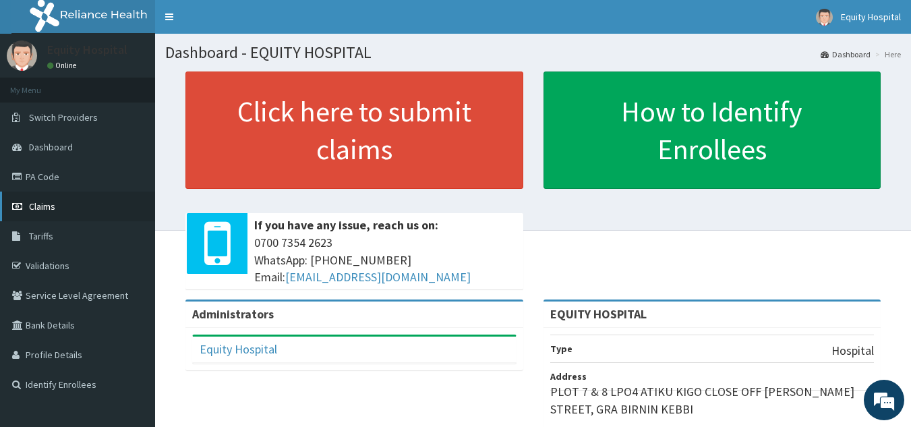
click at [45, 205] on span "Claims" at bounding box center [42, 206] width 26 height 12
